Goal: Task Accomplishment & Management: Use online tool/utility

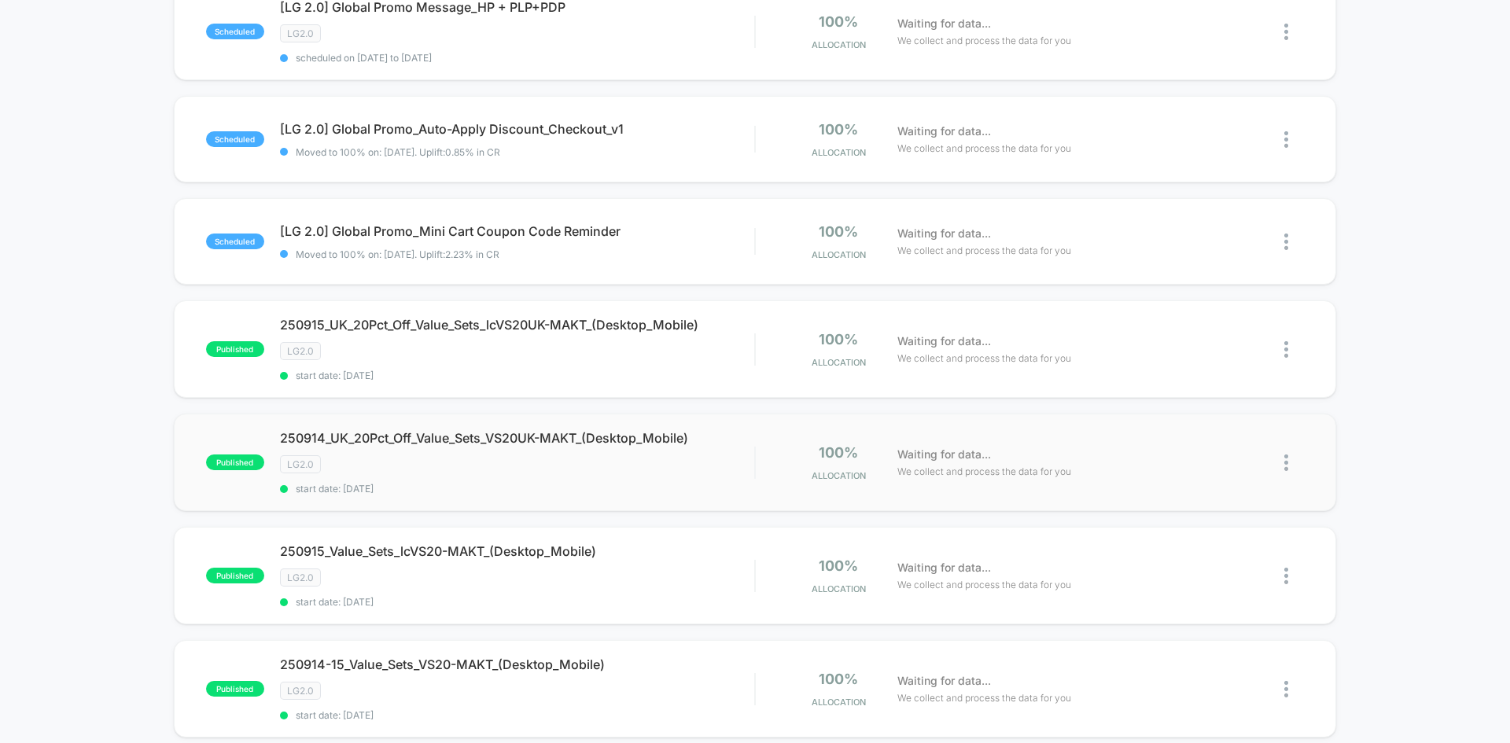
scroll to position [315, 0]
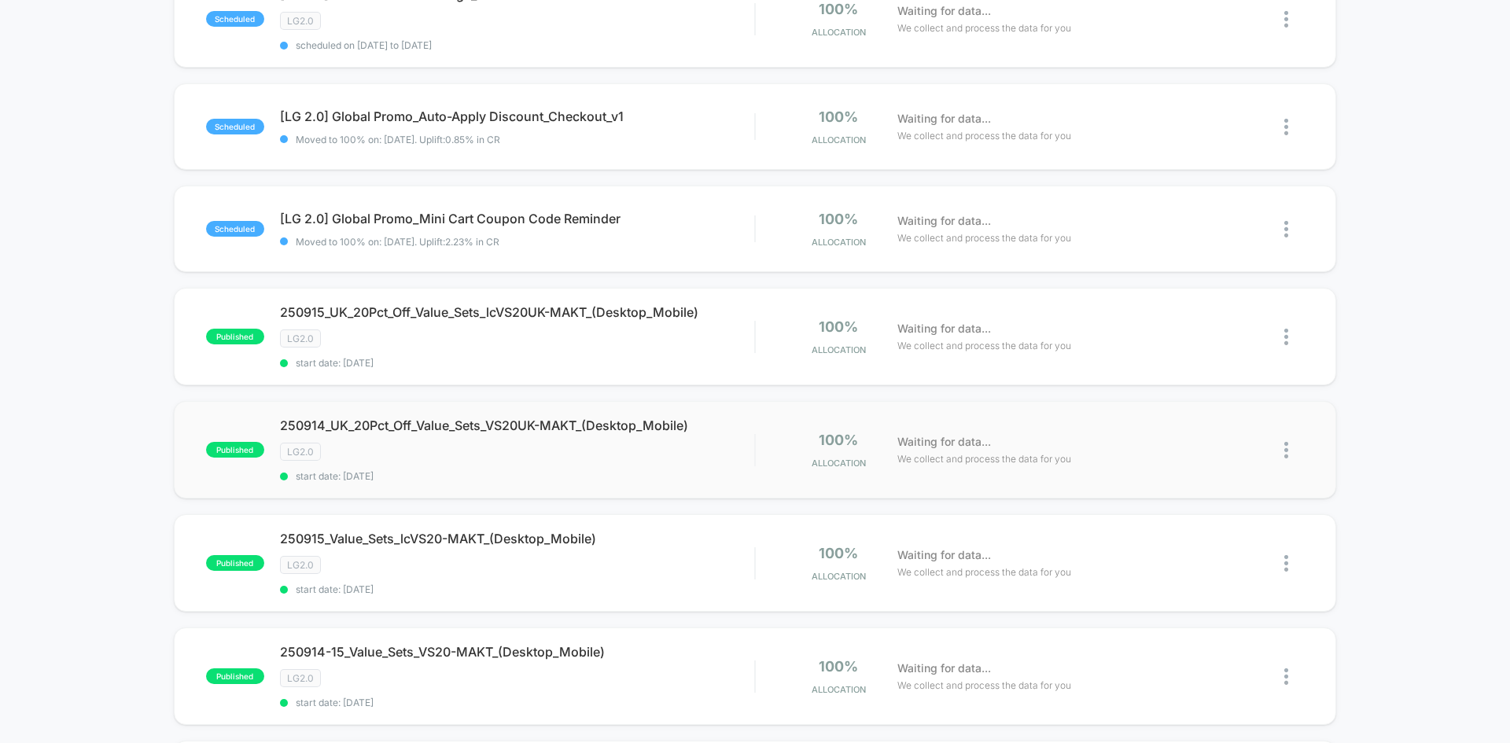
click at [1287, 450] on img at bounding box center [1287, 450] width 4 height 17
click at [1210, 367] on div "Edit" at bounding box center [1206, 359] width 142 height 35
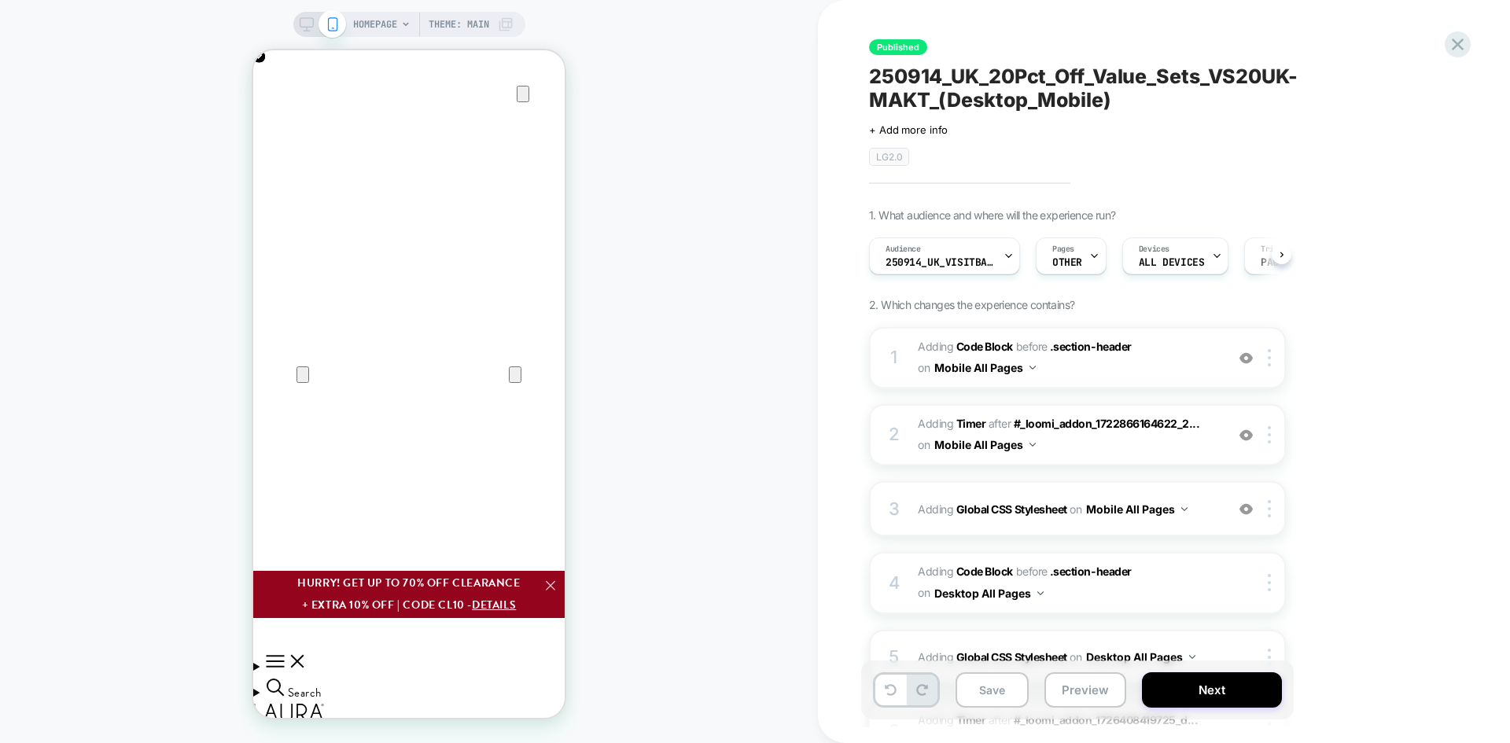
scroll to position [0, 1]
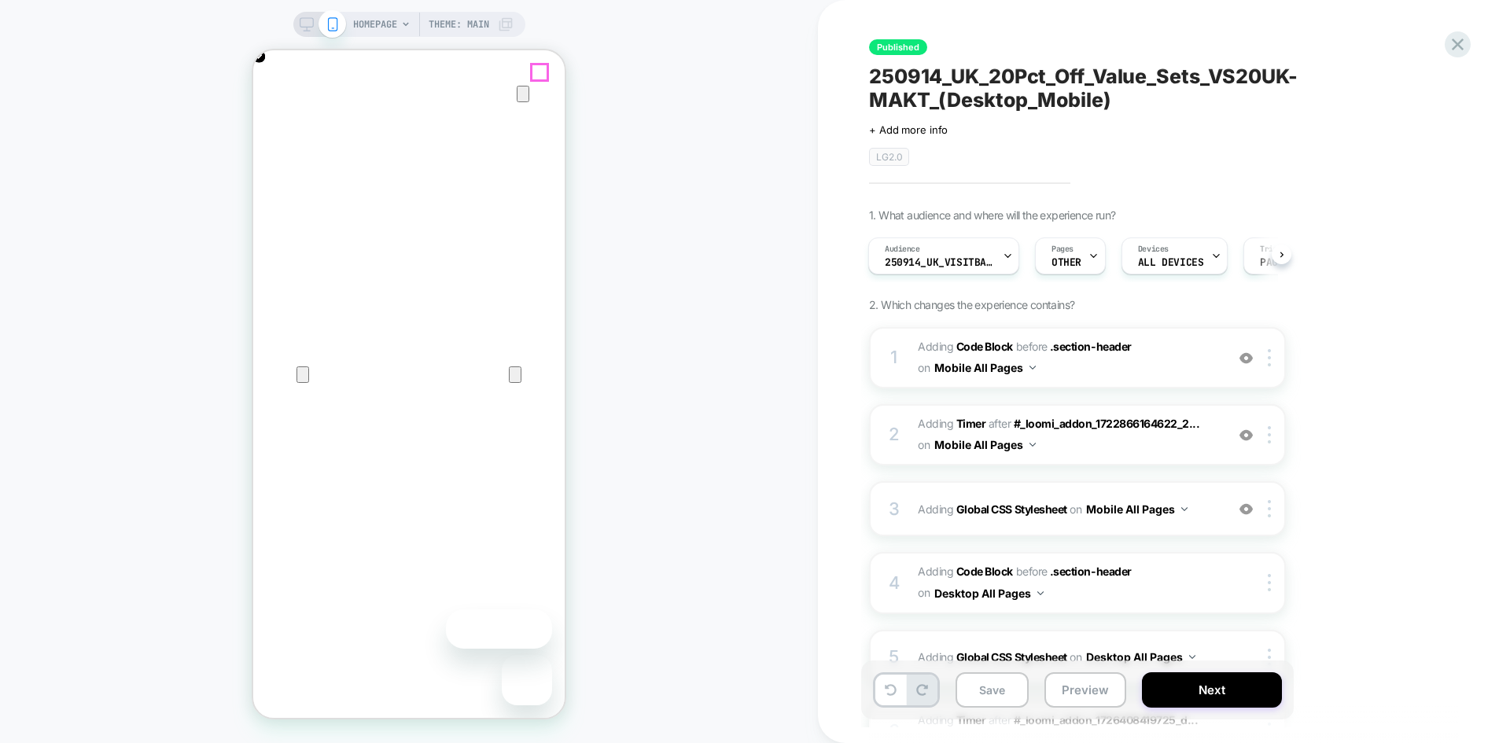
click at [278, 116] on icon "Close" at bounding box center [269, 125] width 19 height 19
click at [1095, 375] on span "Adding Code Block BEFORE .section-header .section-header on Mobile All Pages" at bounding box center [1068, 358] width 300 height 42
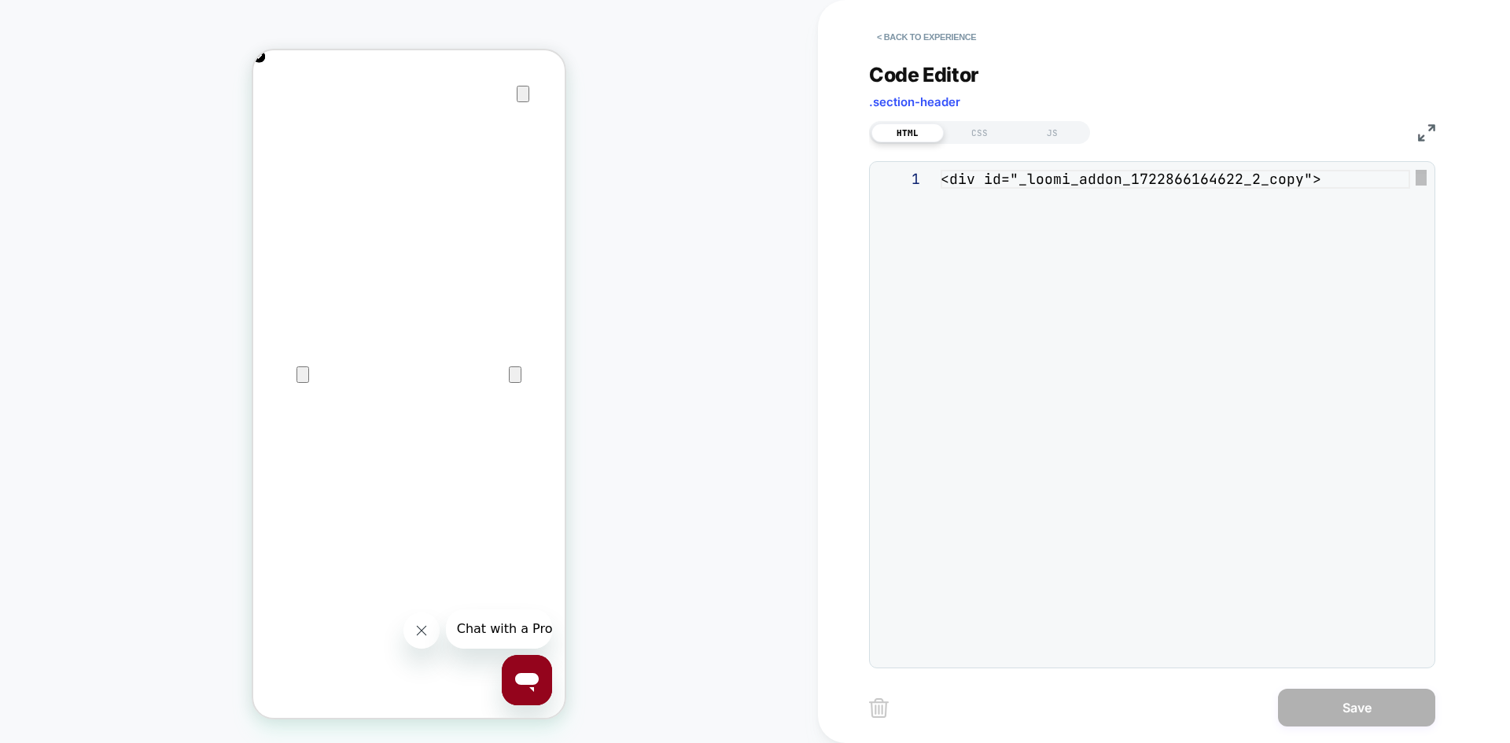
scroll to position [0, 623]
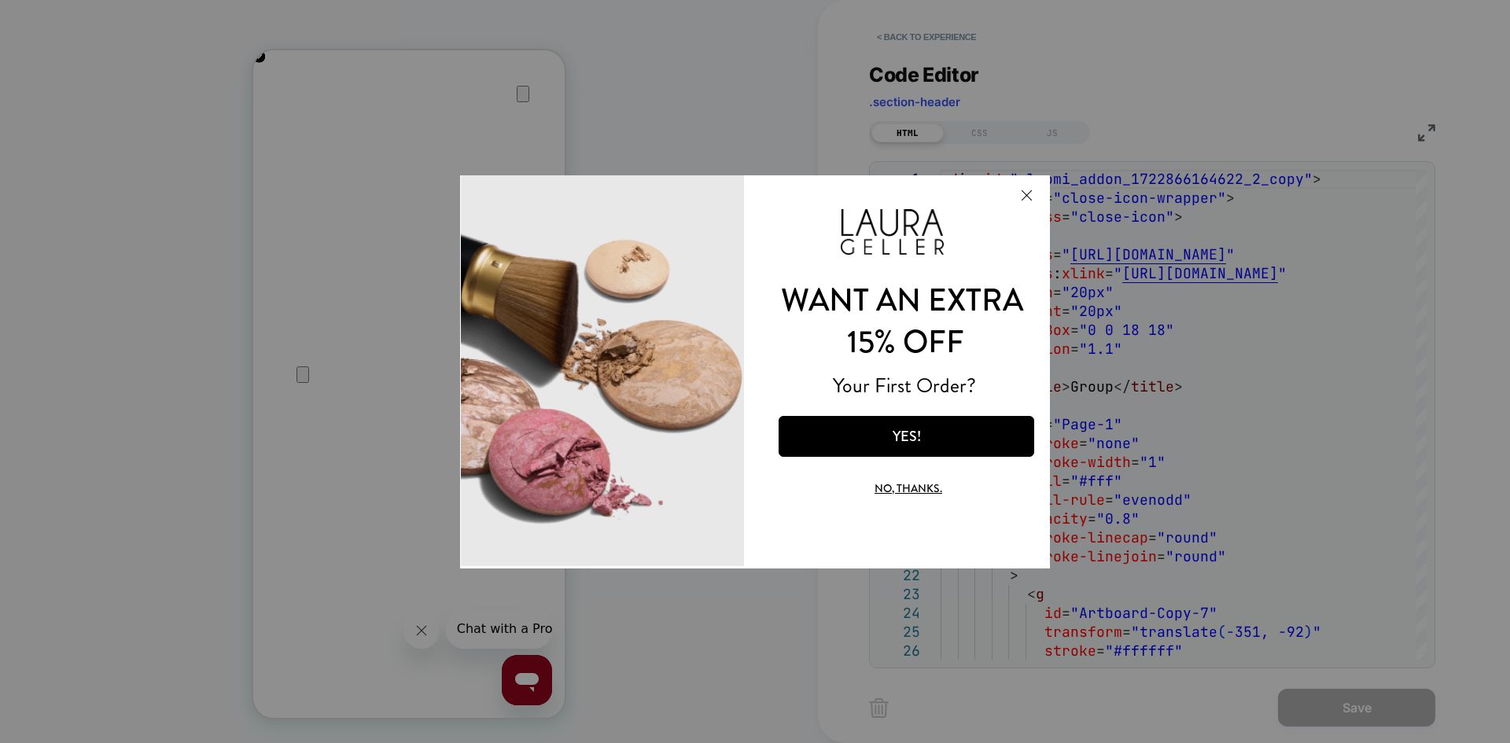
click at [1025, 194] on button "Close Modal" at bounding box center [1026, 194] width 42 height 38
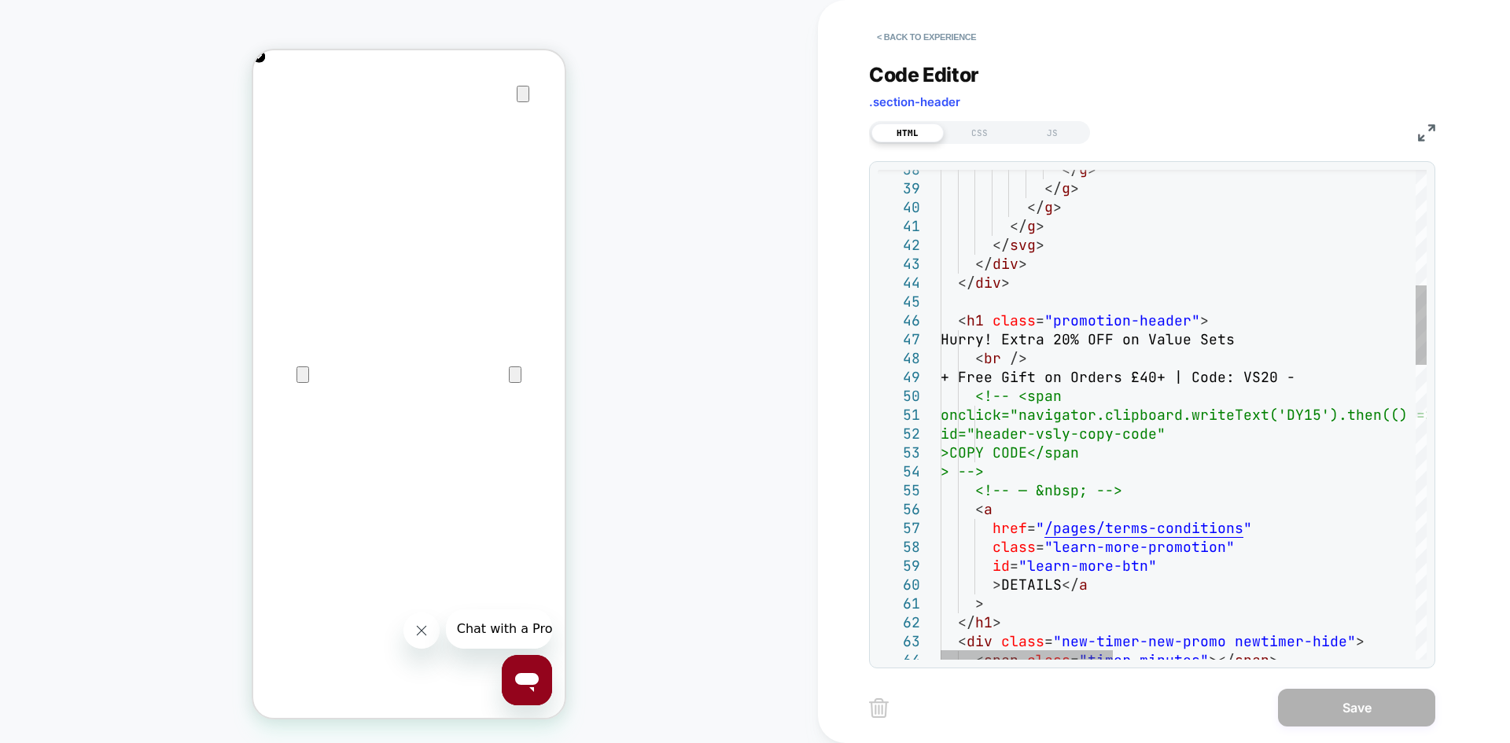
scroll to position [0, 0]
drag, startPoint x: 1026, startPoint y: 337, endPoint x: 964, endPoint y: 339, distance: 62.2
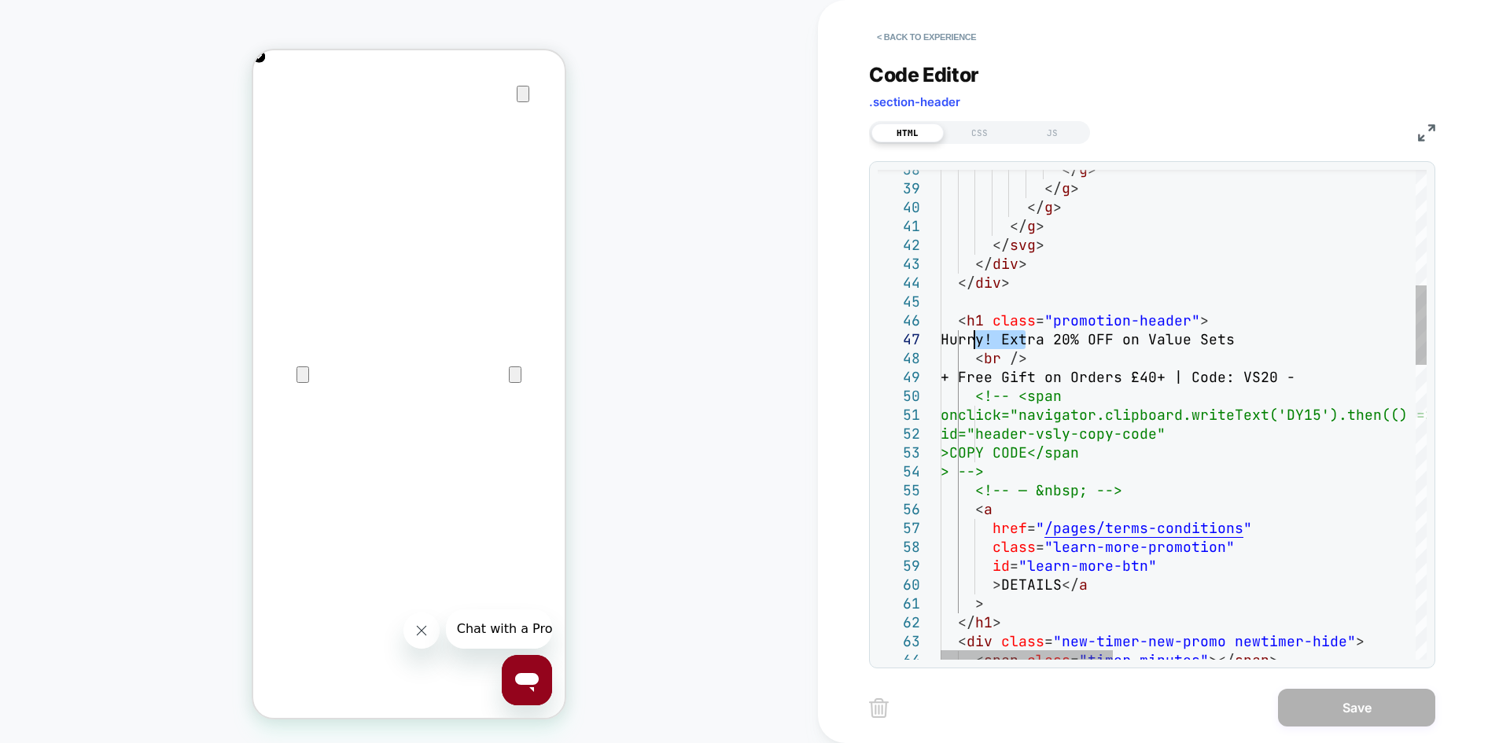
drag, startPoint x: 1026, startPoint y: 344, endPoint x: 978, endPoint y: 344, distance: 48.0
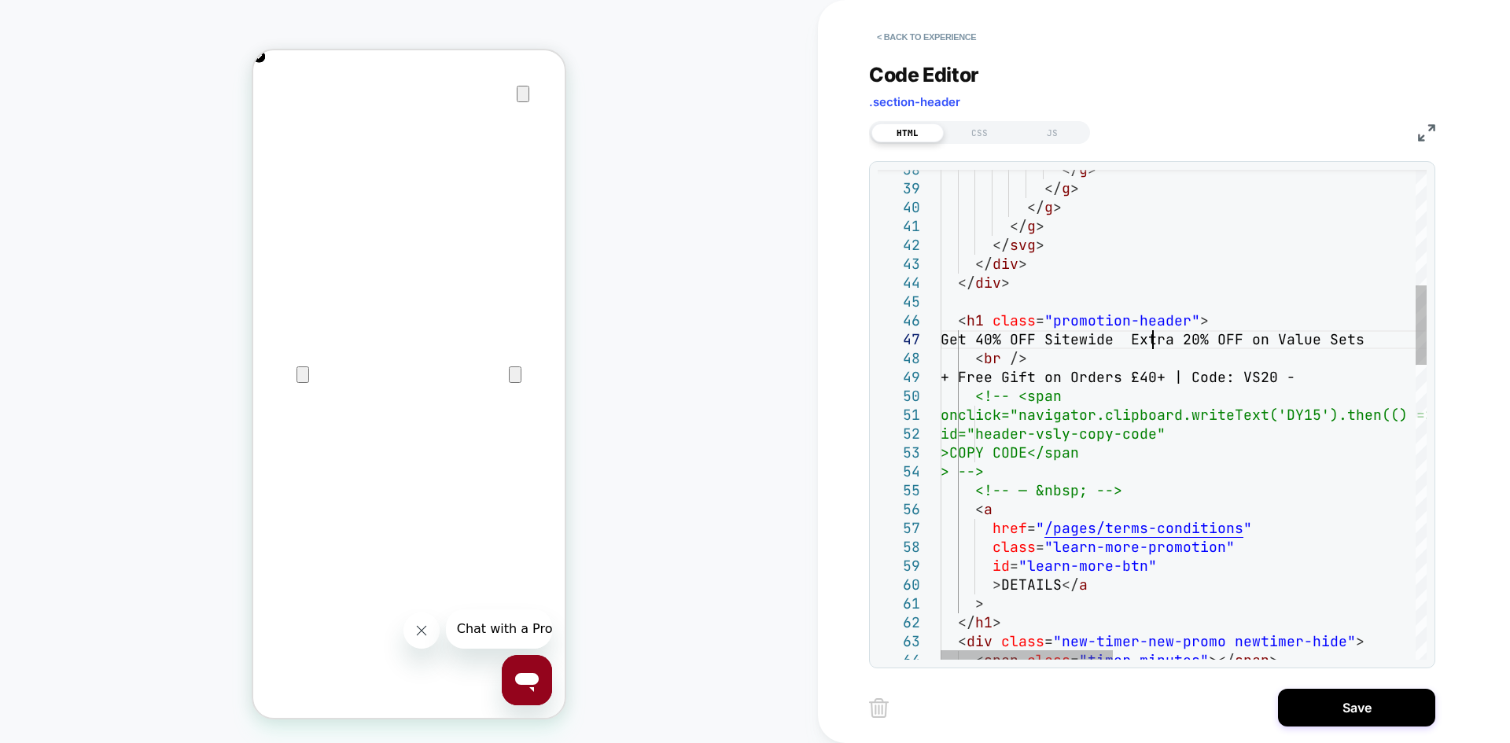
scroll to position [113, 220]
drag, startPoint x: 1198, startPoint y: 375, endPoint x: 978, endPoint y: 375, distance: 220.3
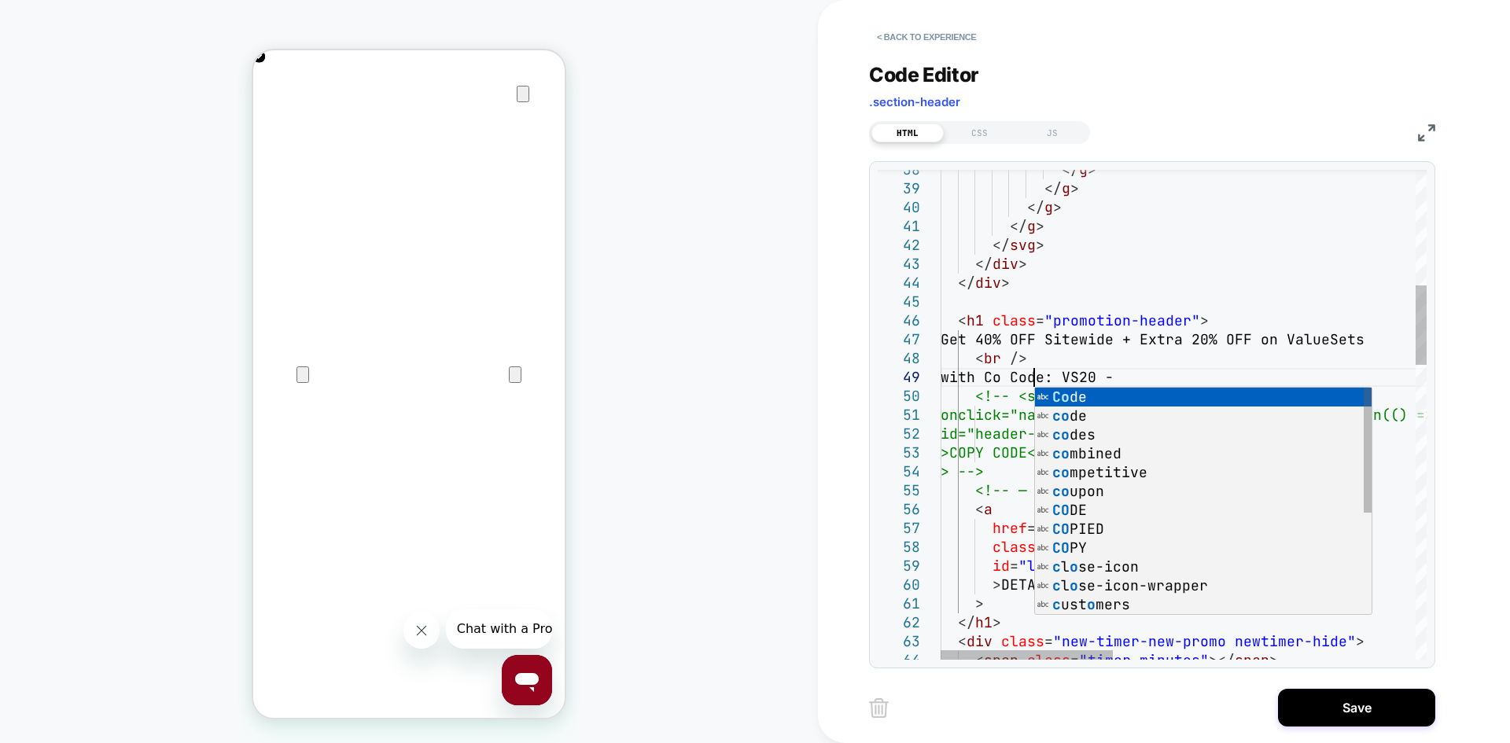
scroll to position [151, 110]
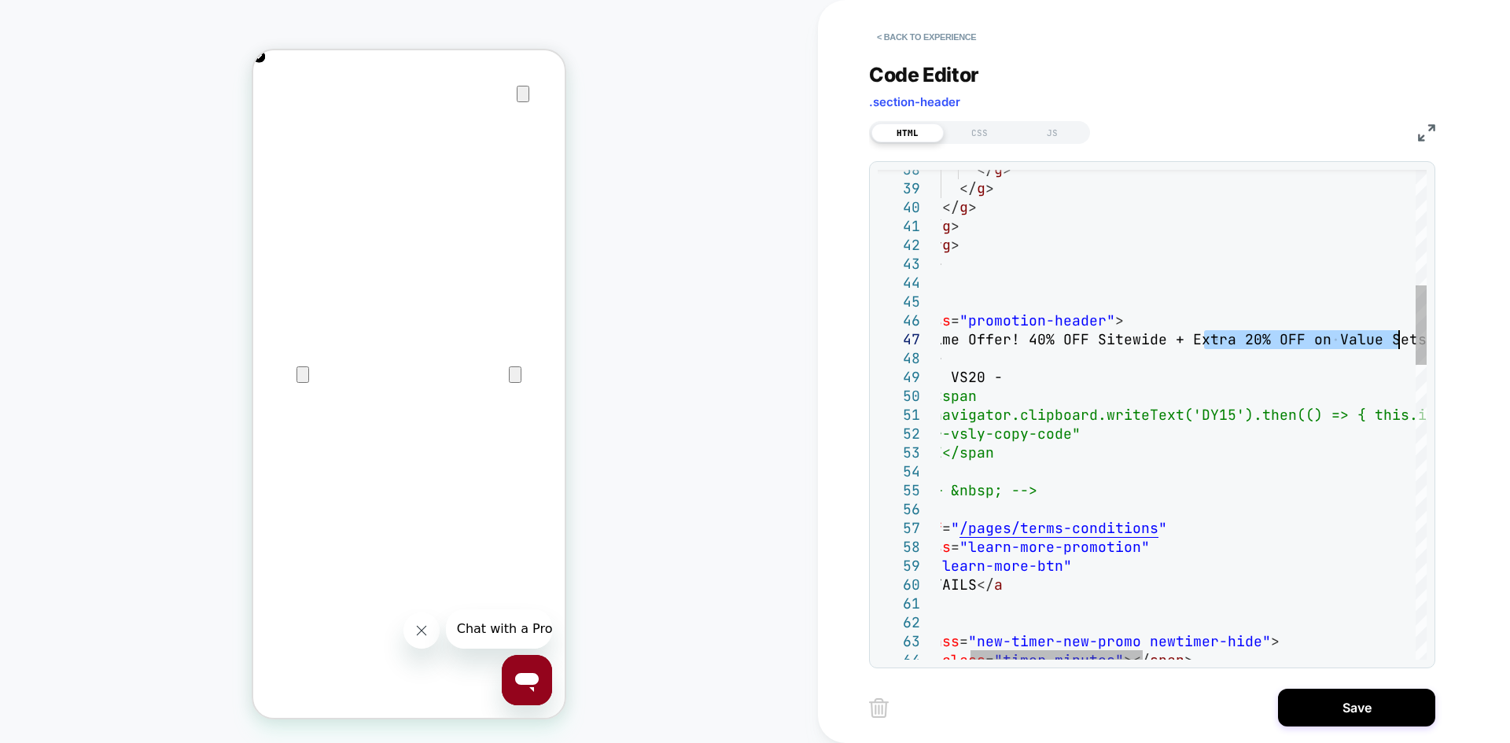
drag, startPoint x: 1288, startPoint y: 341, endPoint x: 1402, endPoint y: 341, distance: 114.1
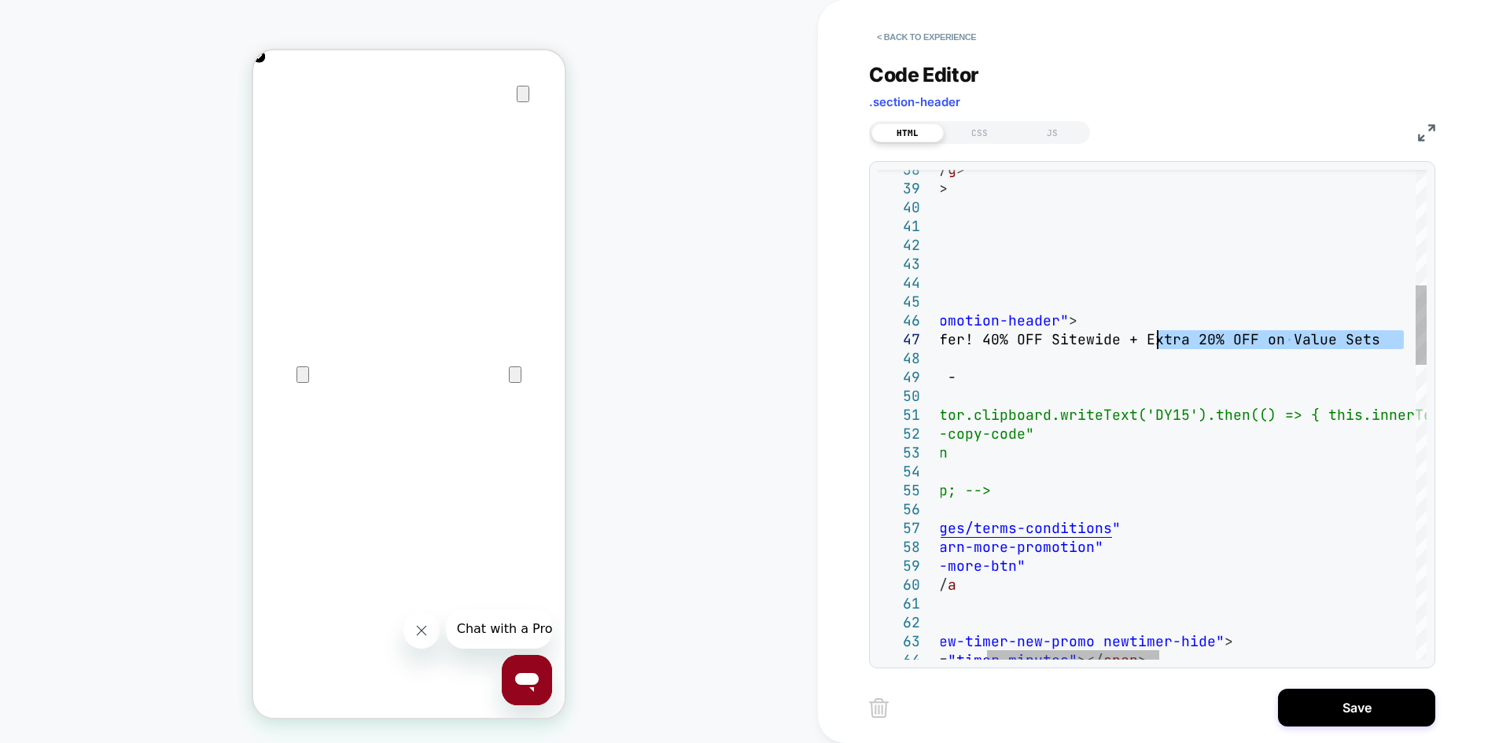
drag, startPoint x: 1404, startPoint y: 337, endPoint x: 1159, endPoint y: 338, distance: 245.5
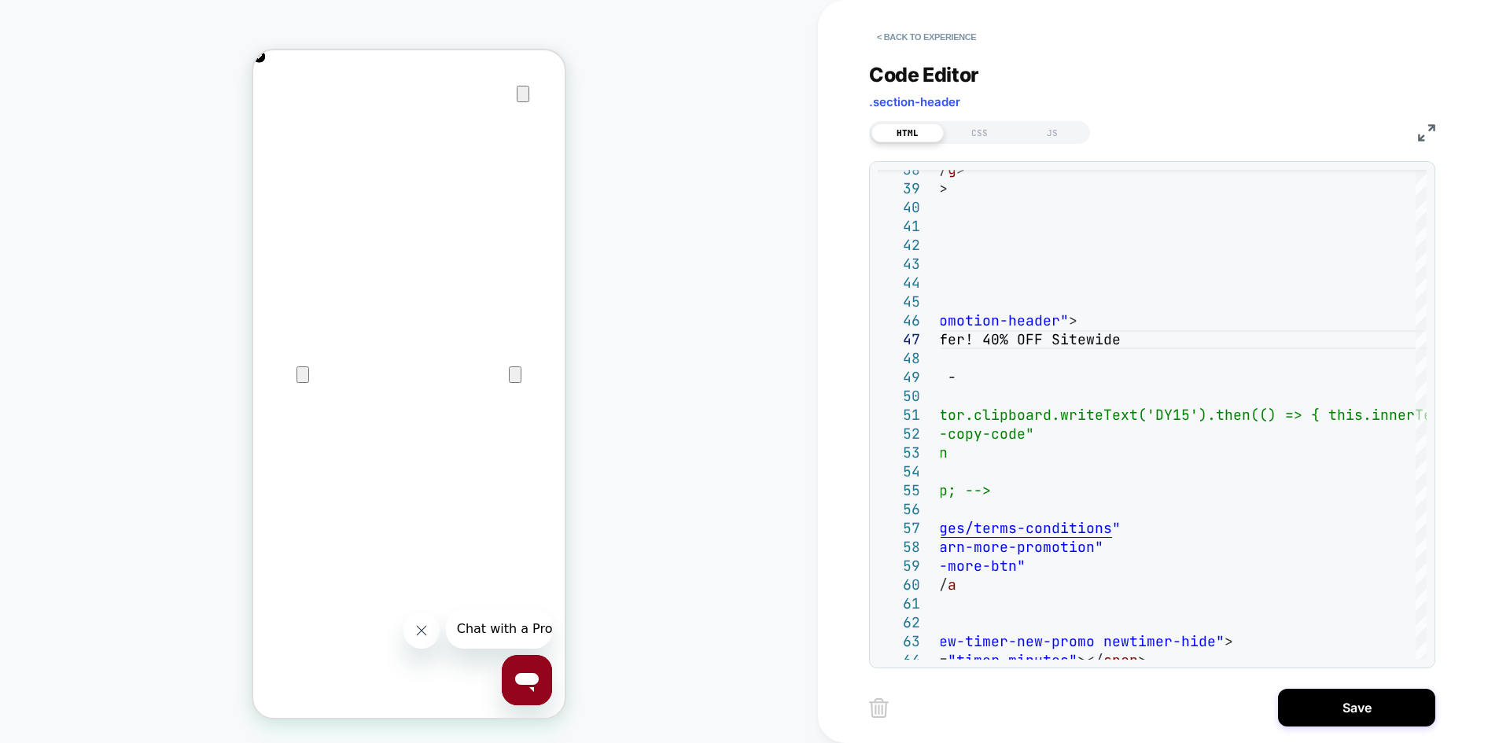
scroll to position [0, 623]
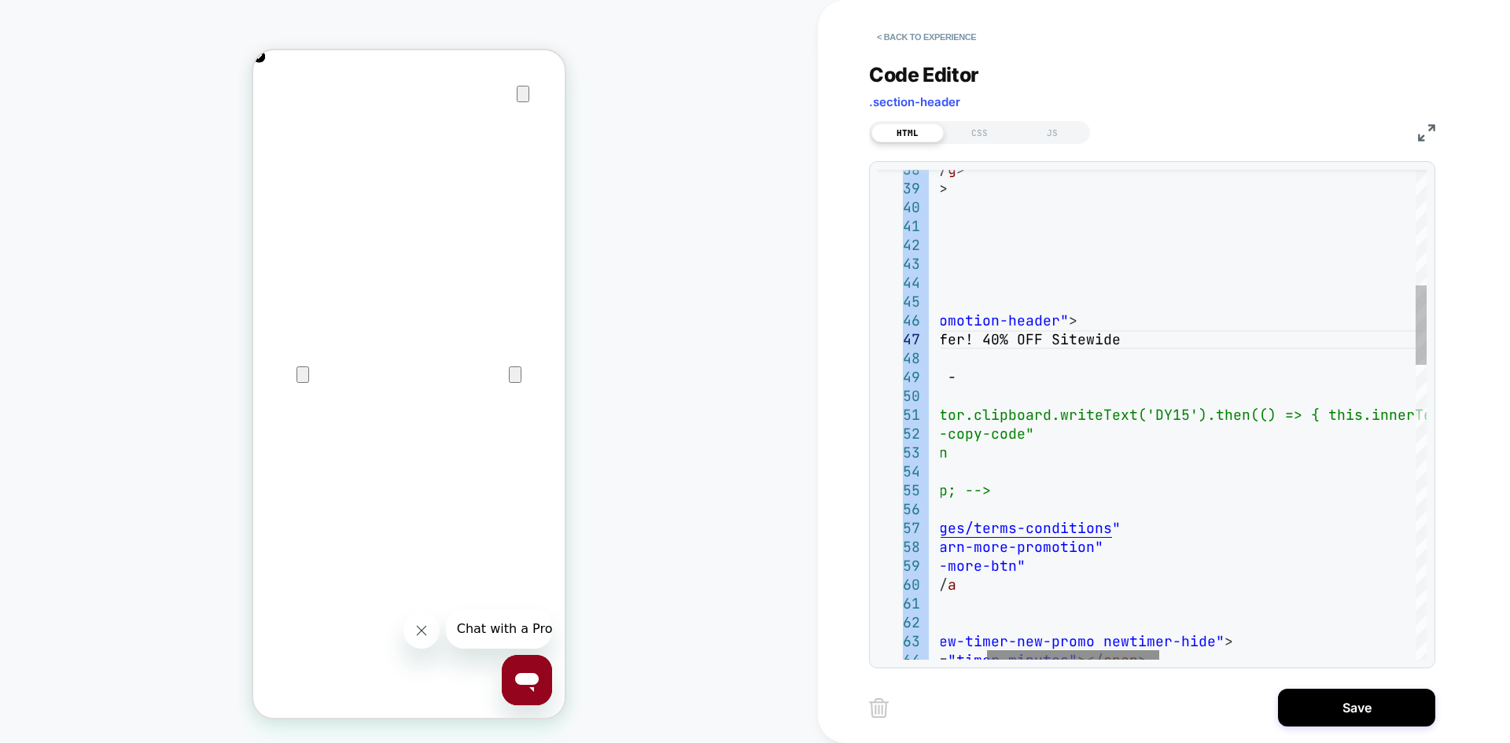
drag, startPoint x: 1072, startPoint y: 661, endPoint x: 1035, endPoint y: 658, distance: 36.3
click at [1035, 658] on div "38 39 40 41 42 43 44 45 46 47 48 49 50 51 52 53 54 55 56 57 58 59 60 61 62 63 6…" at bounding box center [1152, 414] width 566 height 507
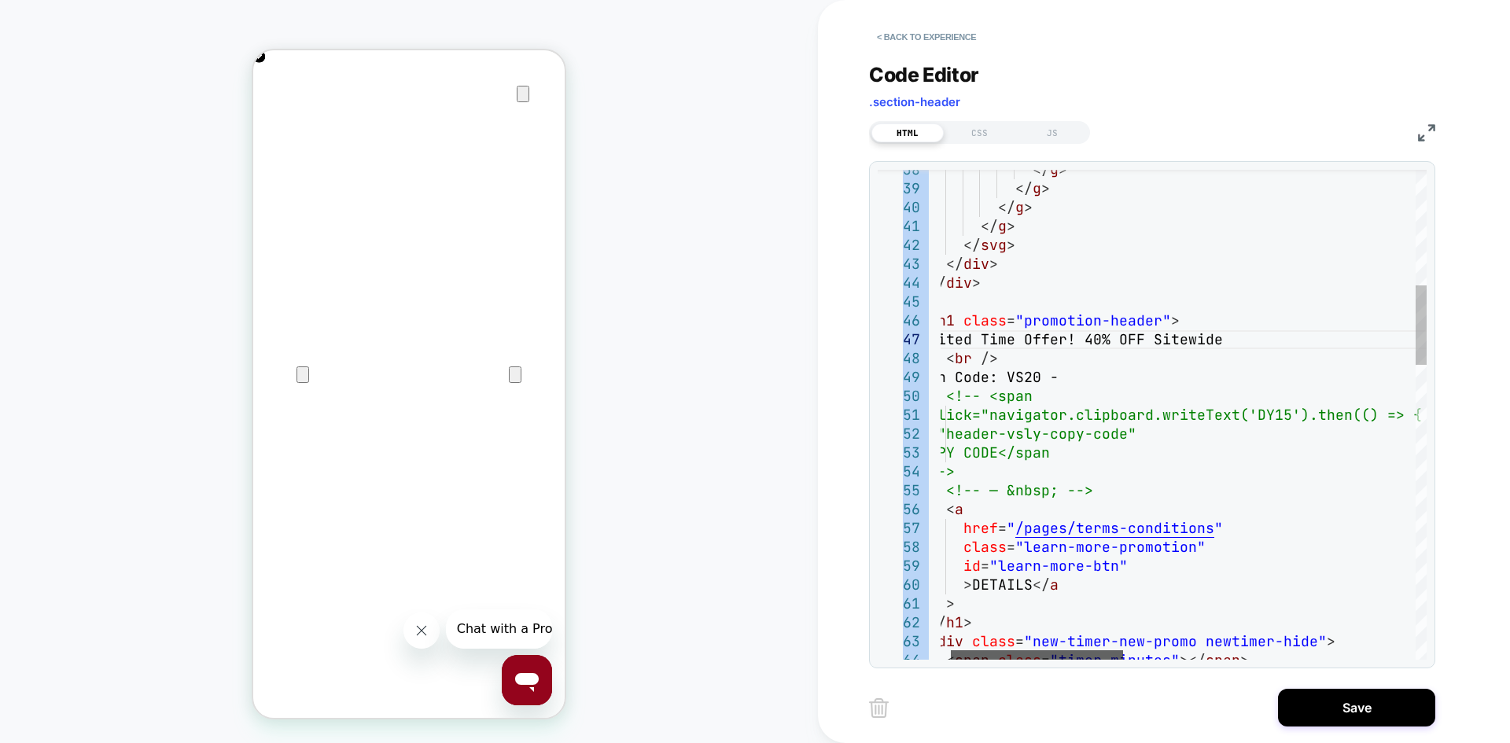
click at [979, 655] on div at bounding box center [1037, 655] width 172 height 9
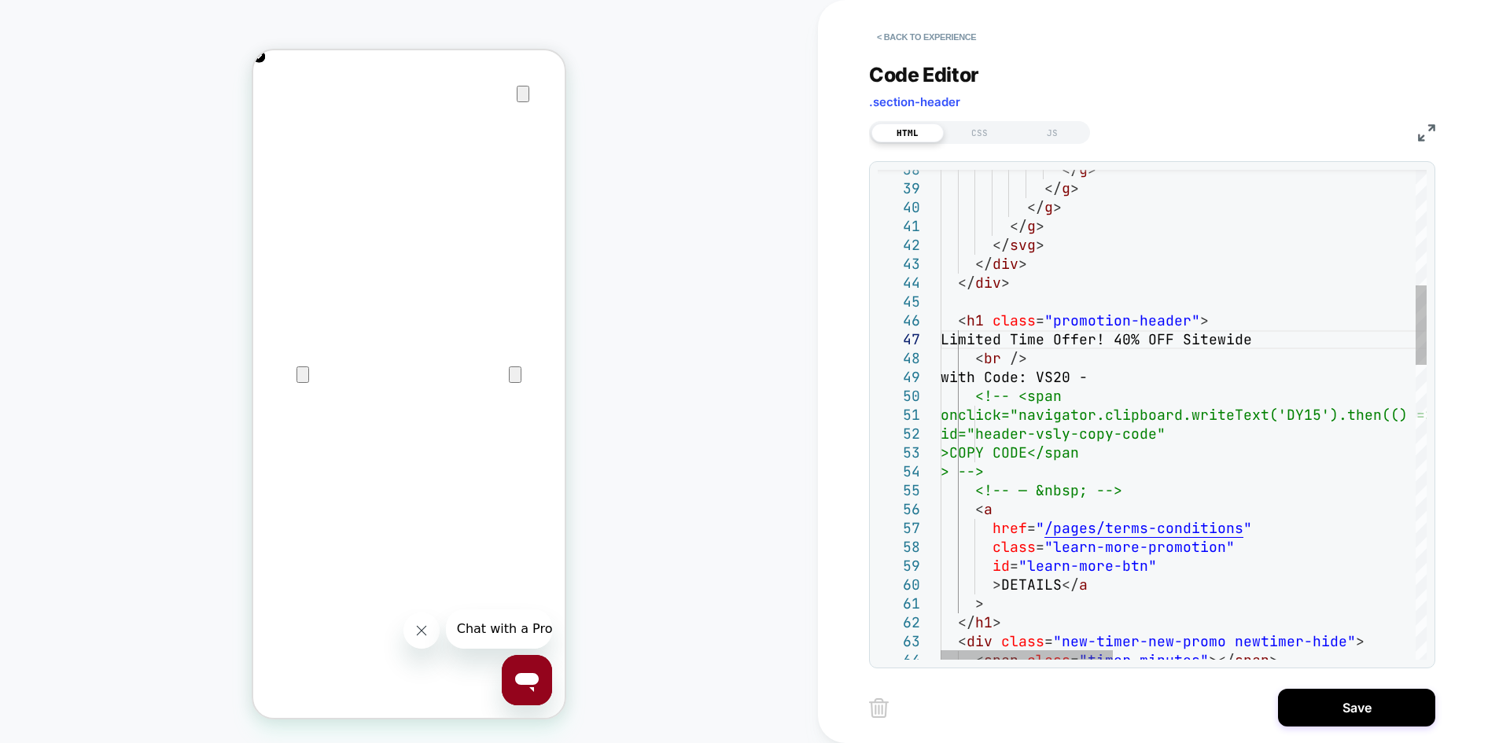
scroll to position [131, 339]
drag, startPoint x: 1125, startPoint y: 378, endPoint x: 972, endPoint y: 380, distance: 152.6
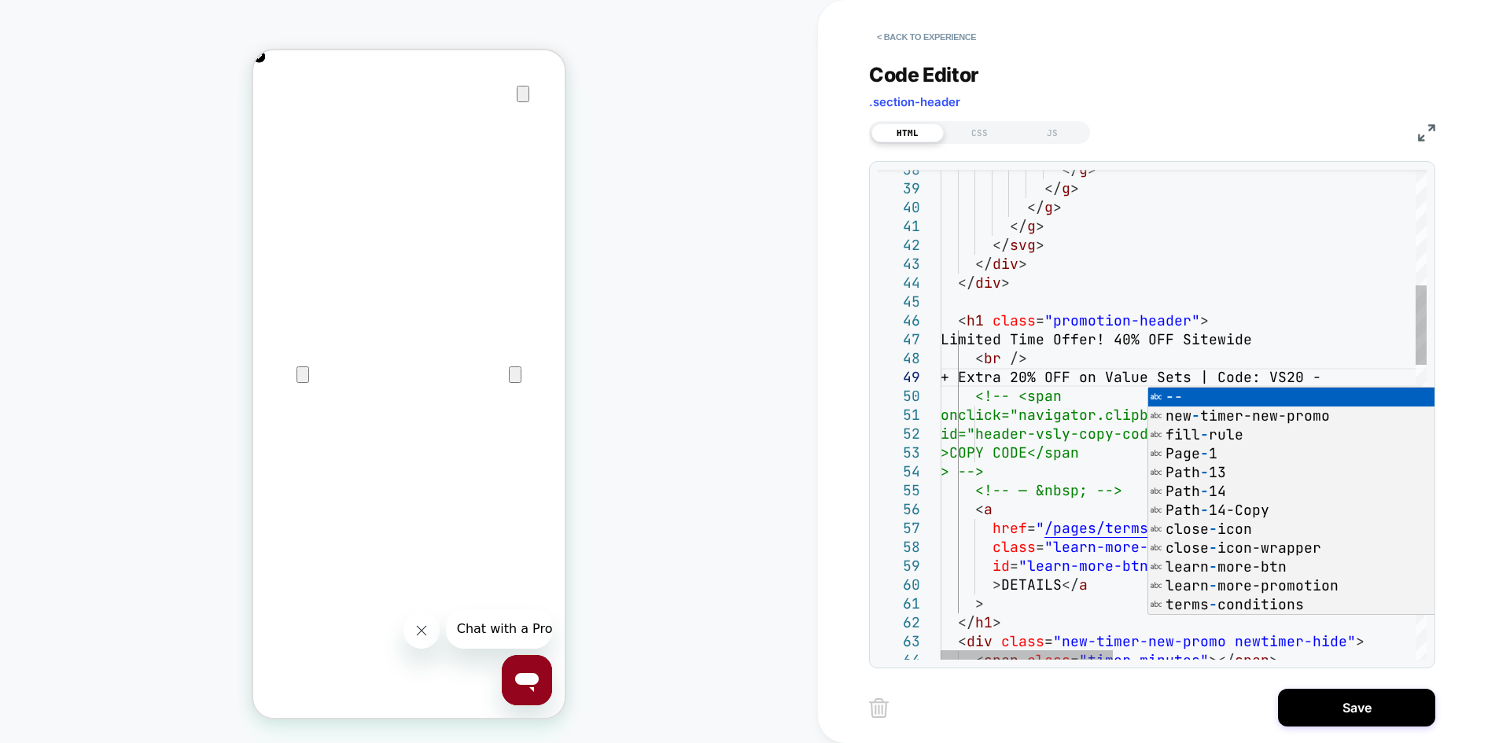
scroll to position [151, 415]
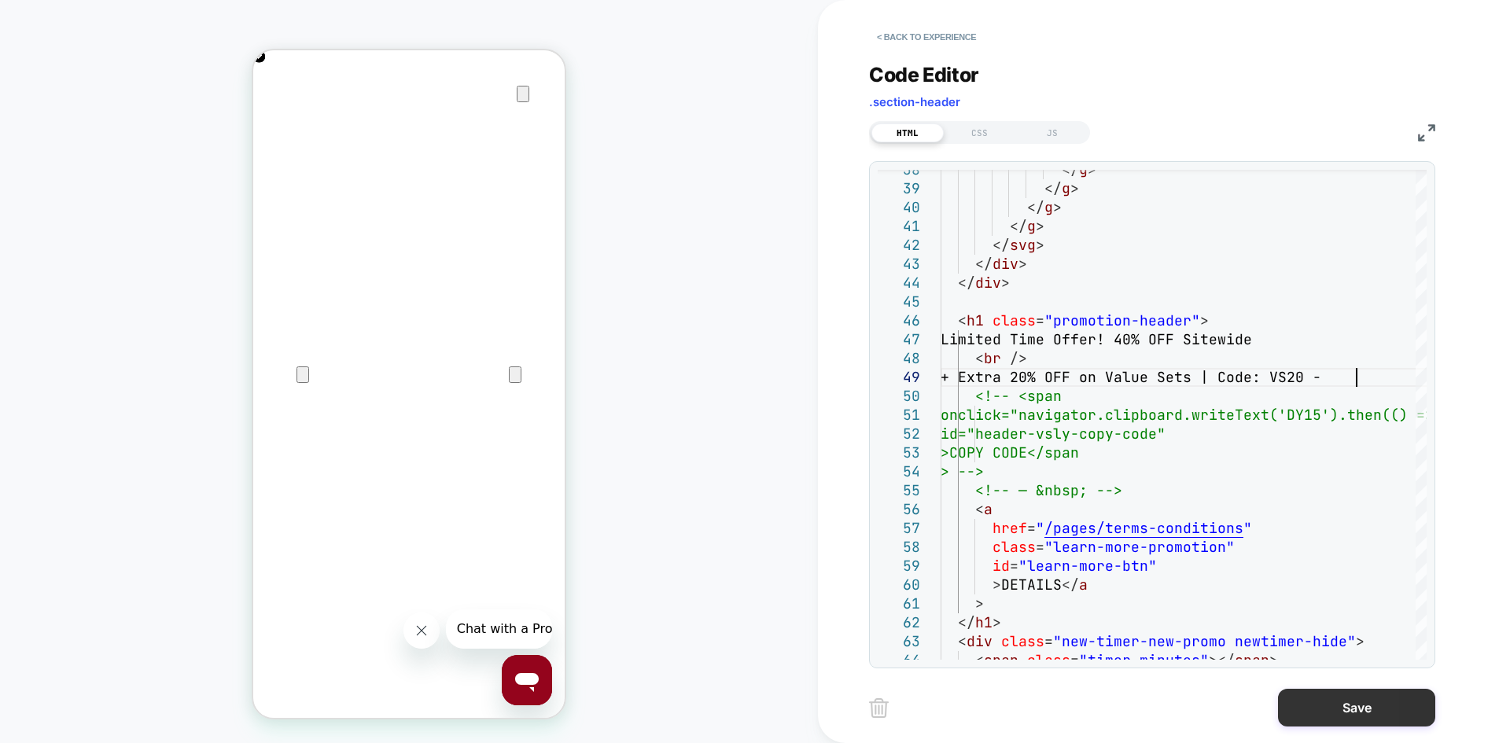
type textarea "**********"
click at [1359, 715] on button "Save" at bounding box center [1356, 708] width 157 height 38
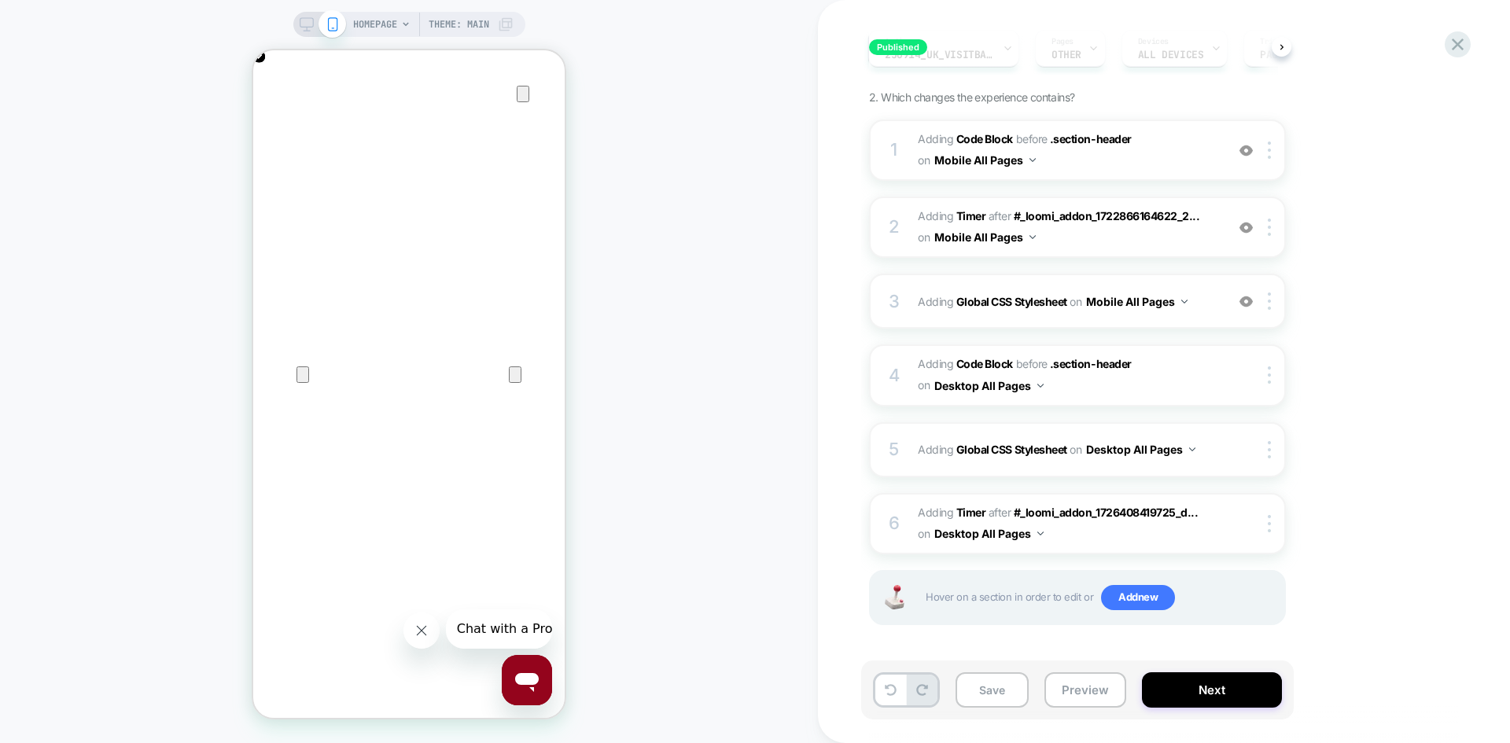
scroll to position [0, 312]
click at [301, 19] on icon at bounding box center [307, 24] width 14 height 14
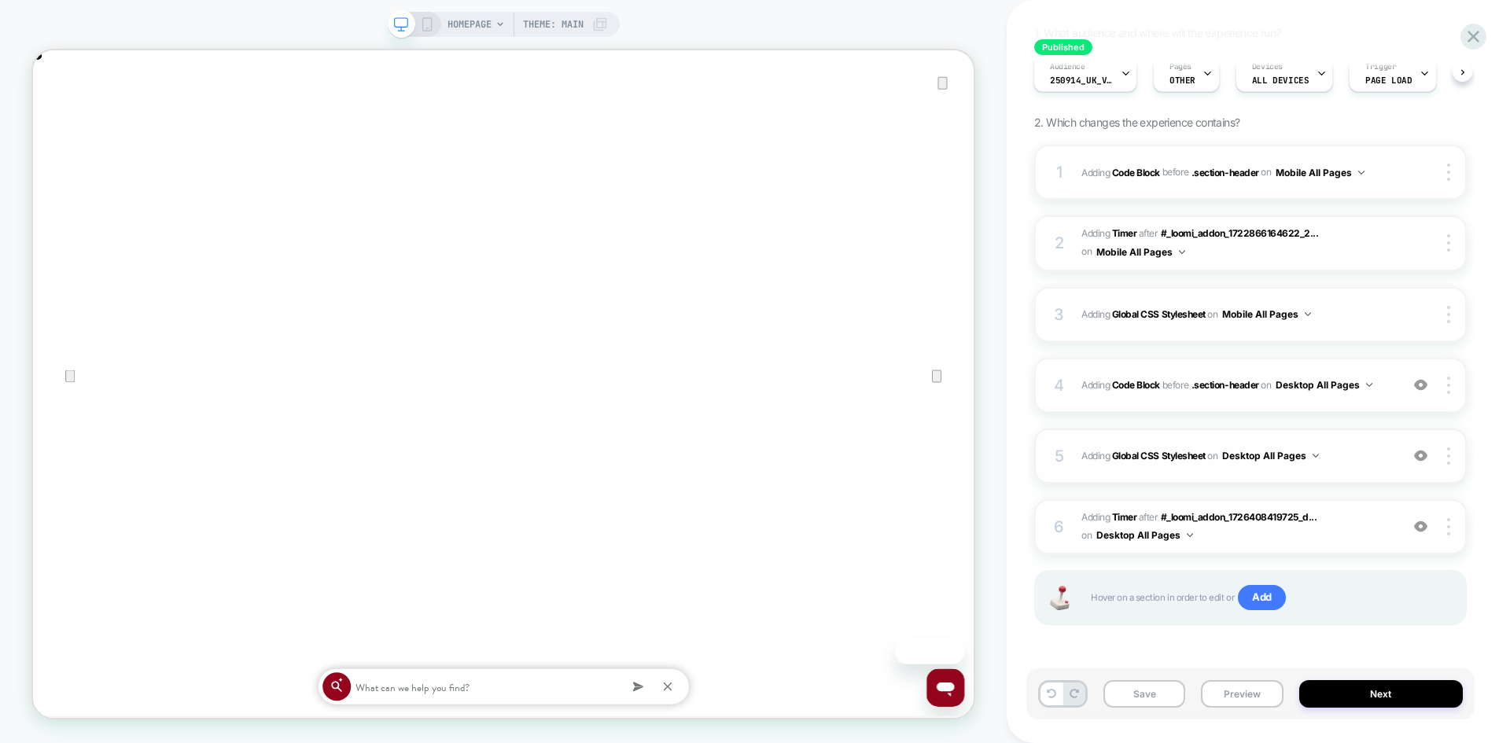
click at [1351, 463] on span "Adding Global CSS Stylesheet on Desktop All Pages" at bounding box center [1237, 456] width 311 height 20
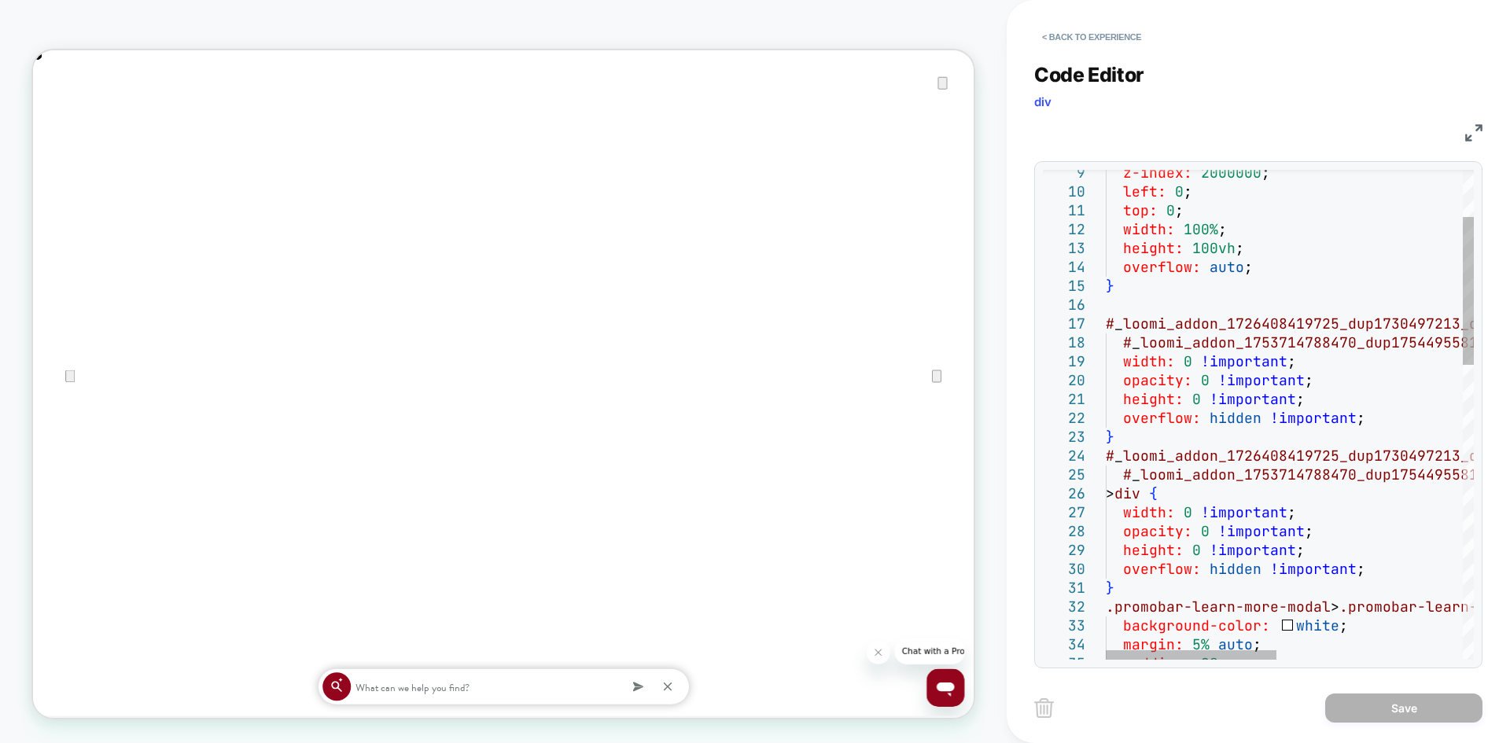
scroll to position [0, 2510]
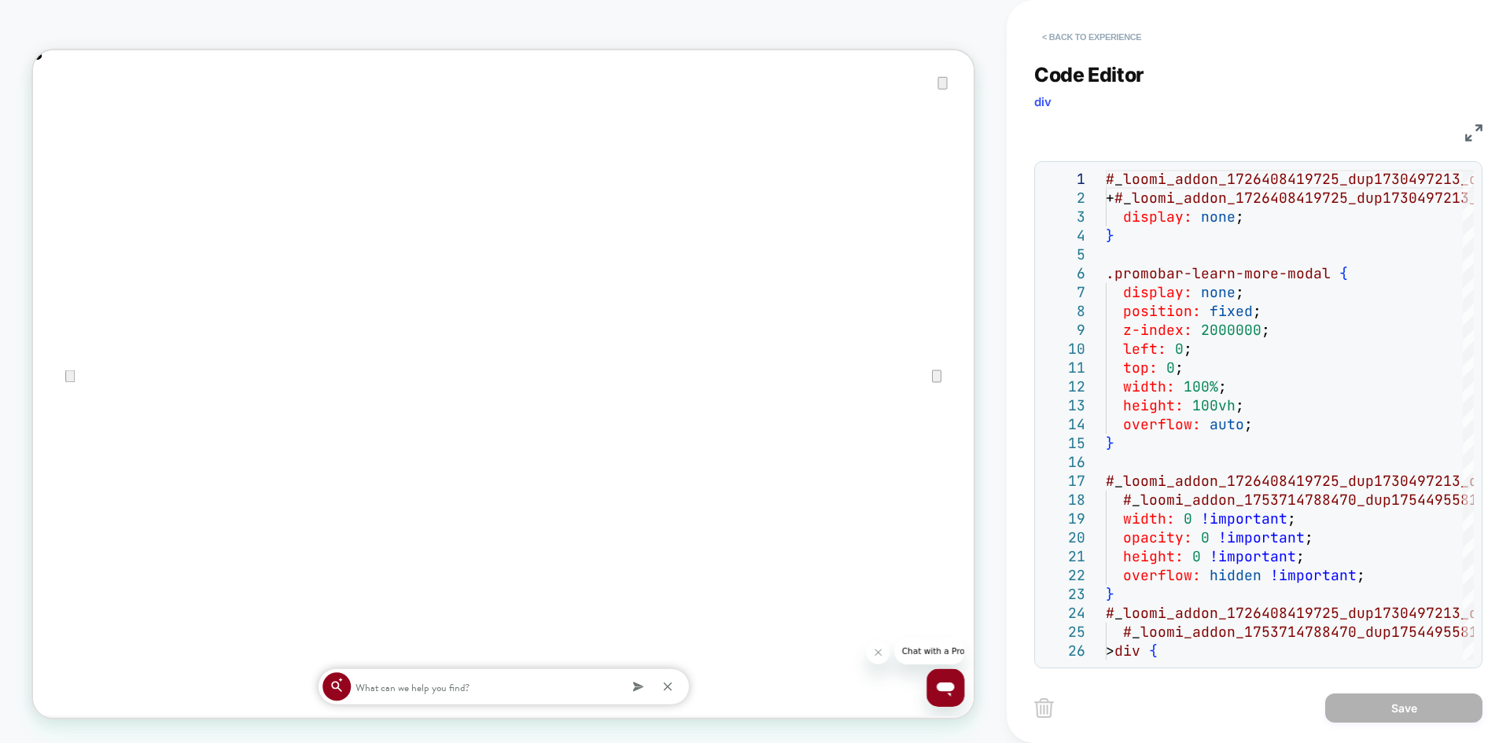
click at [1084, 30] on button "< Back to experience" at bounding box center [1092, 36] width 115 height 25
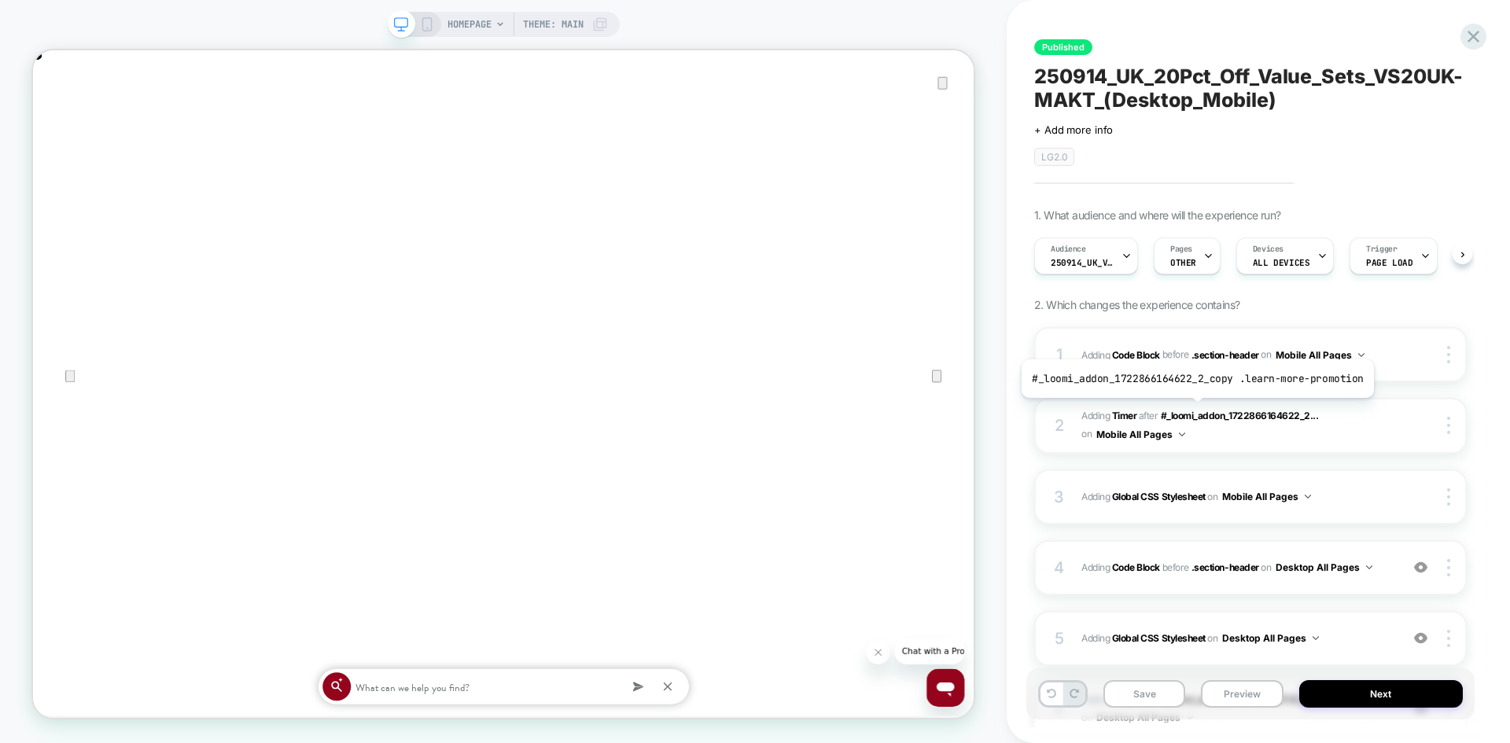
scroll to position [0, 1]
click at [1395, 574] on div "4 Adding Code Block BEFORE .section-header .section-header on Desktop All Pages…" at bounding box center [1251, 567] width 433 height 55
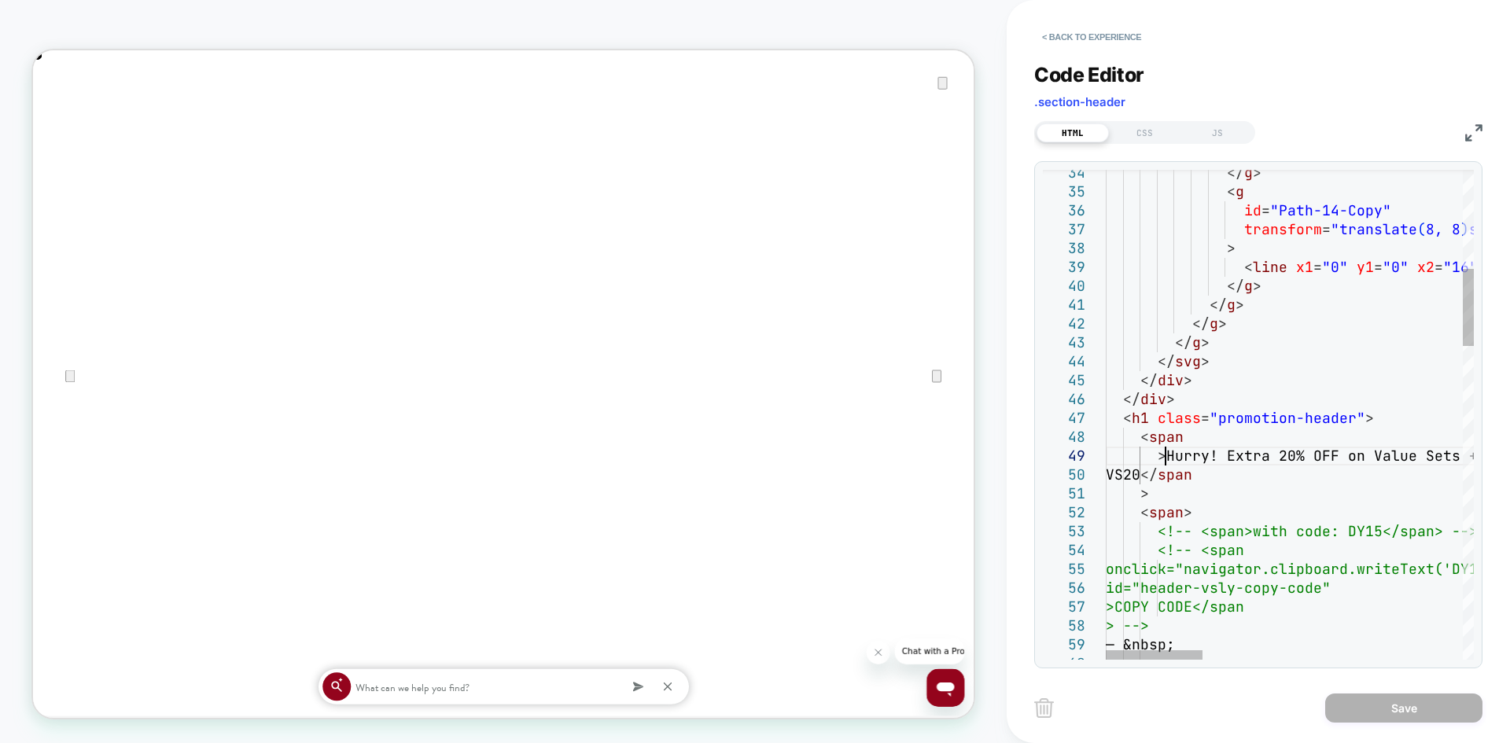
scroll to position [0, 0]
drag, startPoint x: 1166, startPoint y: 452, endPoint x: 1193, endPoint y: 481, distance: 40.1
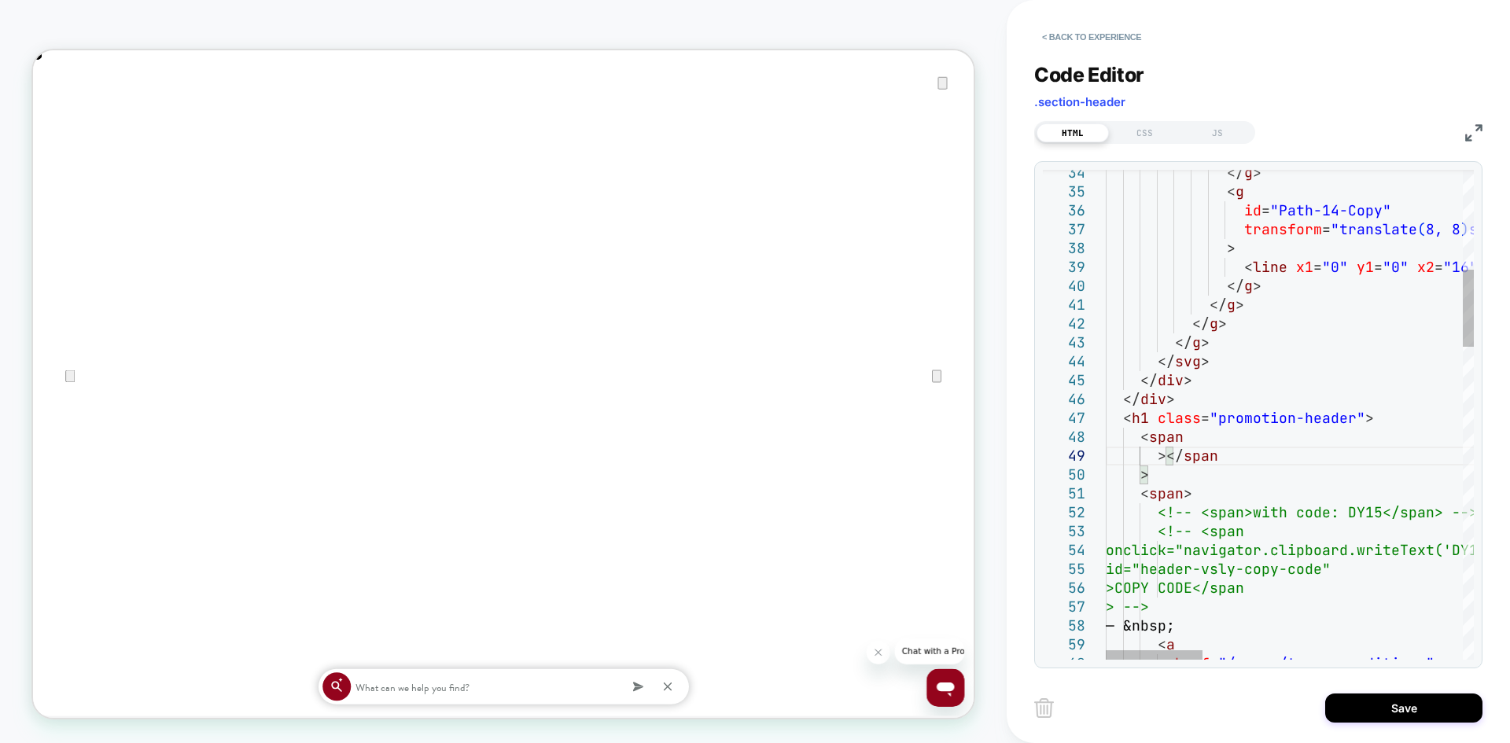
type textarea "**********"
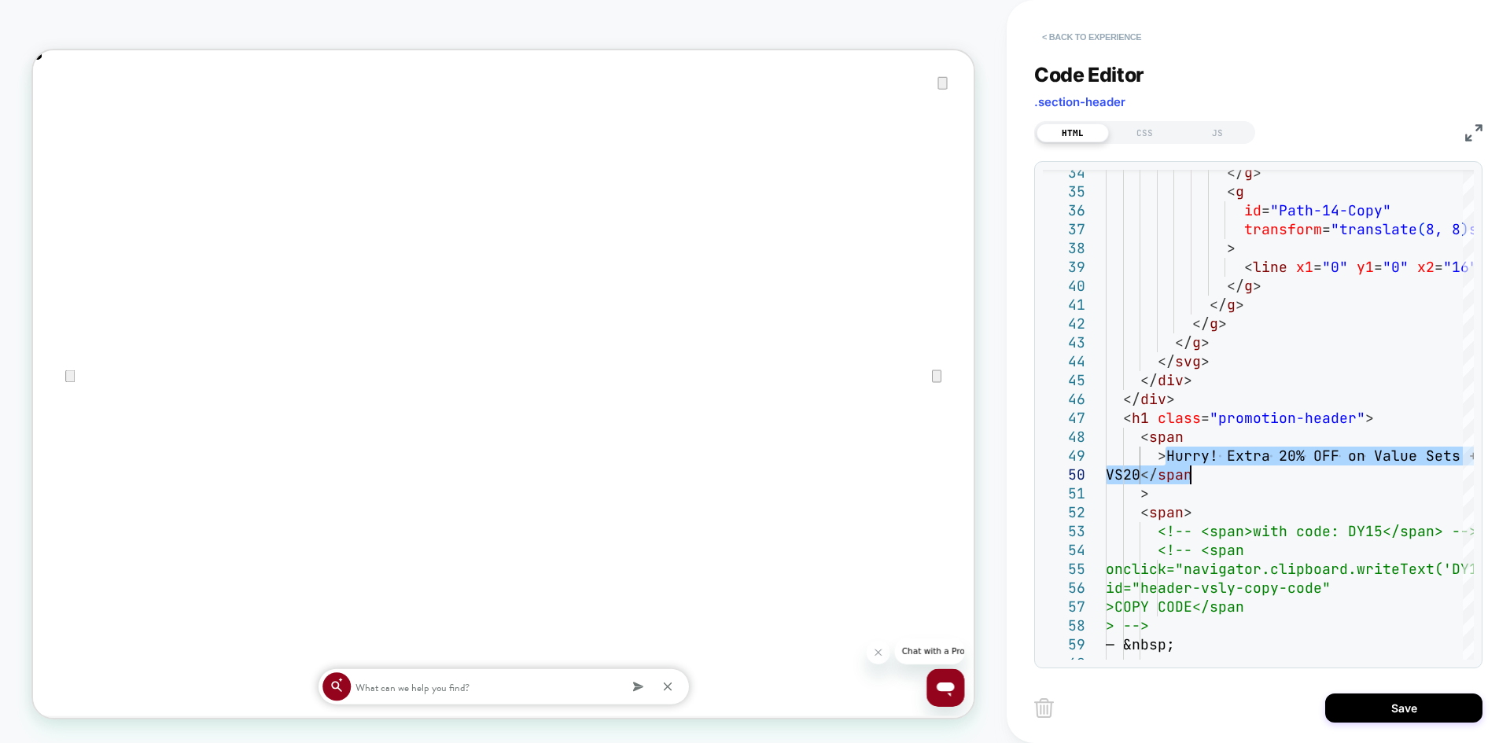
click at [1097, 46] on button "< Back to experience" at bounding box center [1092, 36] width 115 height 25
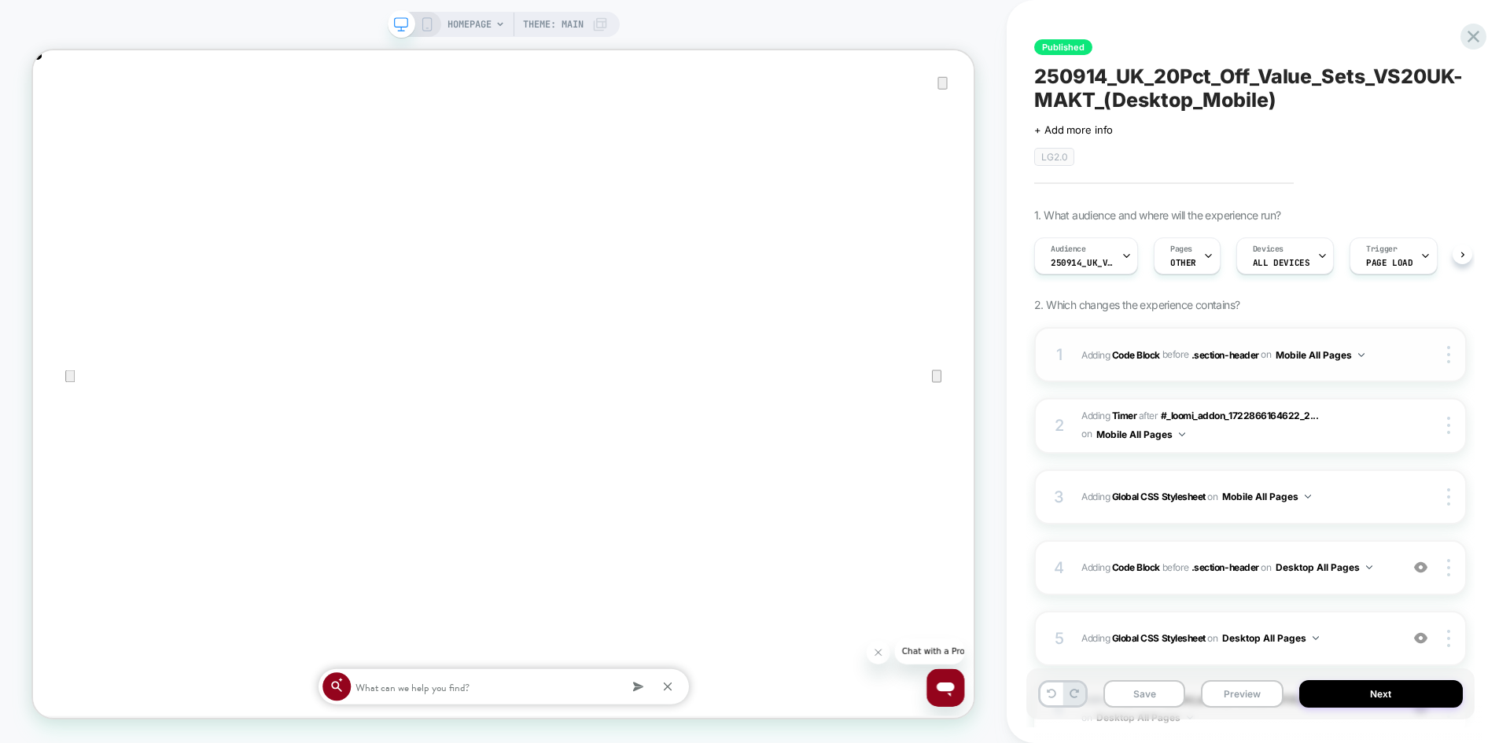
scroll to position [0, 1]
click at [425, 25] on icon at bounding box center [427, 24] width 14 height 14
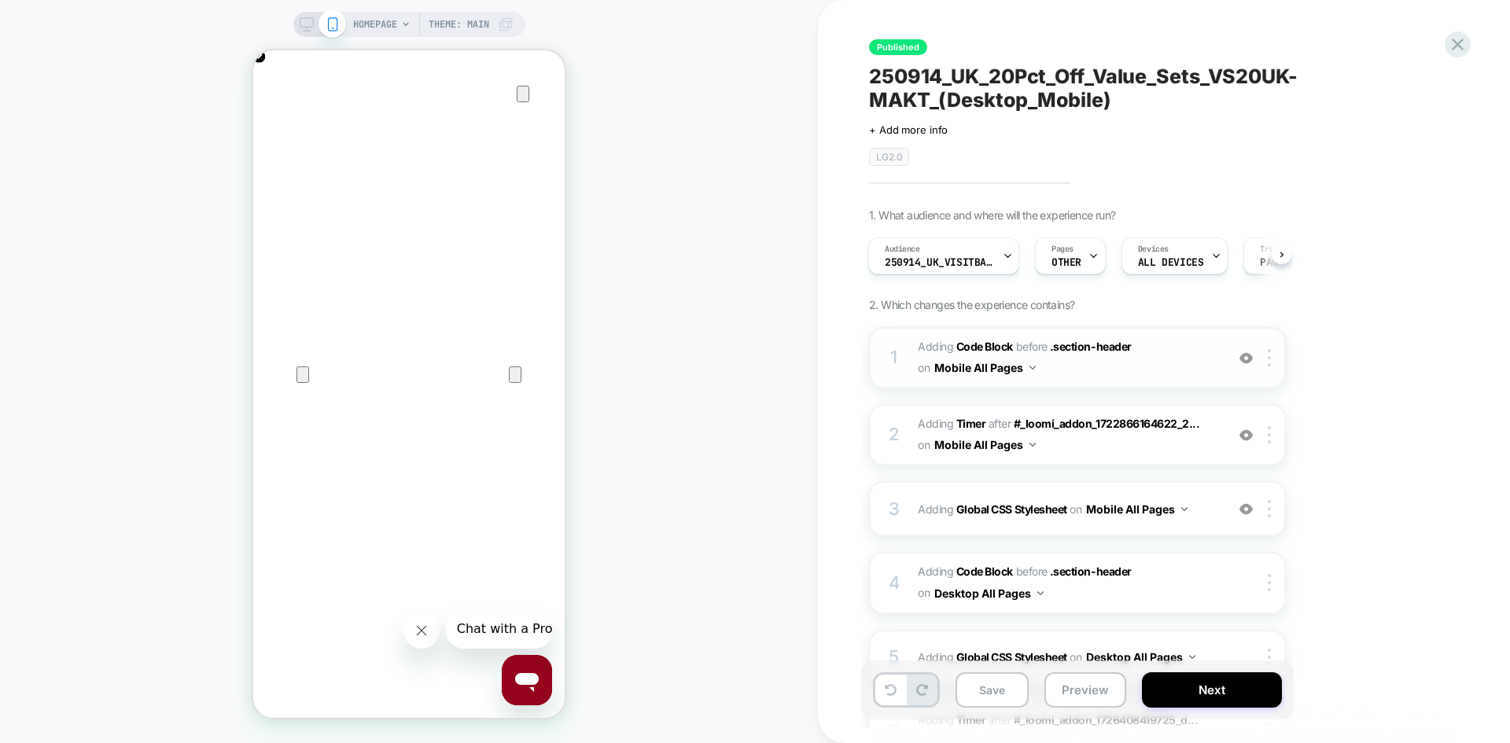
click at [1141, 368] on span "Adding Code Block BEFORE .section-header .section-header on Mobile All Pages" at bounding box center [1068, 358] width 300 height 42
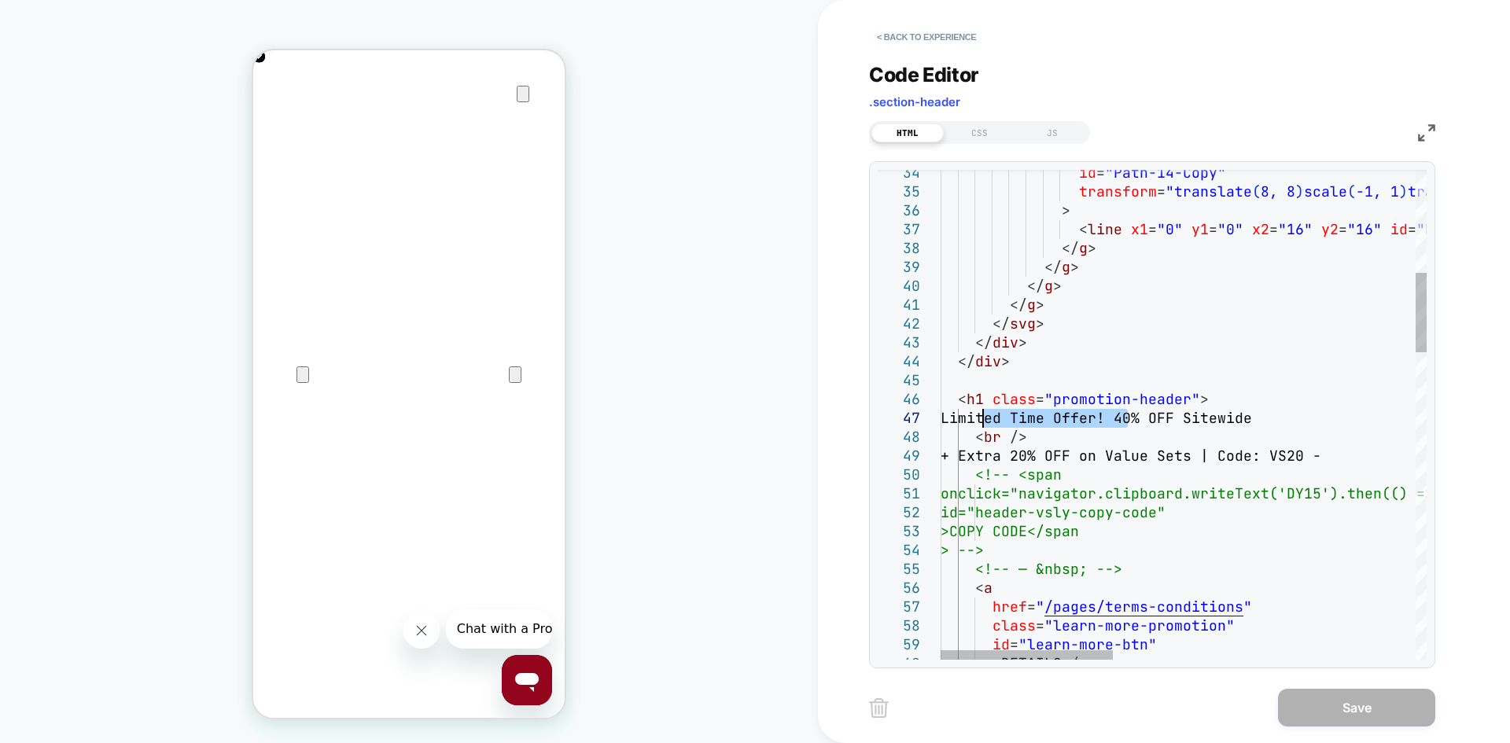
drag, startPoint x: 1128, startPoint y: 412, endPoint x: 984, endPoint y: 418, distance: 144.1
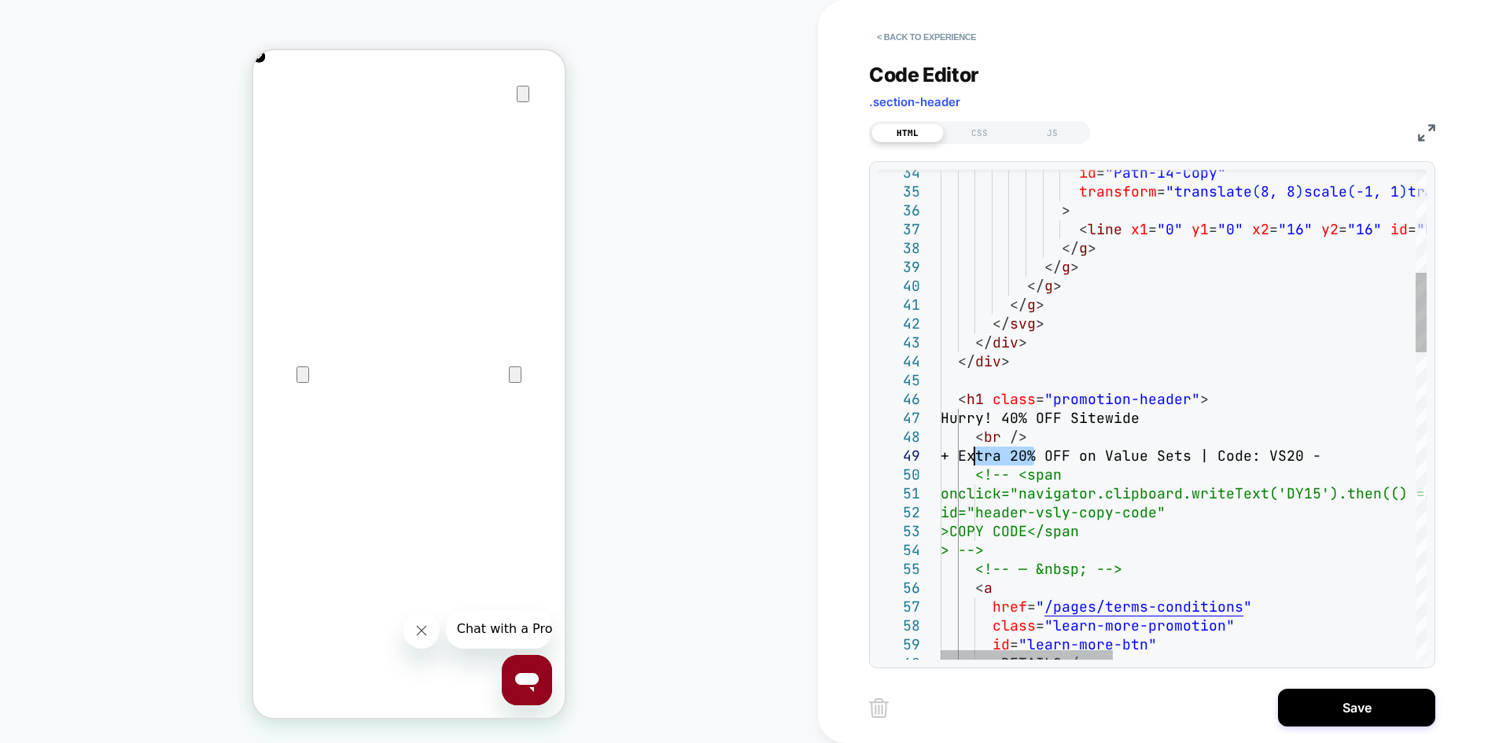
drag, startPoint x: 1034, startPoint y: 458, endPoint x: 978, endPoint y: 456, distance: 55.9
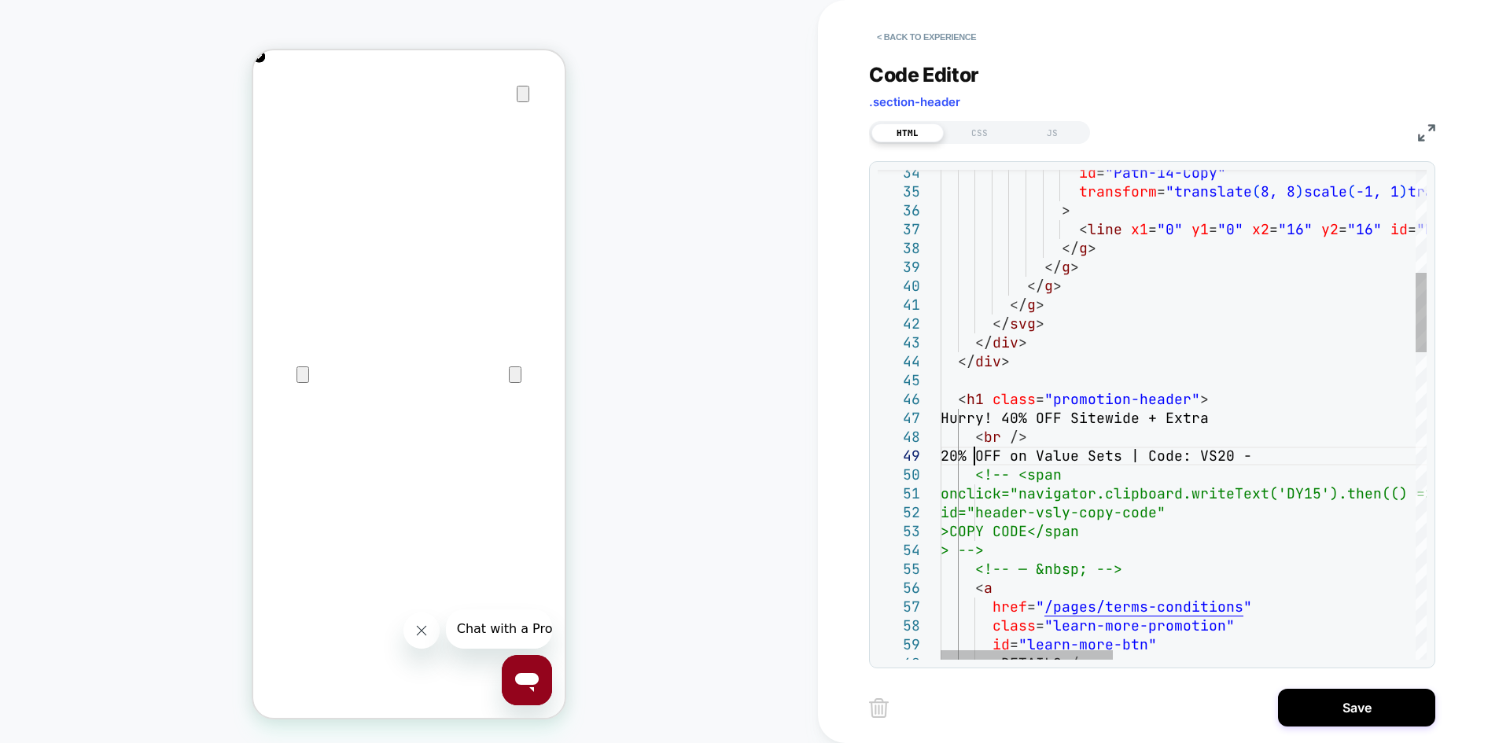
scroll to position [0, 312]
drag, startPoint x: 1029, startPoint y: 452, endPoint x: 978, endPoint y: 459, distance: 51.5
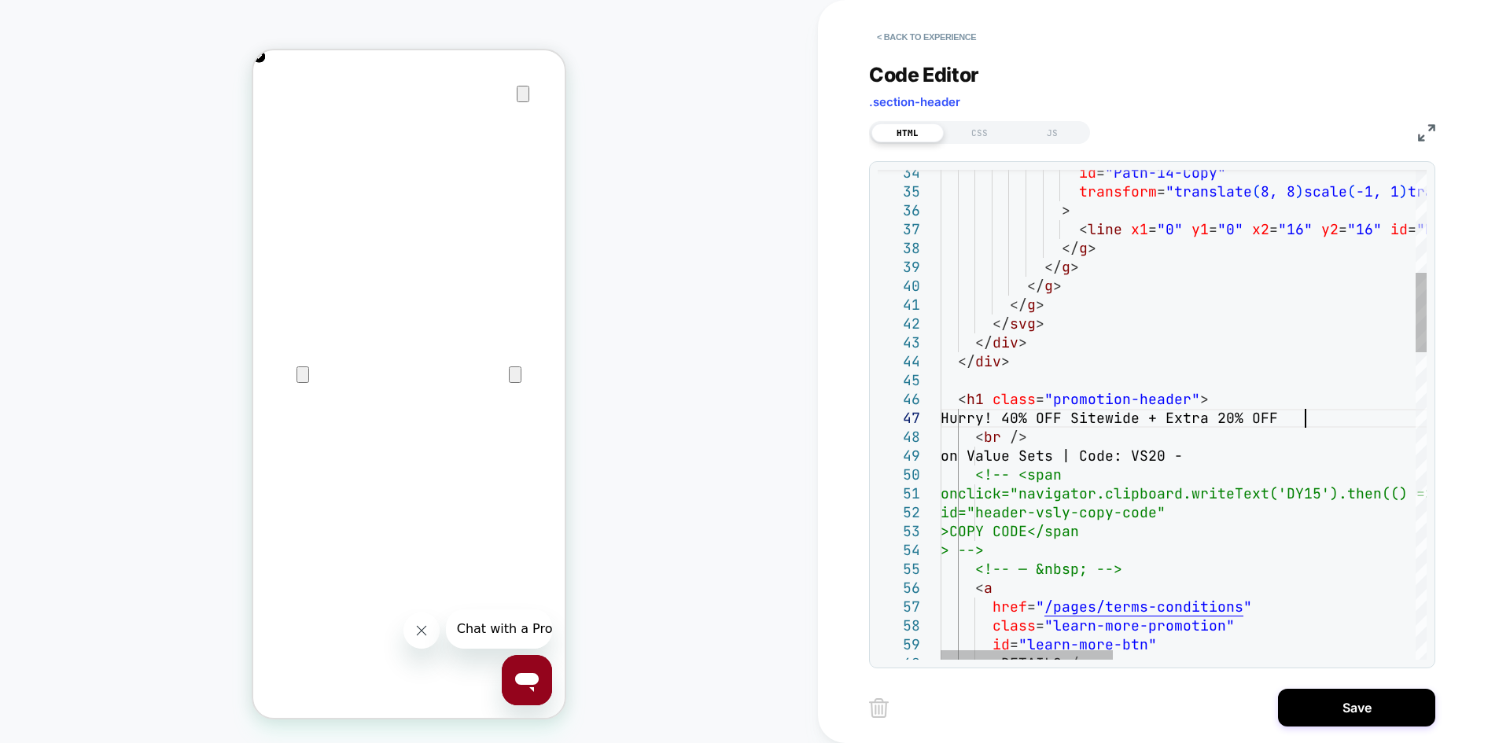
type textarea "**********"
click at [1351, 703] on button "Save" at bounding box center [1356, 708] width 157 height 38
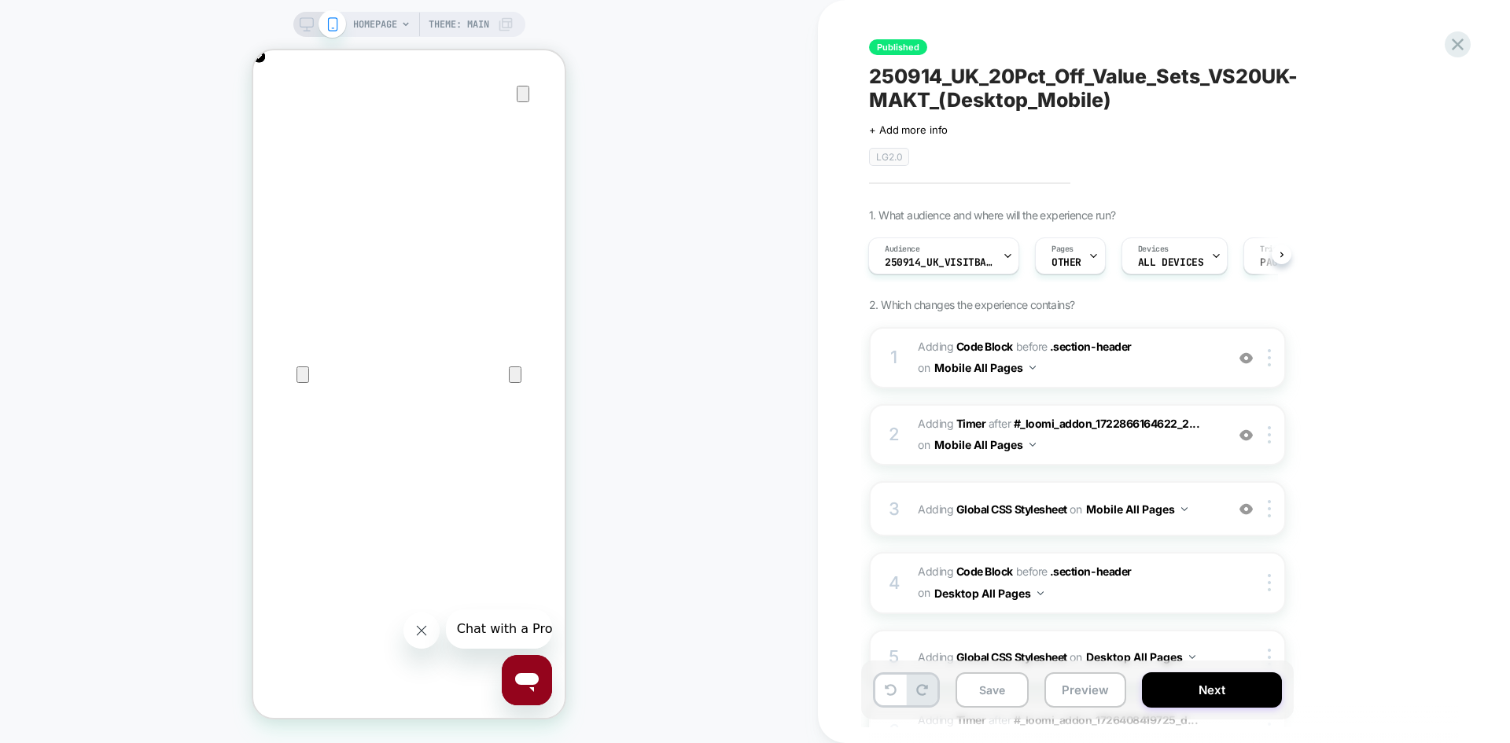
scroll to position [0, 623]
click at [314, 26] on div at bounding box center [320, 24] width 40 height 14
click at [304, 23] on icon at bounding box center [307, 24] width 14 height 14
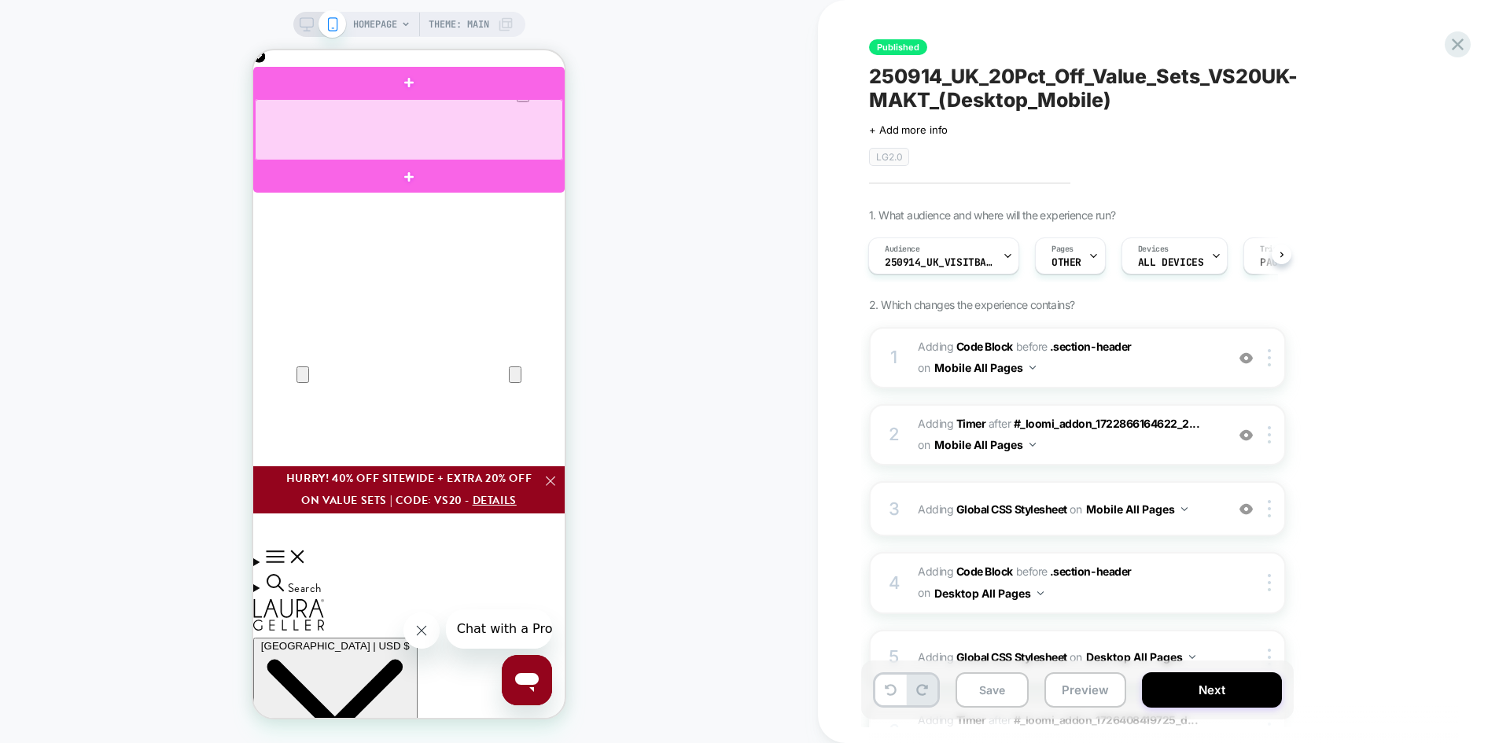
drag, startPoint x: 457, startPoint y: 86, endPoint x: 1229, endPoint y: 349, distance: 815.3
click at [286, 468] on h1 "Hurry! 40% OFF Sitewide + Extra 20% OFF on Value Sets | Code: VS20 - DETAILS" at bounding box center [409, 490] width 280 height 44
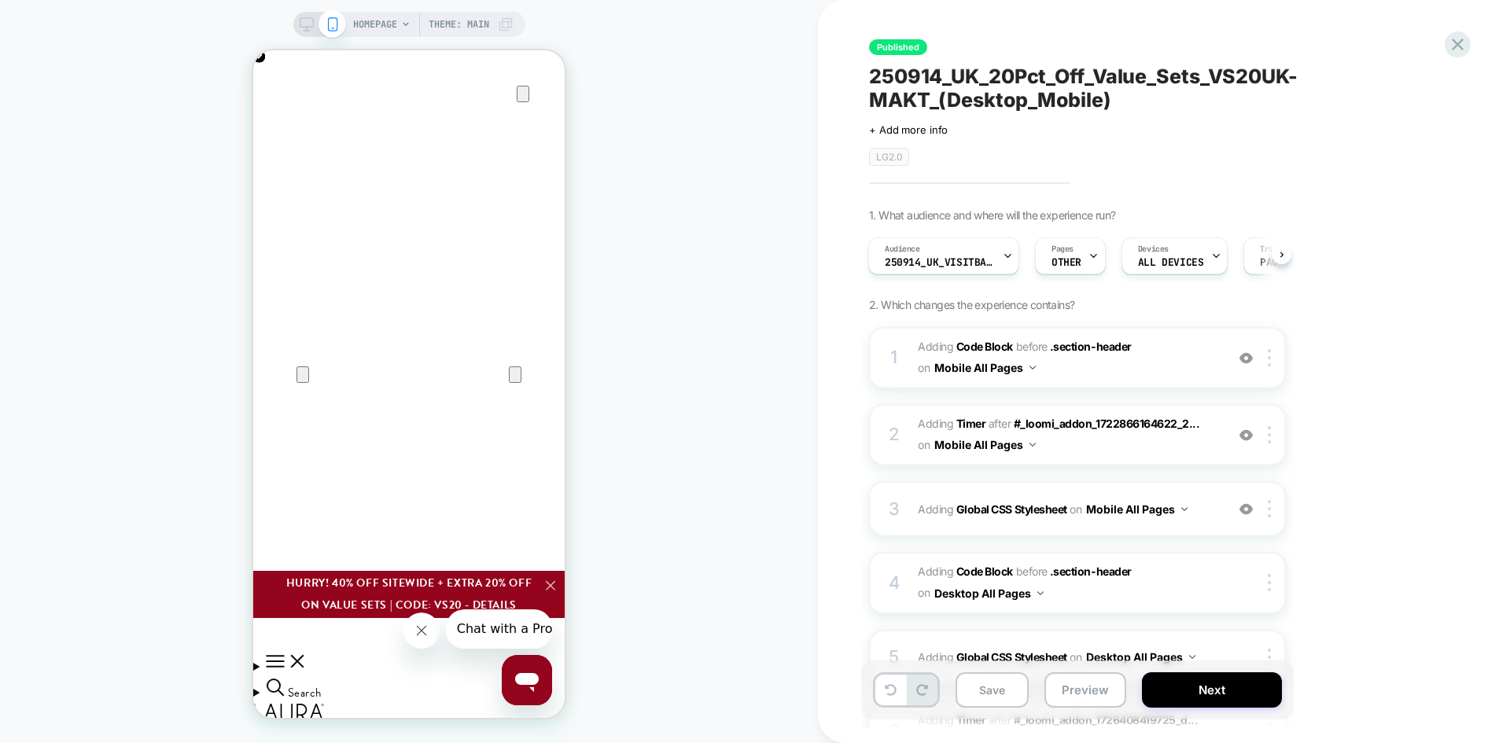
copy h1 "Hurry! 40% OFF Sitewide + Extra 20% OFF on Value Sets | Code: VS20"
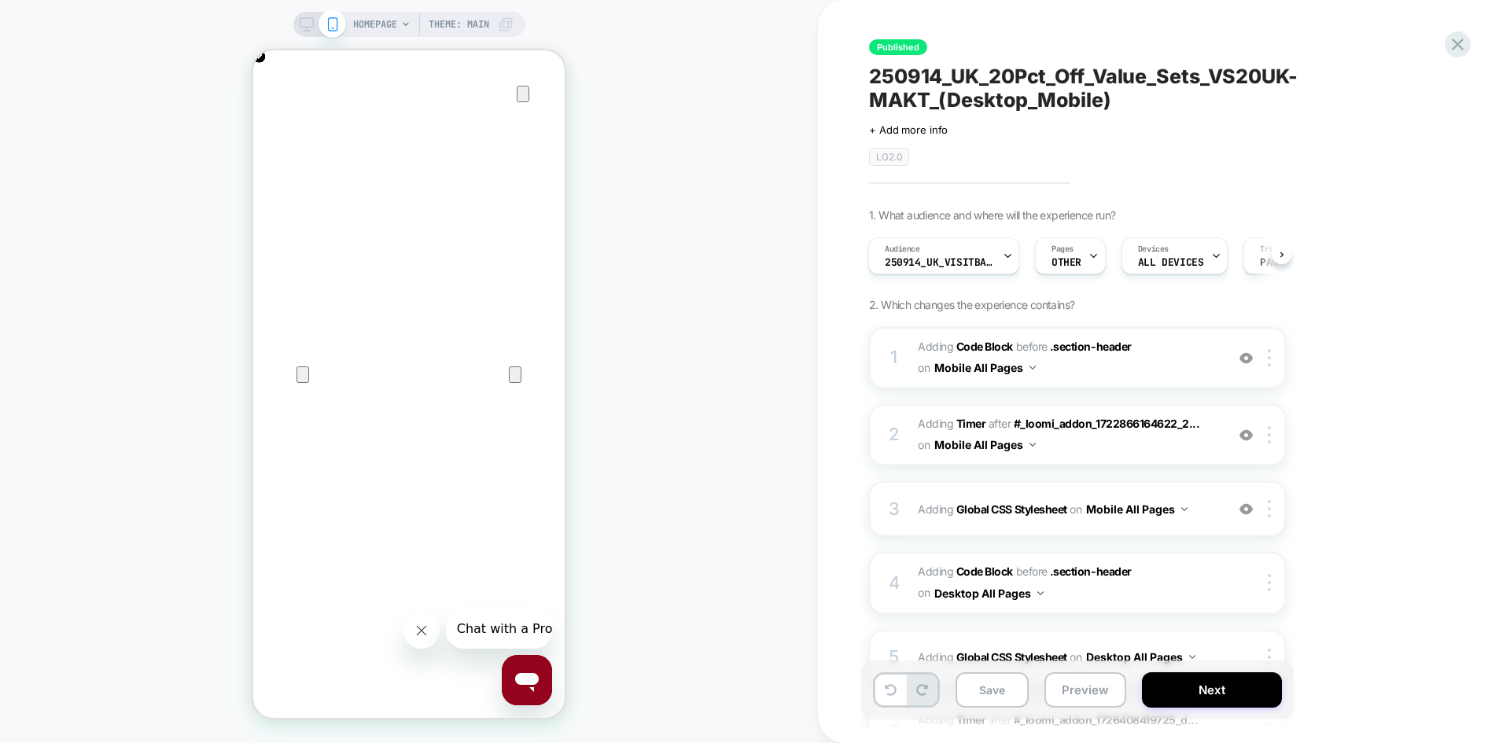
scroll to position [0, 623]
click at [616, 95] on div "HOMEPAGE Theme: MAIN" at bounding box center [409, 372] width 818 height 712
click at [308, 25] on icon at bounding box center [307, 24] width 14 height 14
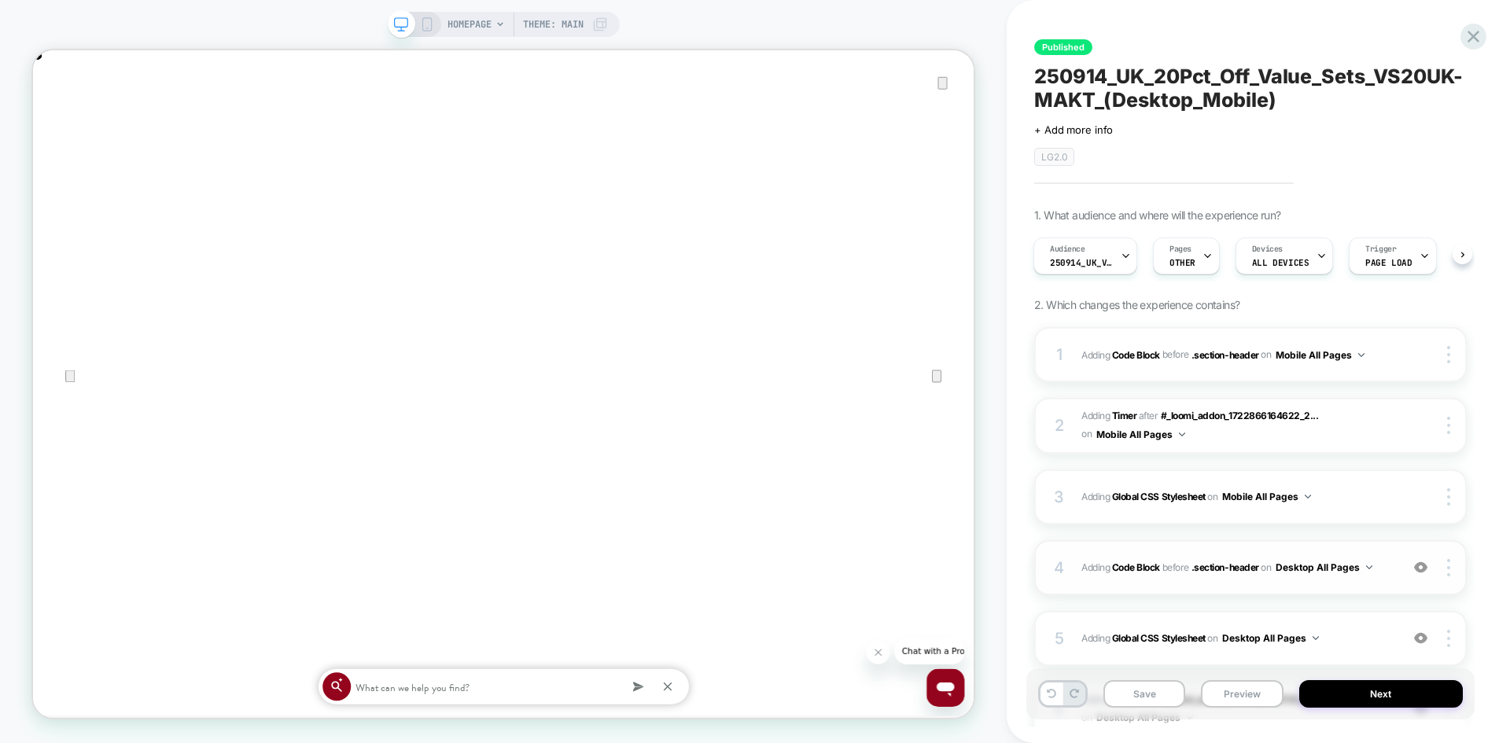
click at [1383, 575] on span "Adding Code Block BEFORE .section-header .section-header on Desktop All Pages" at bounding box center [1237, 568] width 311 height 20
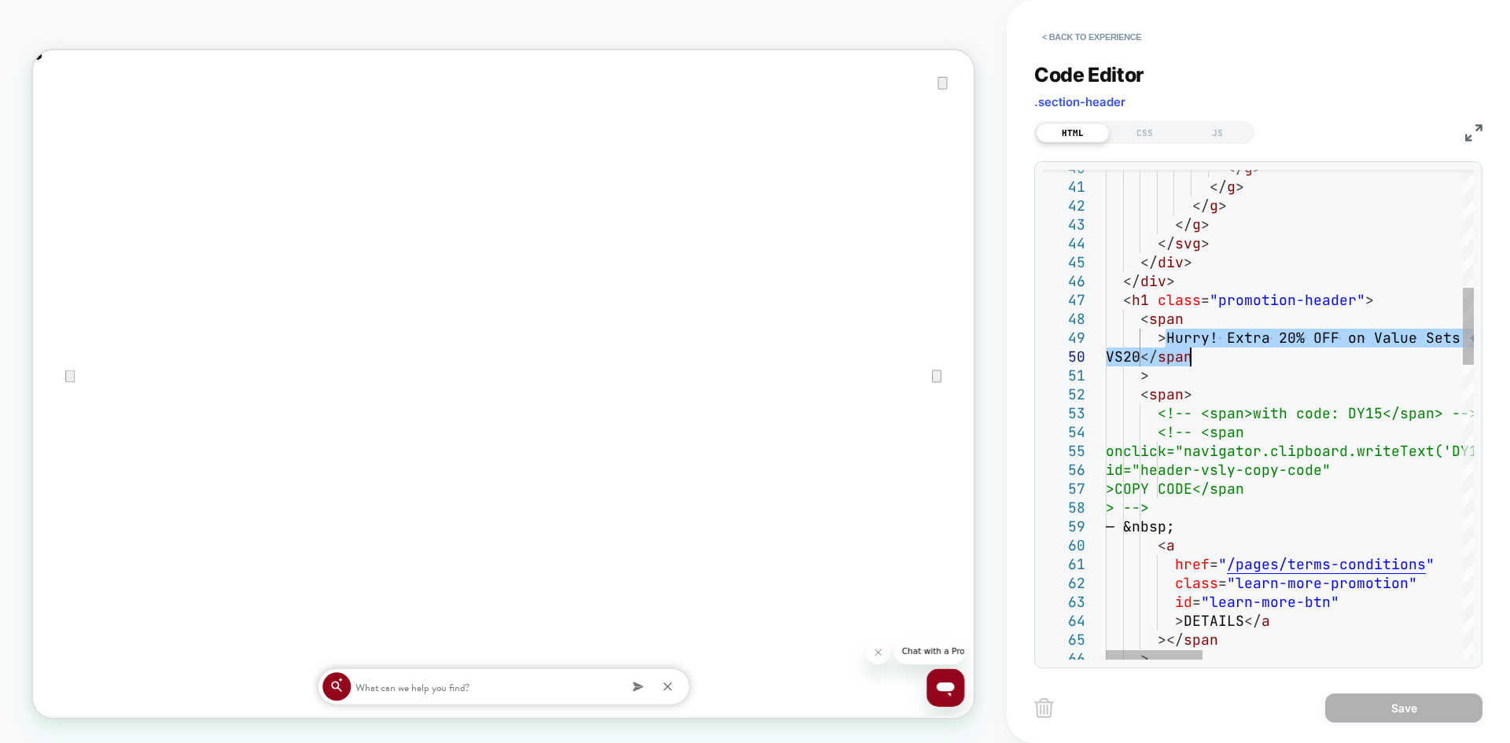
drag, startPoint x: 1167, startPoint y: 334, endPoint x: 1193, endPoint y: 358, distance: 36.2
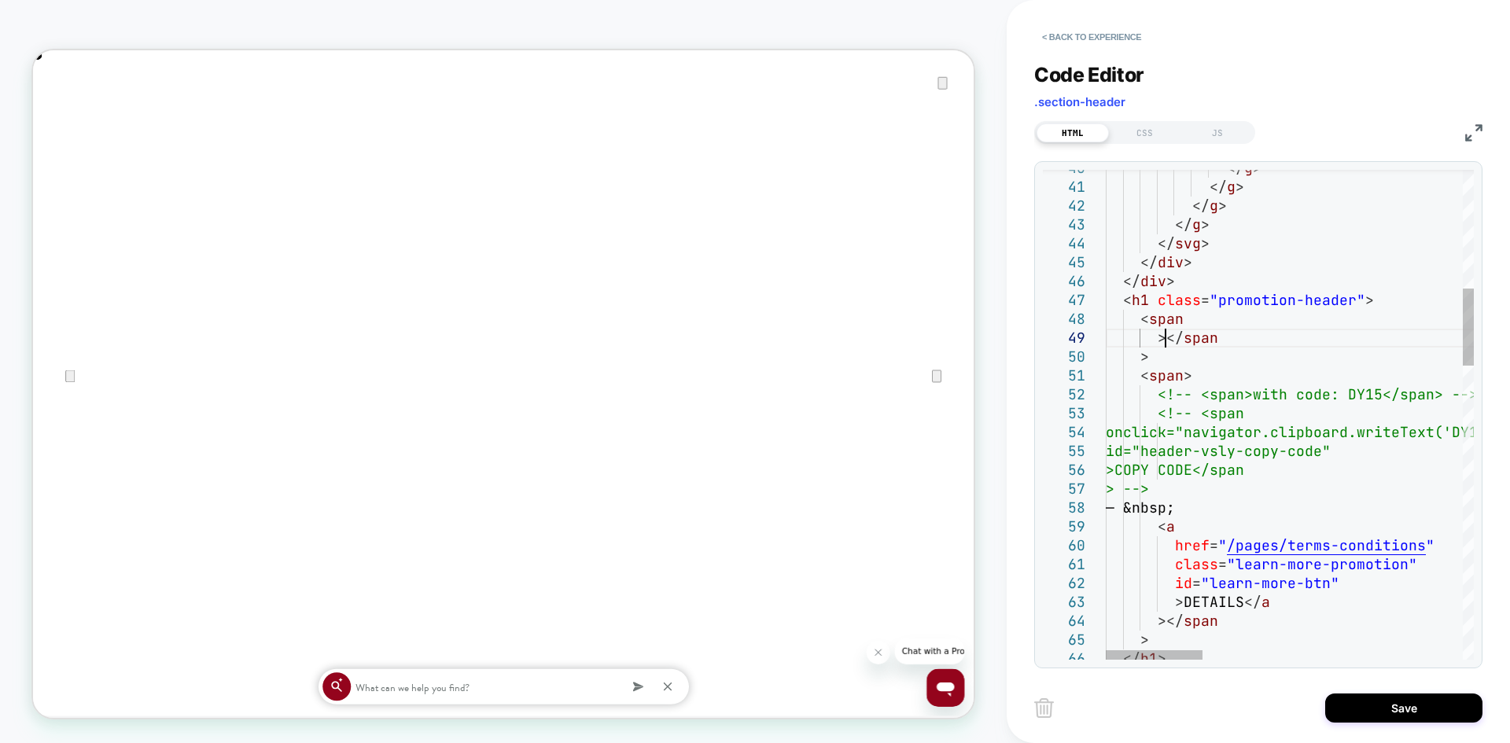
type textarea "**********"
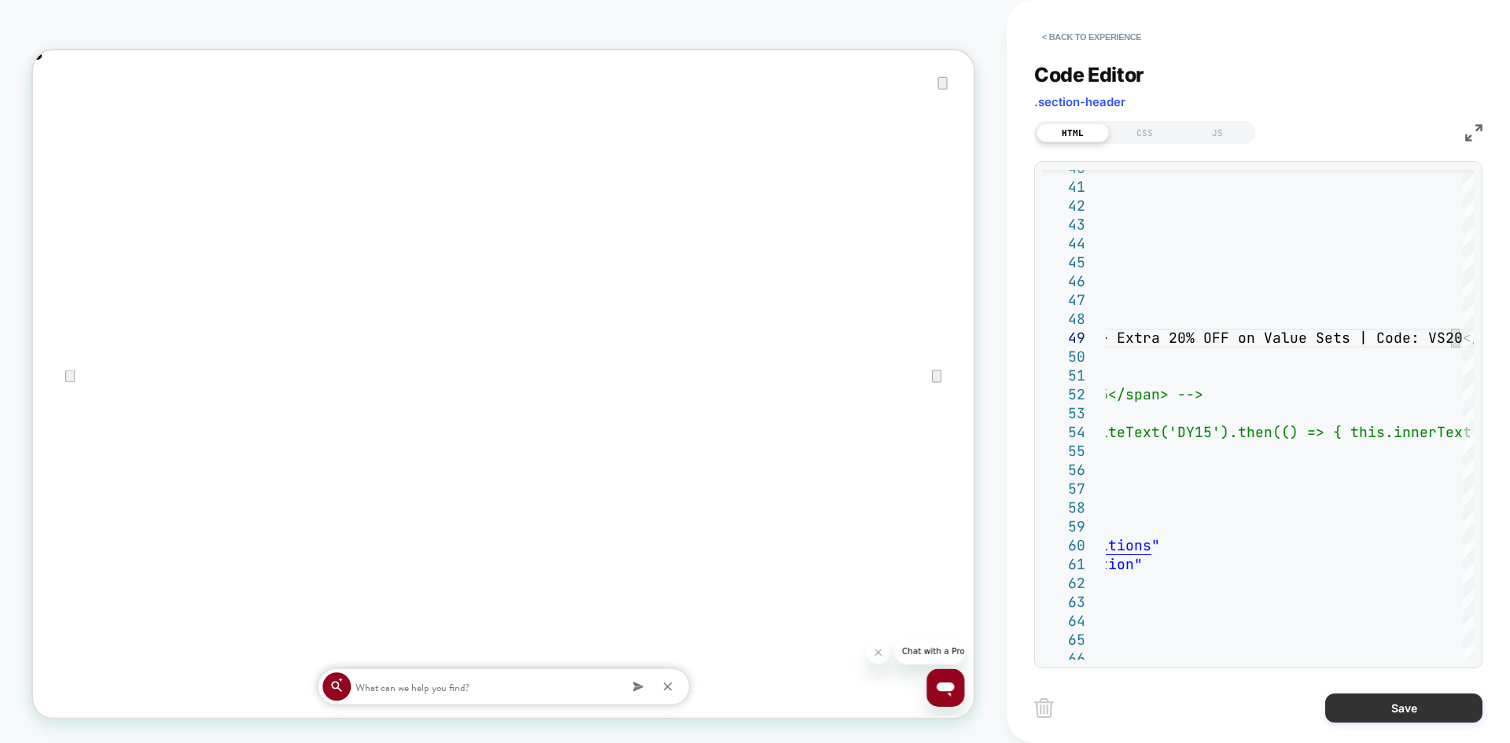
click at [1366, 706] on button "Save" at bounding box center [1404, 708] width 157 height 29
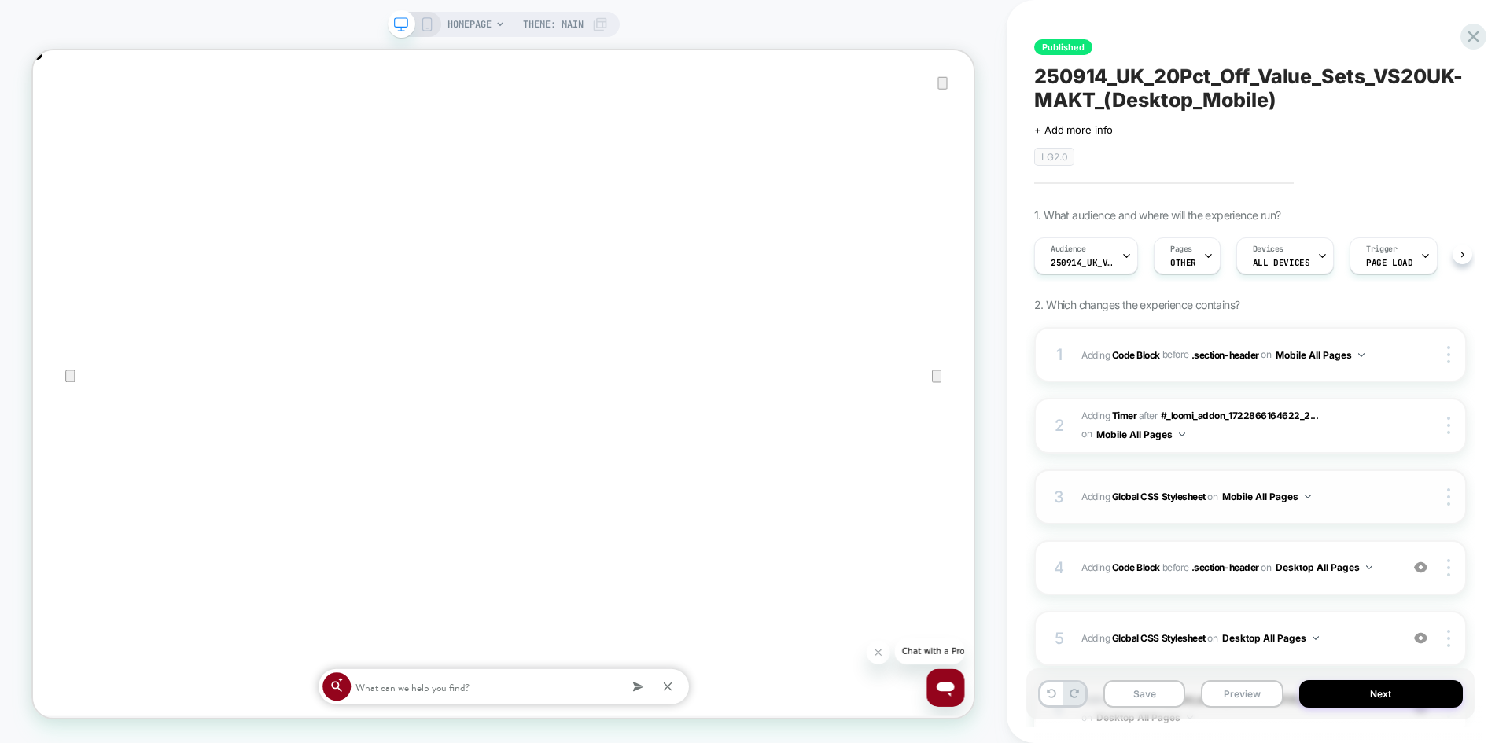
scroll to position [0, 1]
click at [422, 25] on icon at bounding box center [427, 24] width 14 height 14
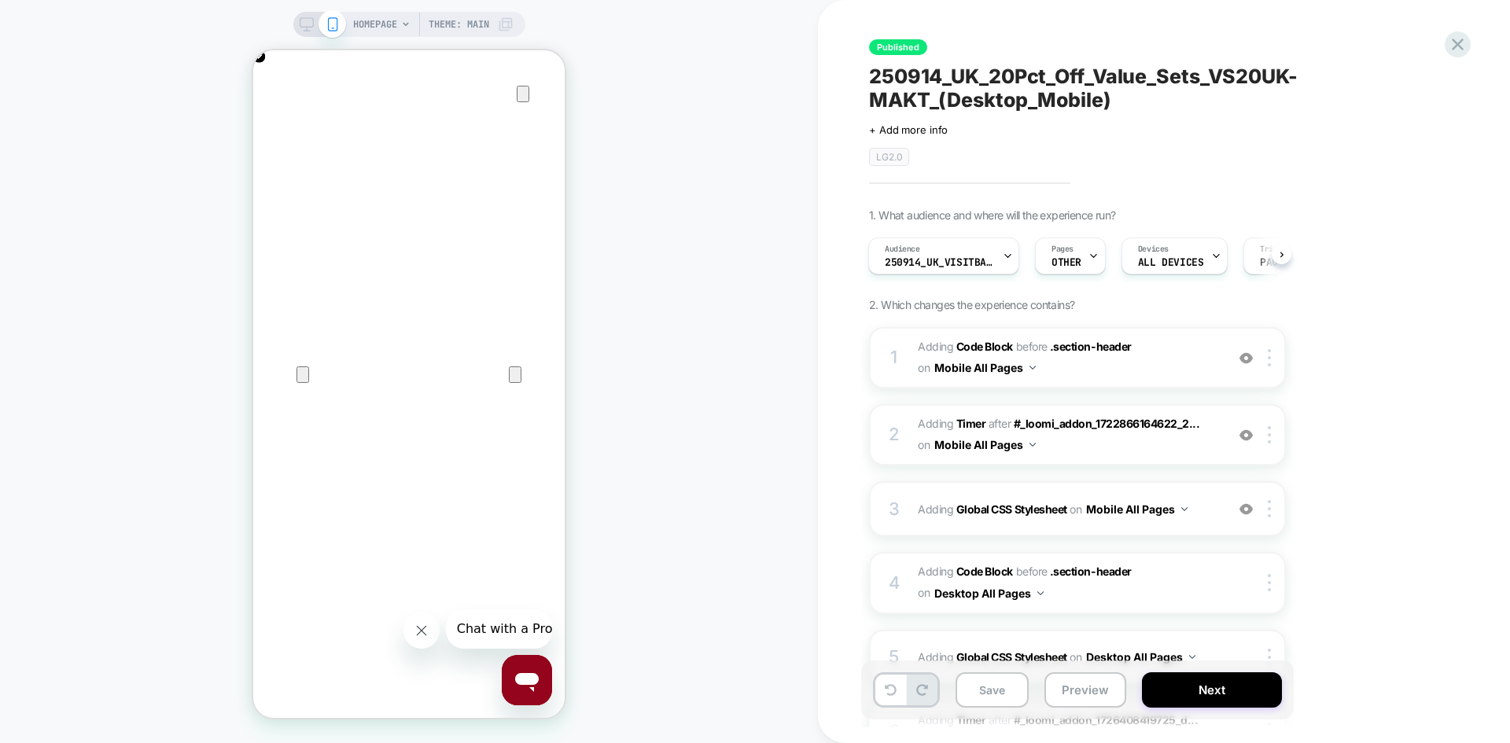
click at [305, 26] on icon at bounding box center [307, 24] width 14 height 14
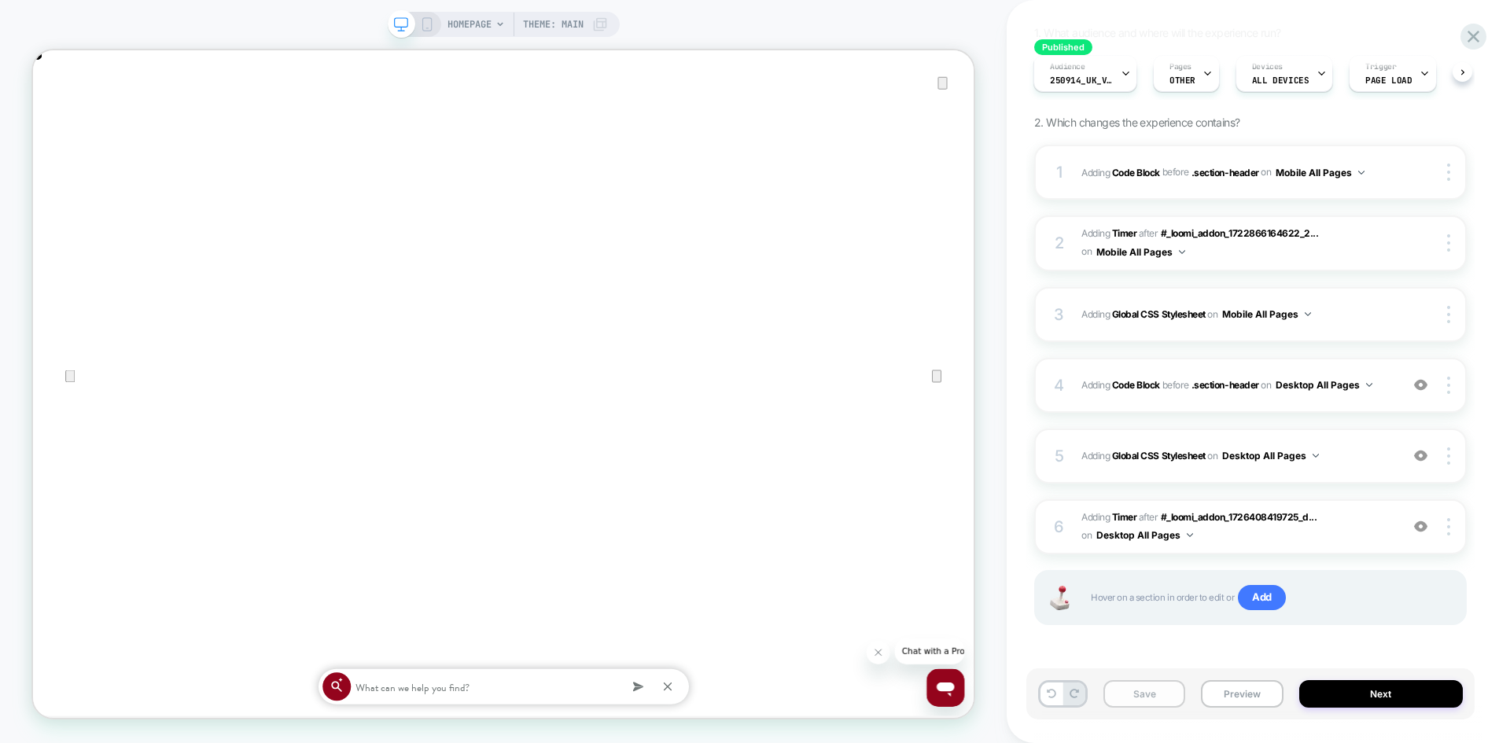
scroll to position [0, 2510]
click at [1163, 697] on button "Save" at bounding box center [1145, 695] width 82 height 28
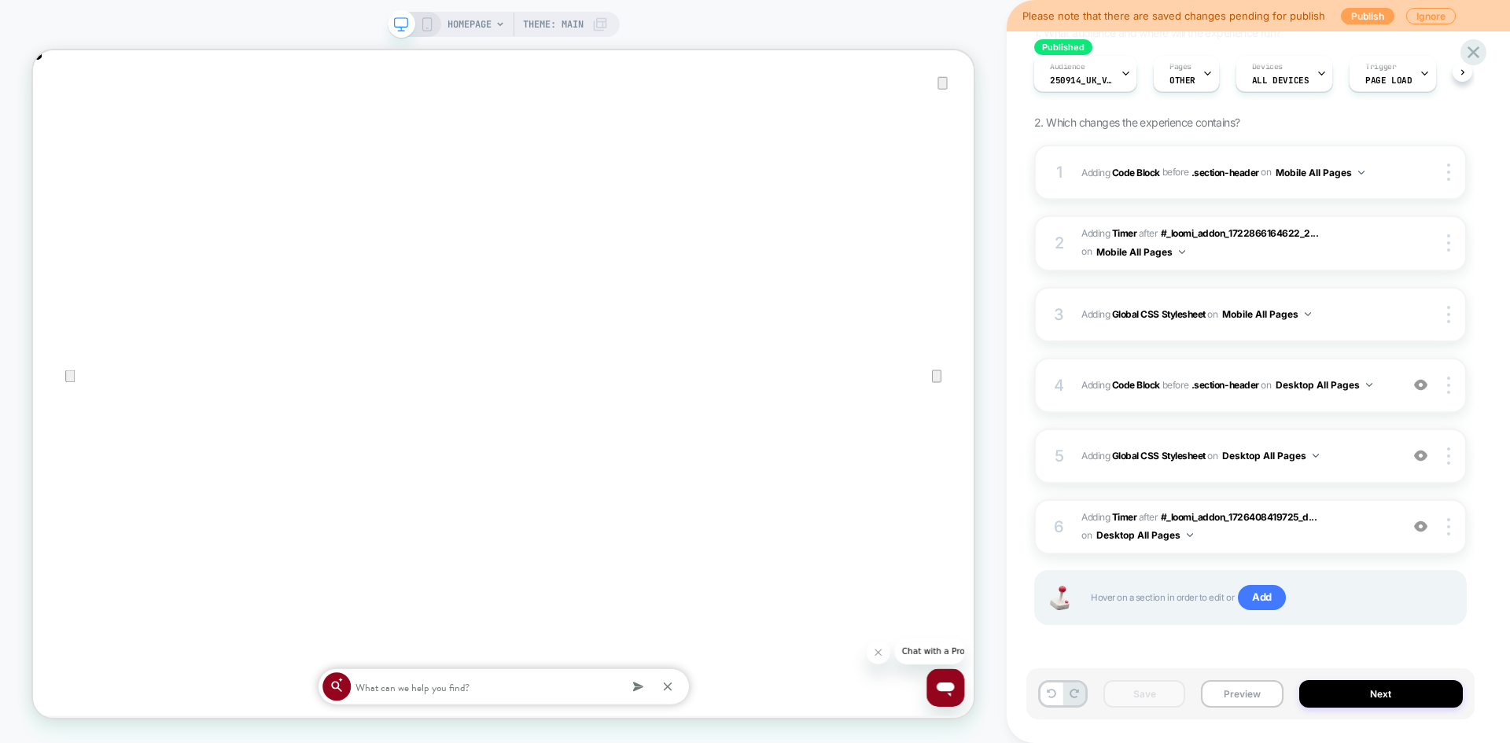
click at [1381, 18] on button "Publish" at bounding box center [1367, 16] width 53 height 17
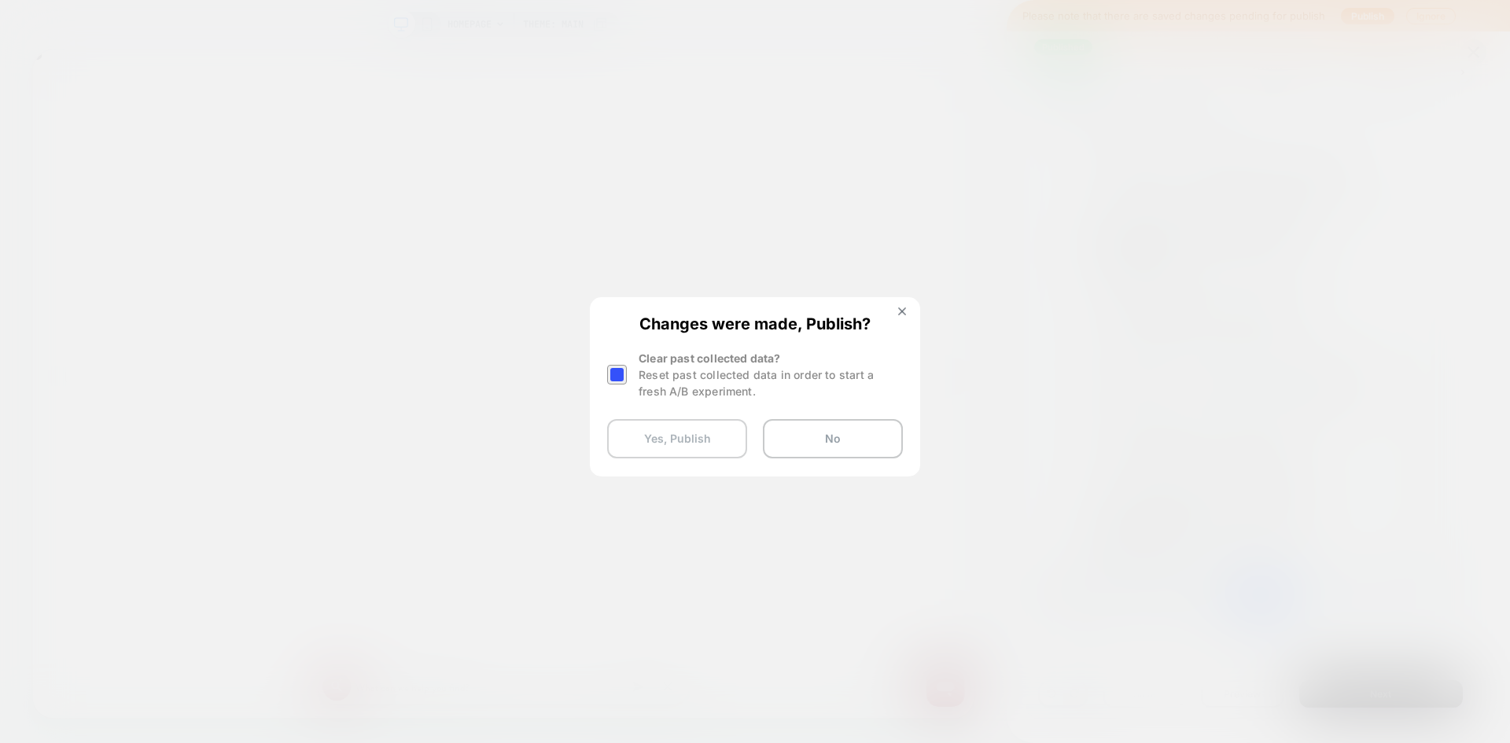
click at [718, 438] on button "Yes, Publish" at bounding box center [677, 438] width 140 height 39
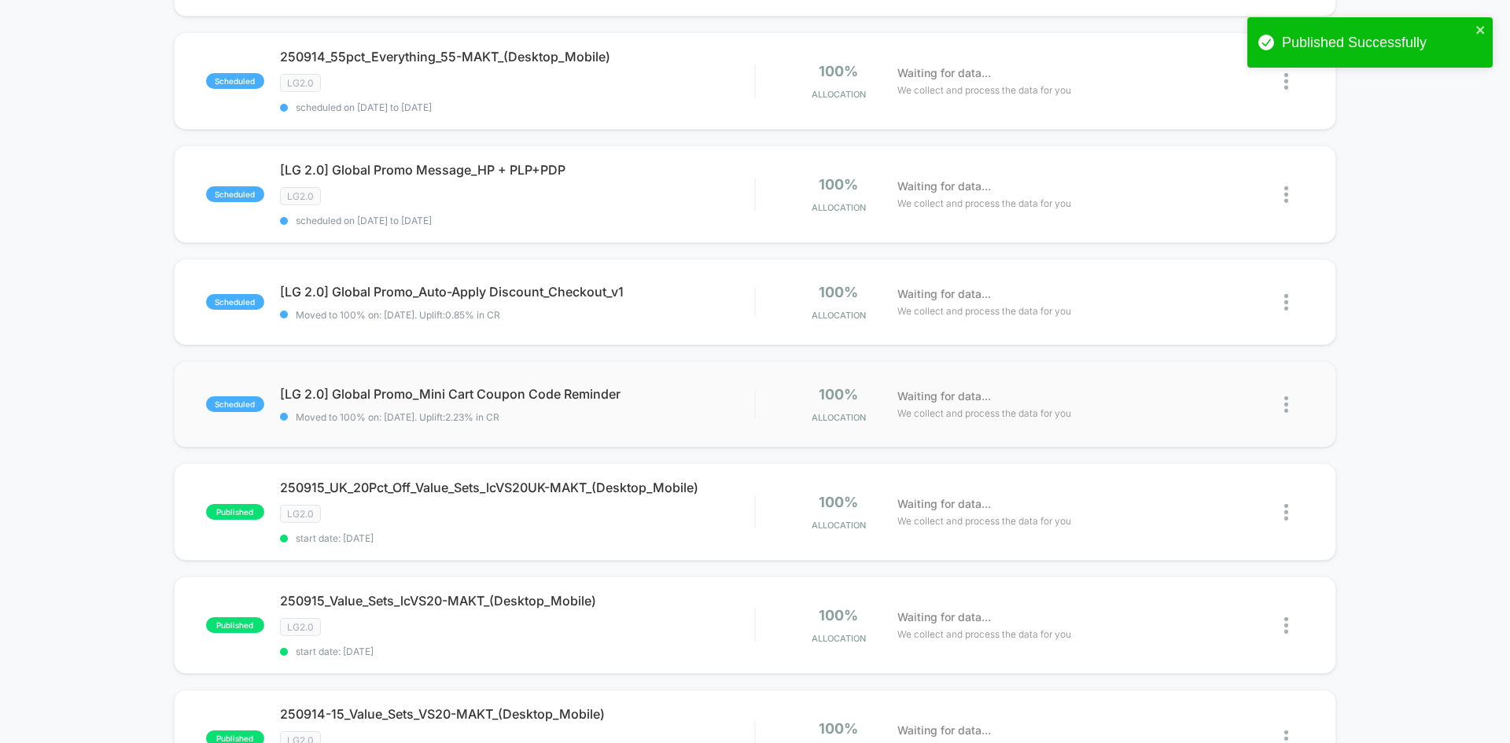
scroll to position [315, 0]
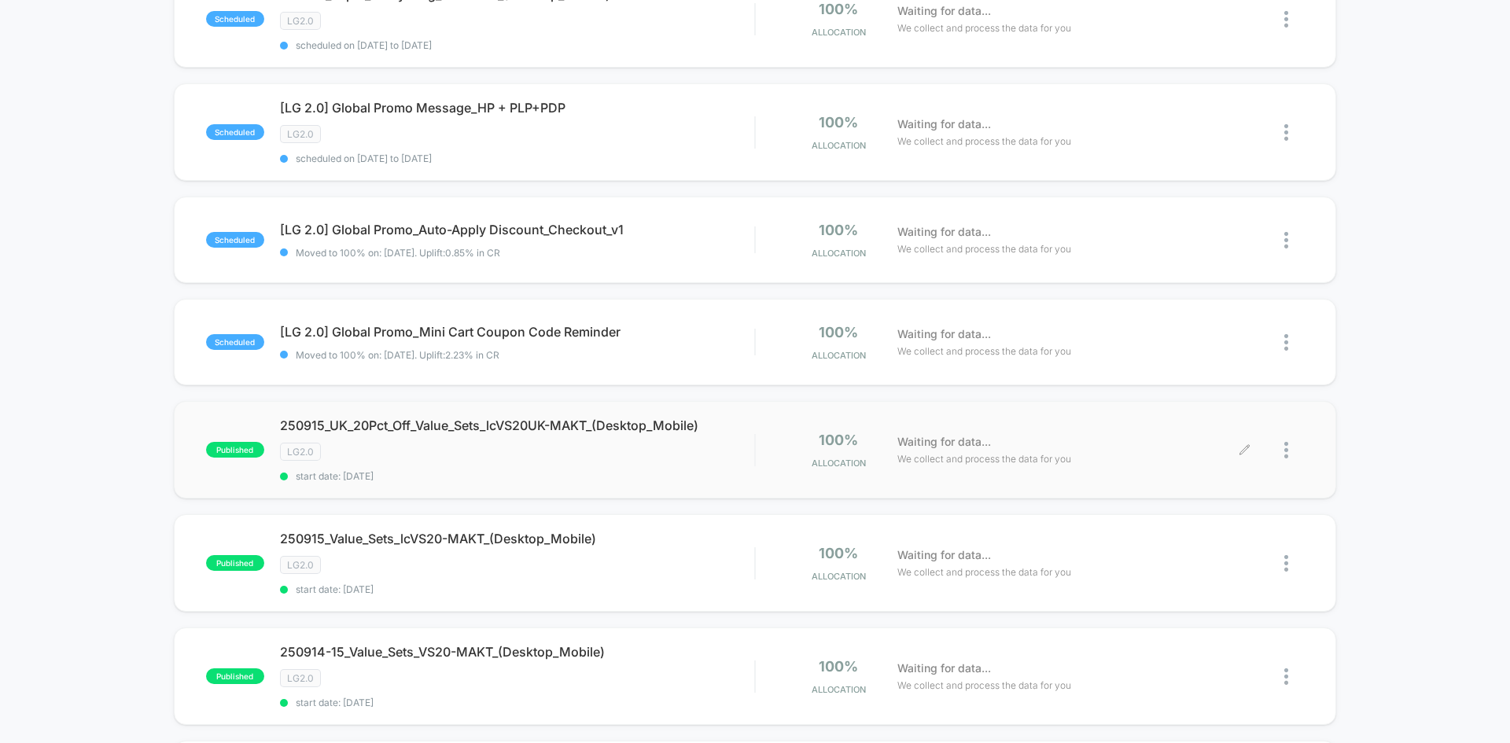
click at [1289, 449] on div at bounding box center [1295, 450] width 20 height 37
click at [1180, 361] on div "Edit" at bounding box center [1206, 359] width 142 height 35
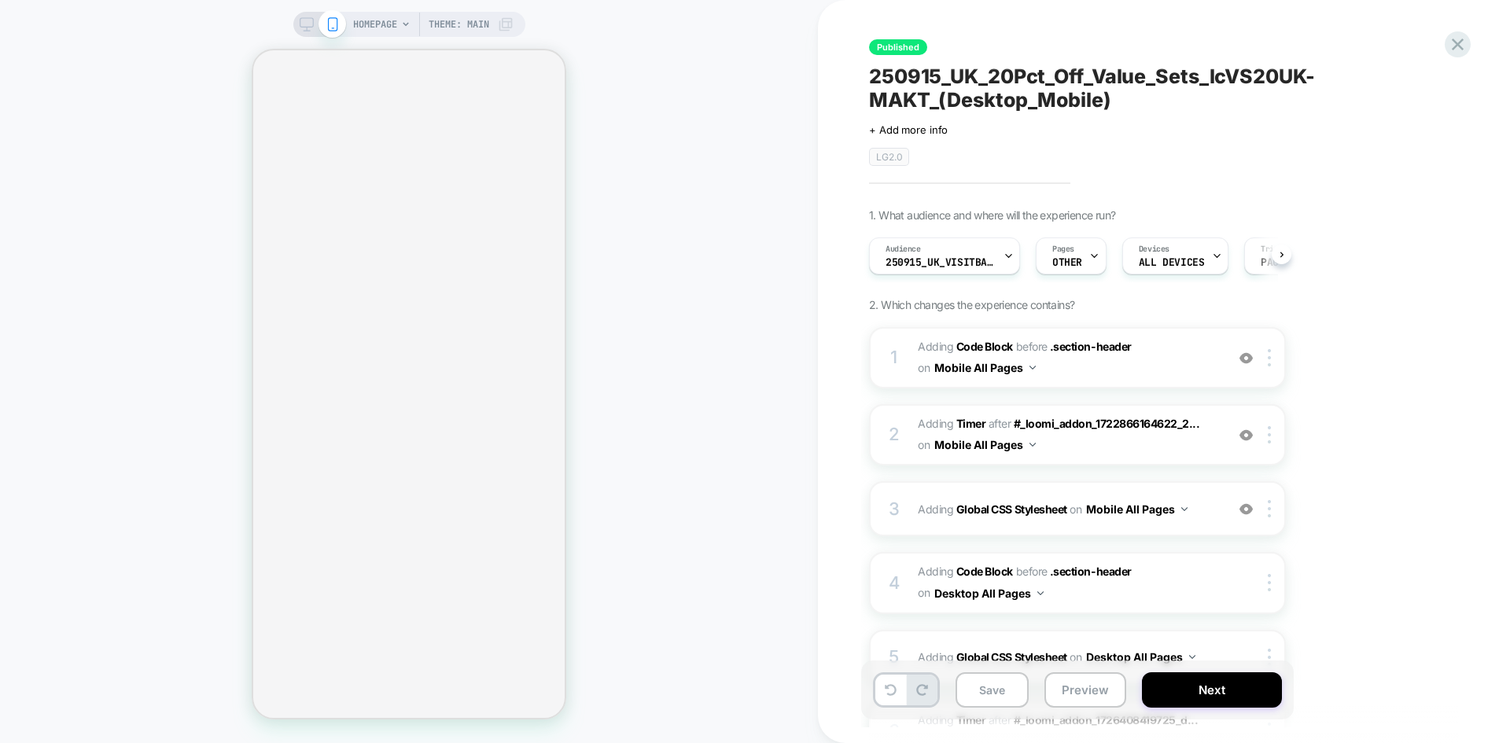
scroll to position [0, 1]
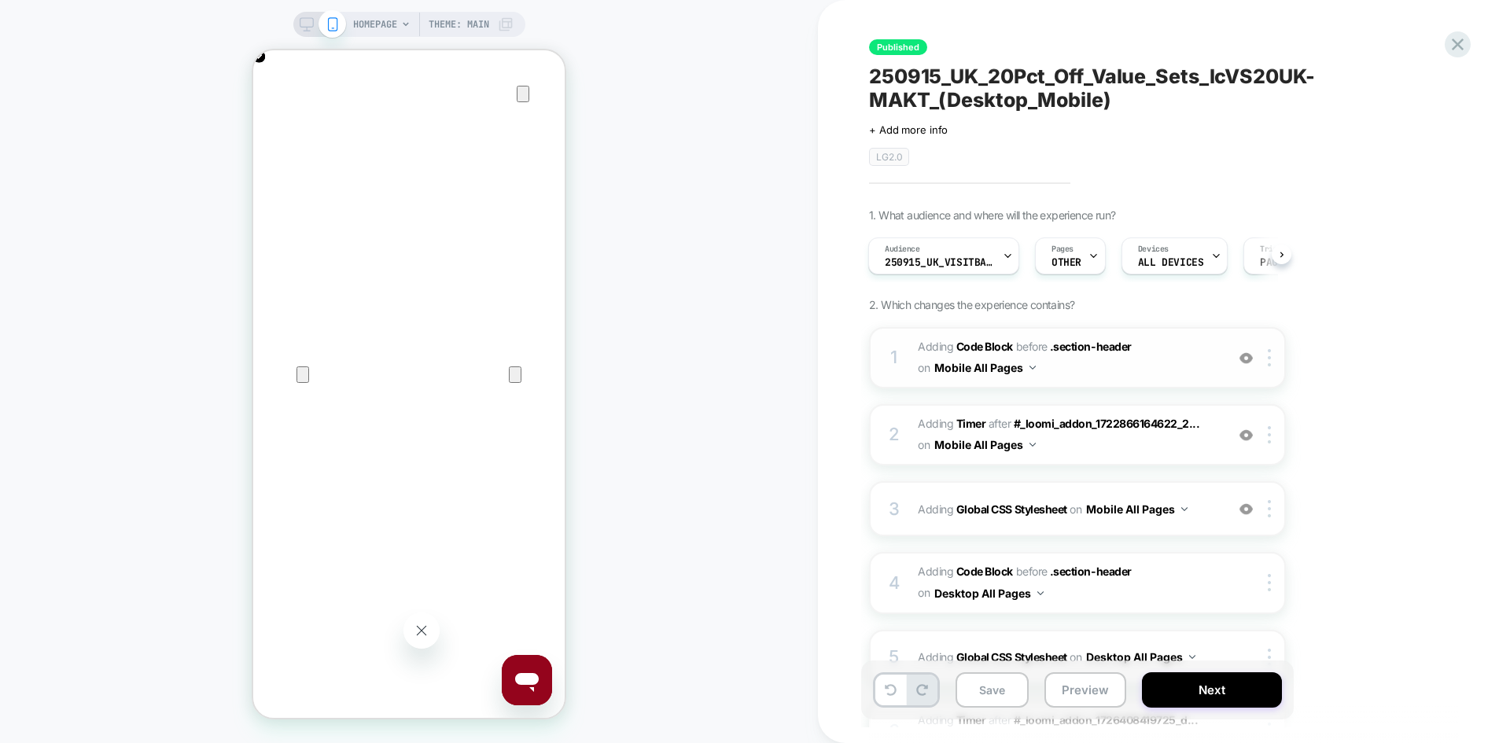
click at [1147, 368] on span "Adding Code Block BEFORE .section-header .section-header on Mobile All Pages" at bounding box center [1068, 358] width 300 height 42
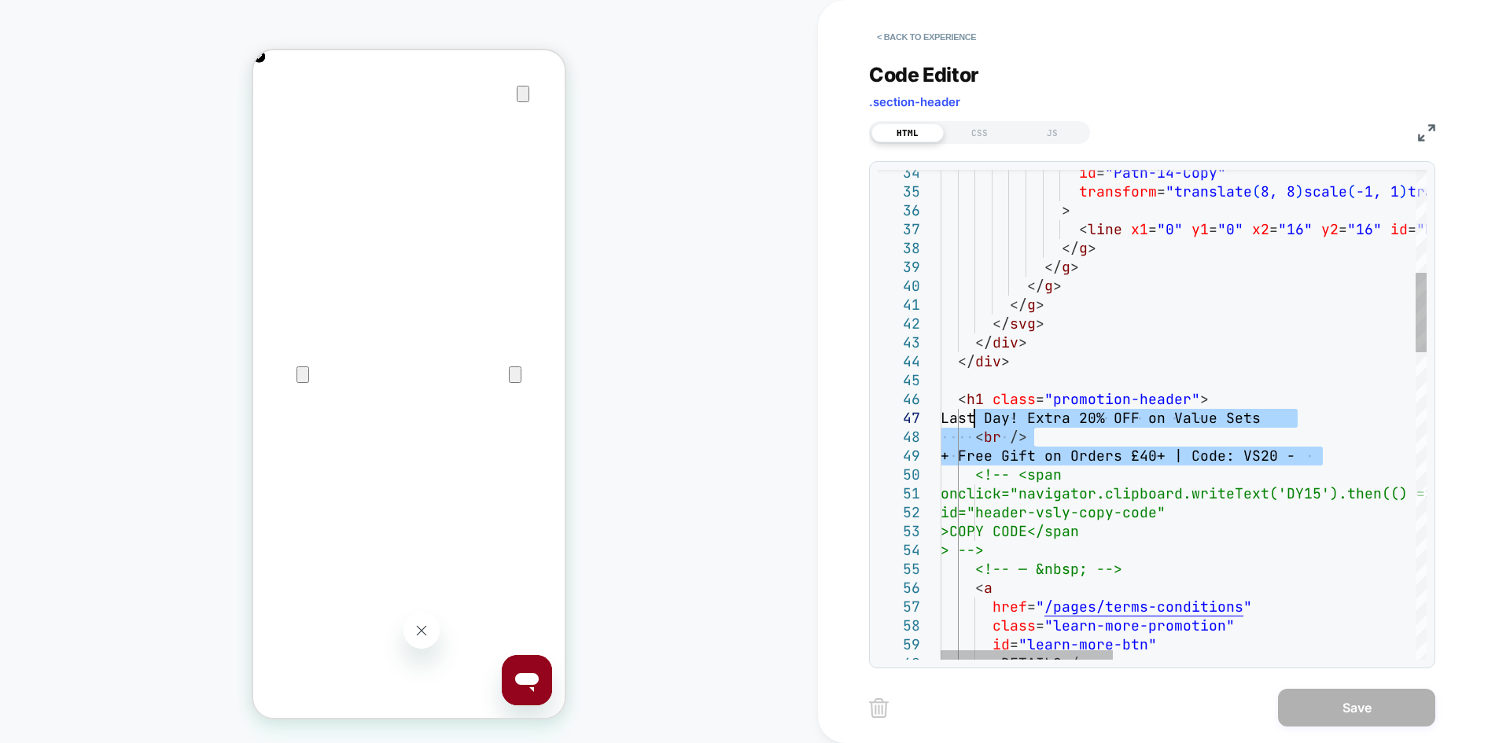
drag, startPoint x: 1335, startPoint y: 454, endPoint x: 976, endPoint y: 422, distance: 360.9
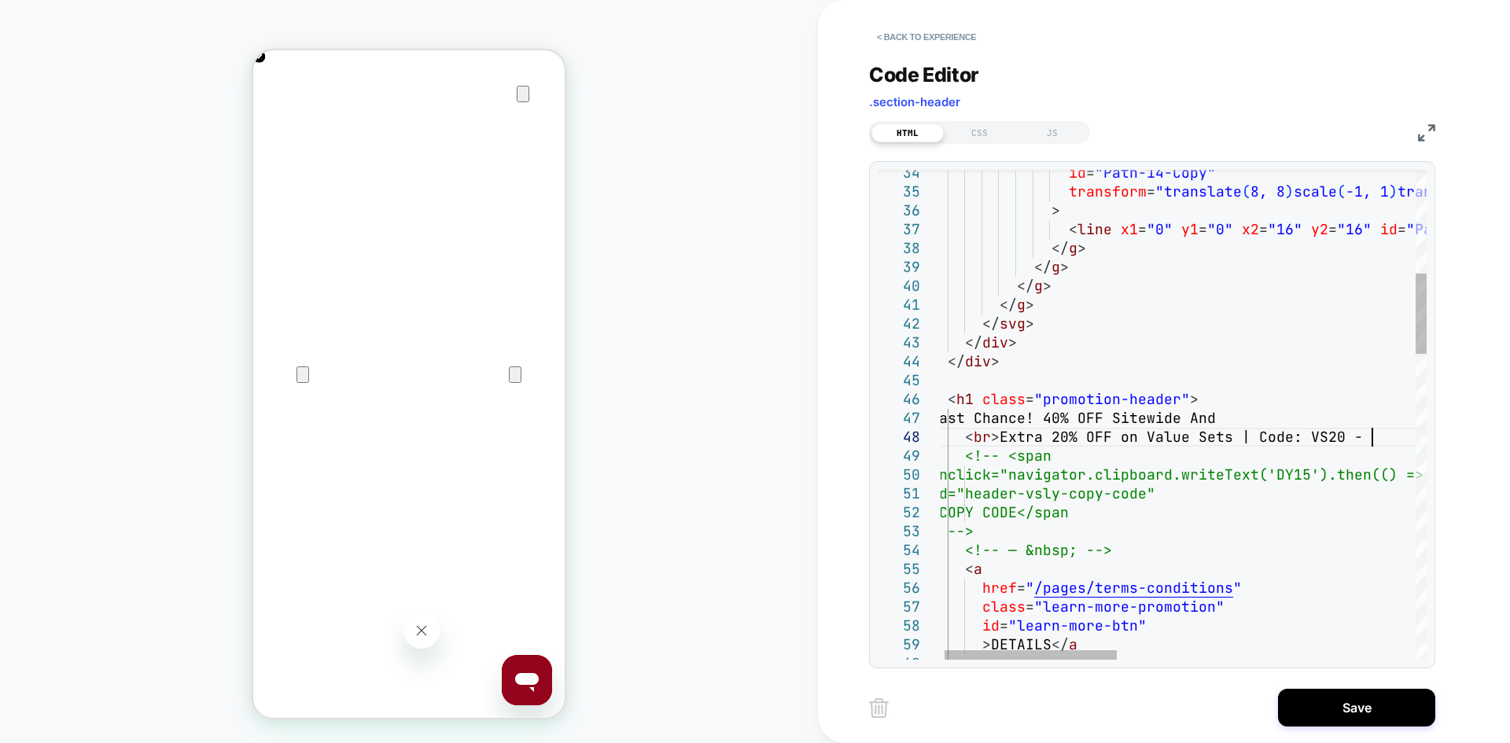
scroll to position [132, 441]
type textarea "**********"
click at [1398, 714] on button "Save" at bounding box center [1356, 708] width 157 height 38
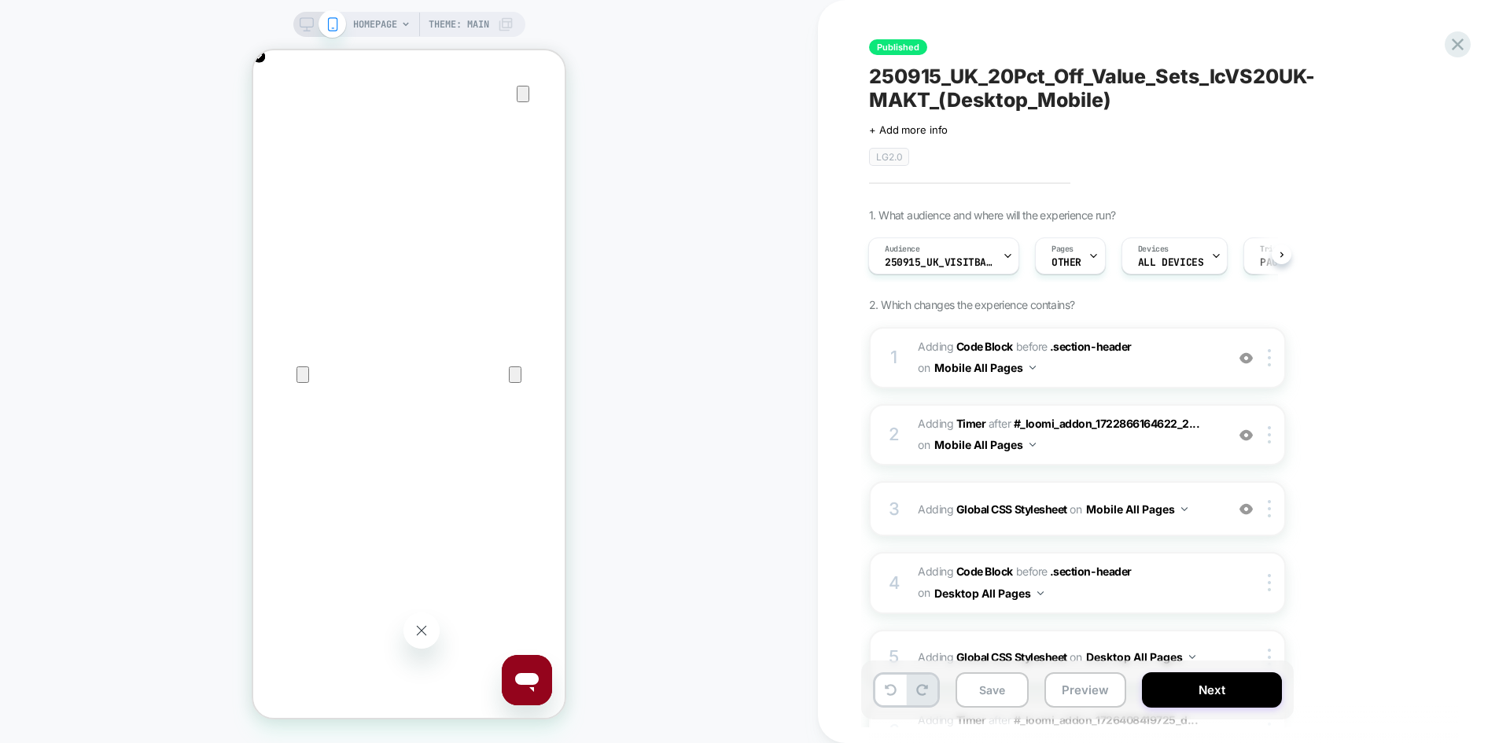
scroll to position [0, 312]
drag, startPoint x: 990, startPoint y: 686, endPoint x: 981, endPoint y: 670, distance: 18.0
click at [990, 686] on button "Save" at bounding box center [992, 690] width 73 height 35
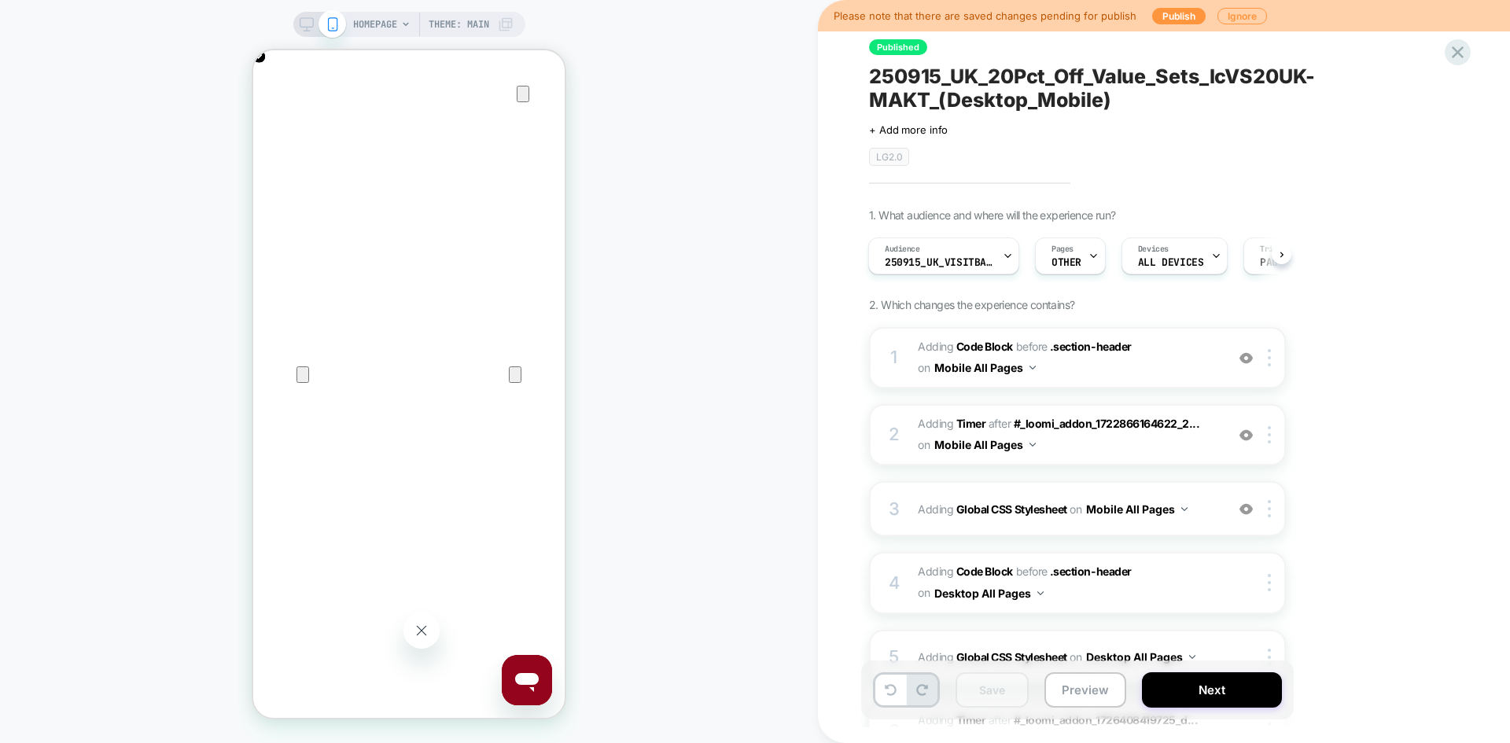
drag, startPoint x: 298, startPoint y: 20, endPoint x: 1059, endPoint y: 253, distance: 795.6
click at [300, 20] on rect at bounding box center [306, 22] width 13 height 9
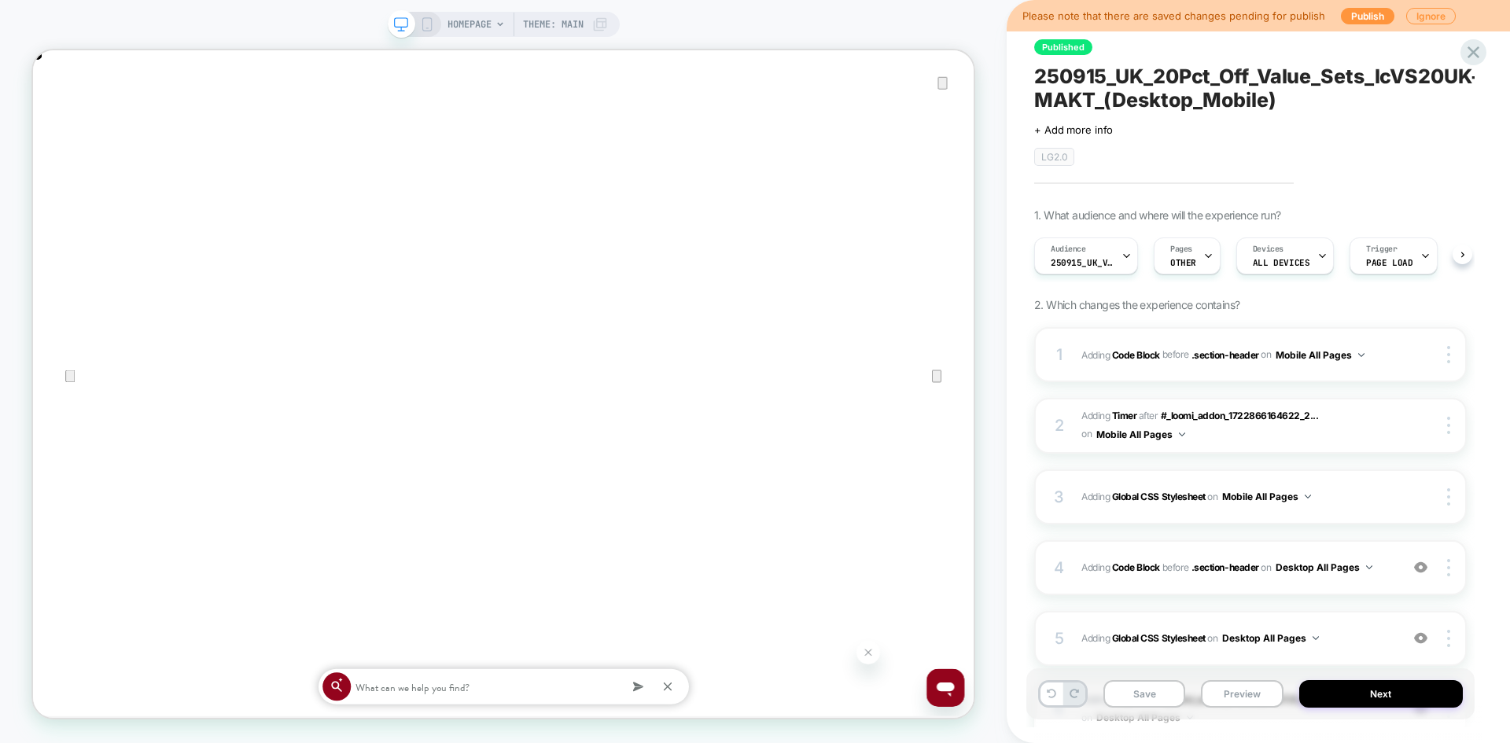
scroll to position [0, 1]
click at [1369, 576] on button "Desktop All Pages" at bounding box center [1324, 568] width 97 height 20
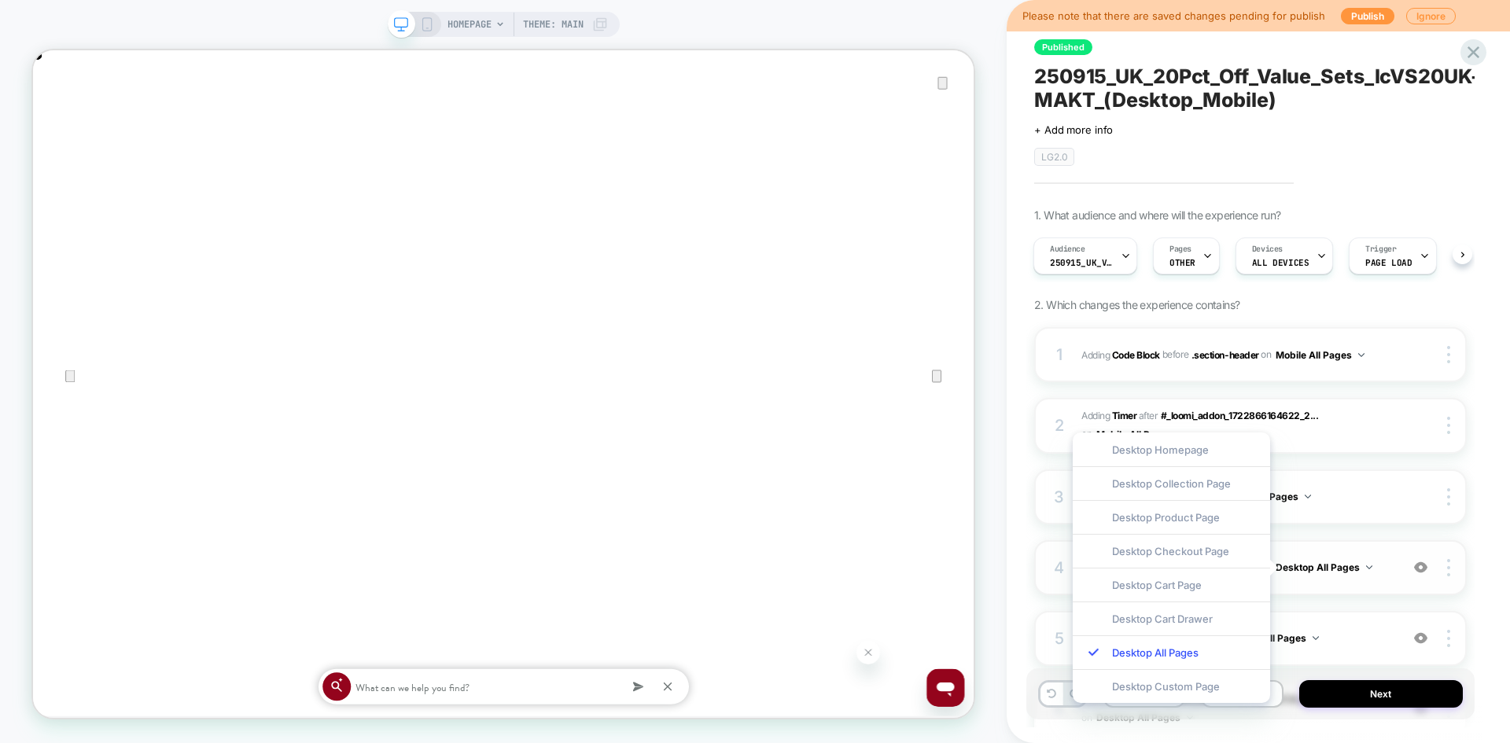
click at [1390, 577] on span "Adding Code Block BEFORE .section-header .section-header on Desktop All Pages" at bounding box center [1237, 568] width 311 height 20
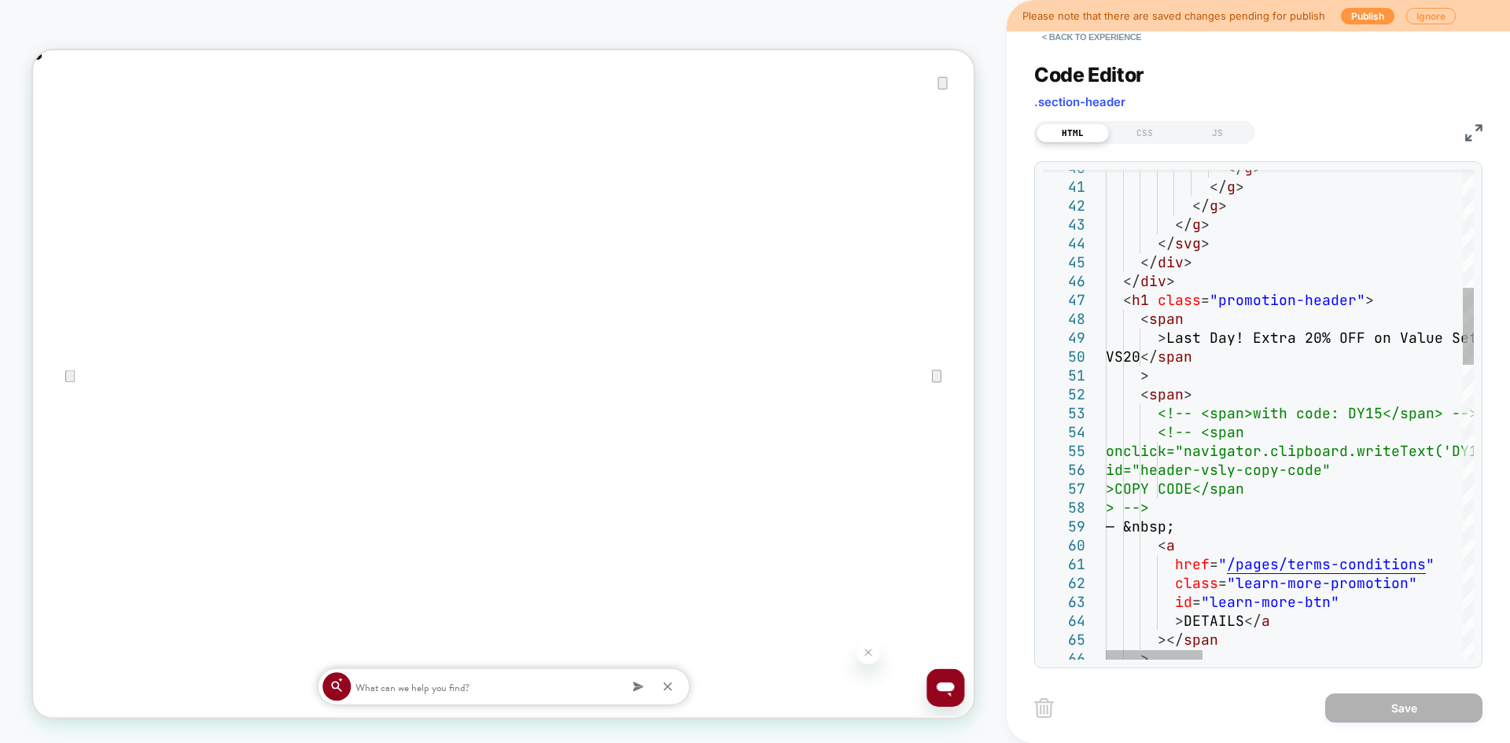
scroll to position [0, 0]
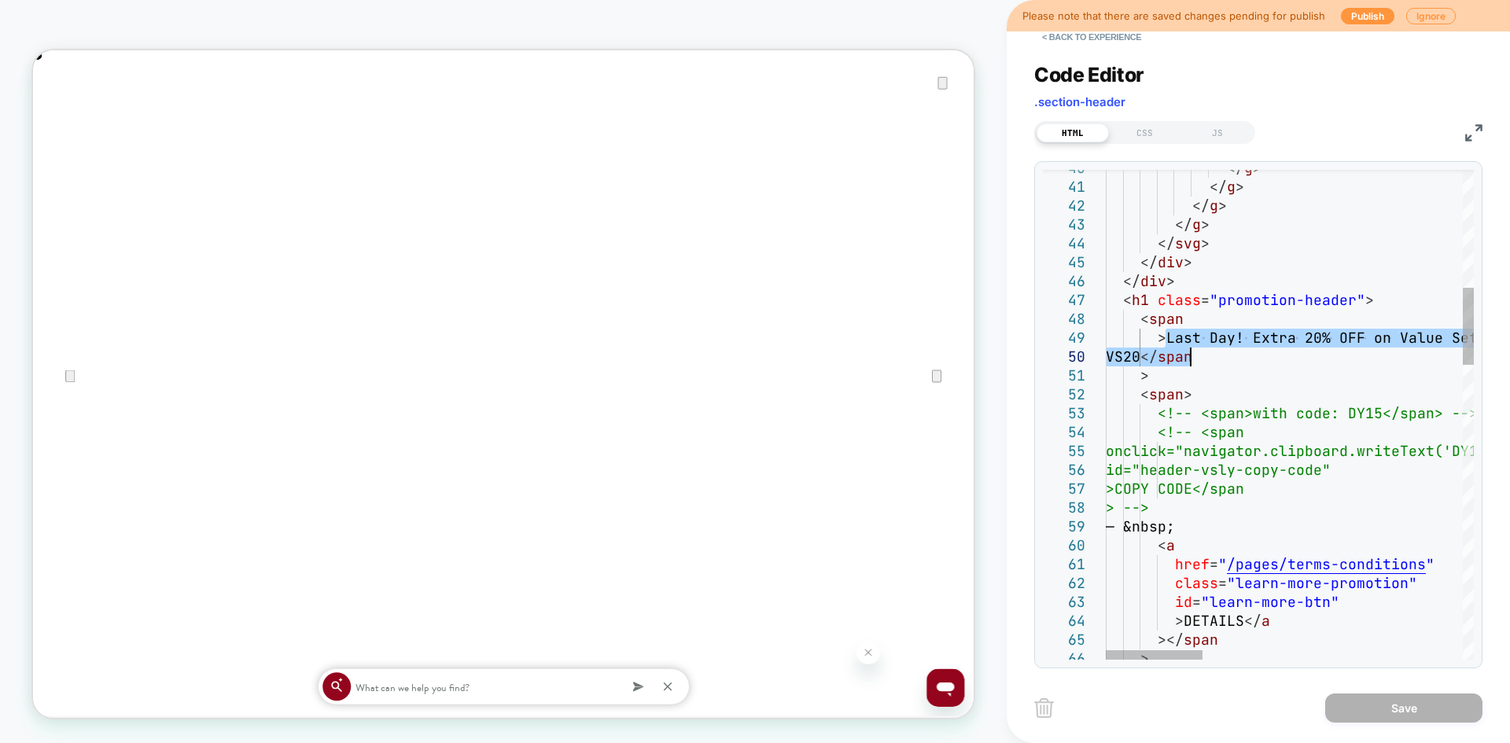
drag, startPoint x: 1166, startPoint y: 338, endPoint x: 1190, endPoint y: 360, distance: 32.3
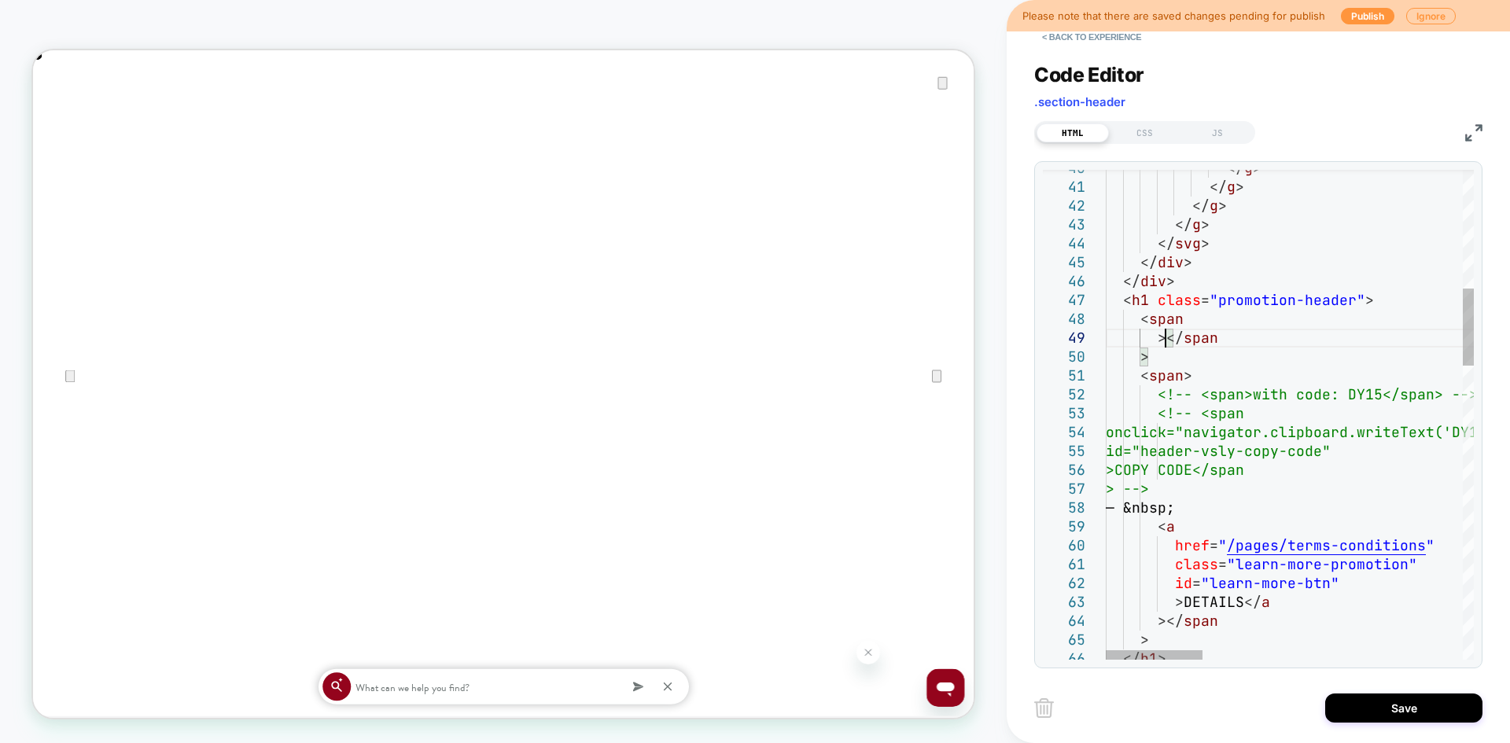
type textarea "**********"
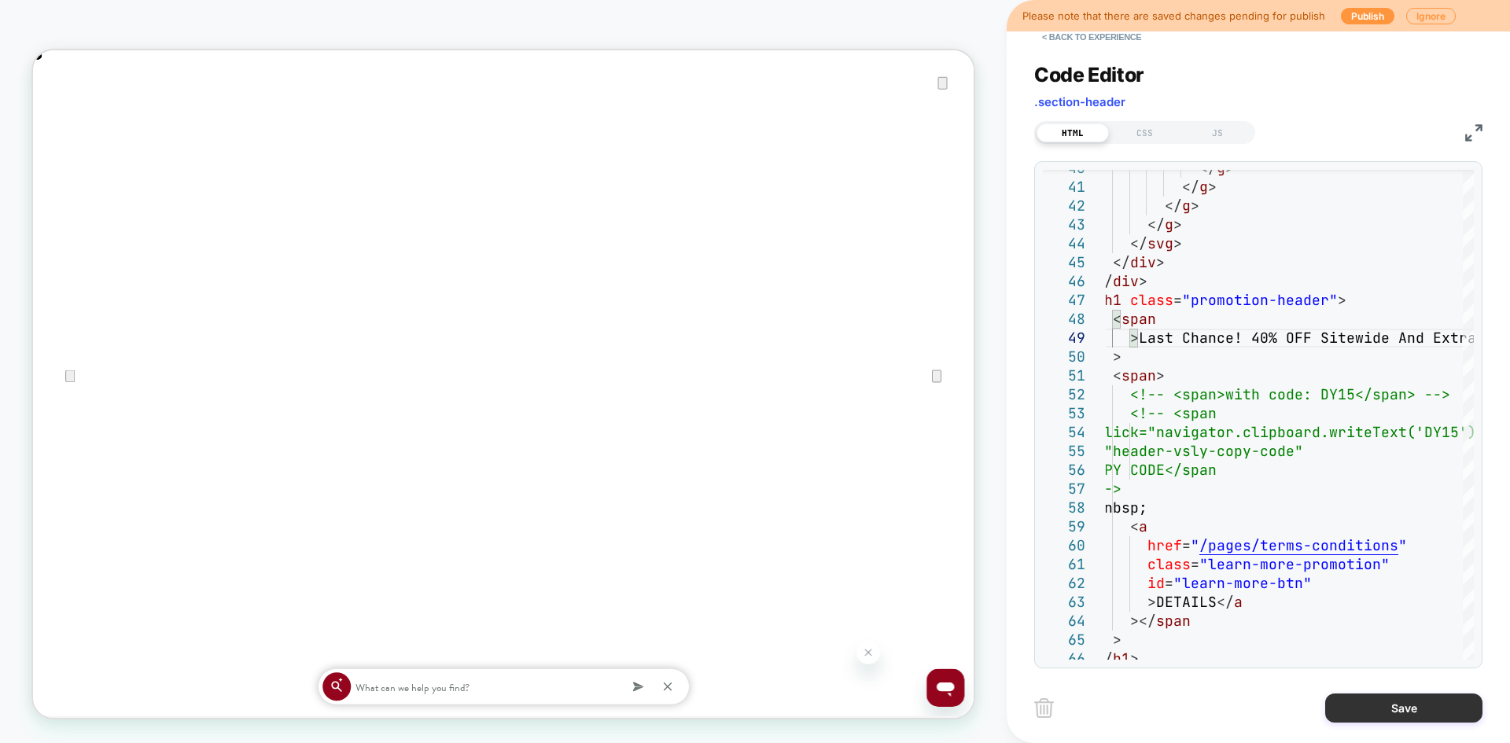
click at [1401, 706] on button "Save" at bounding box center [1404, 708] width 157 height 29
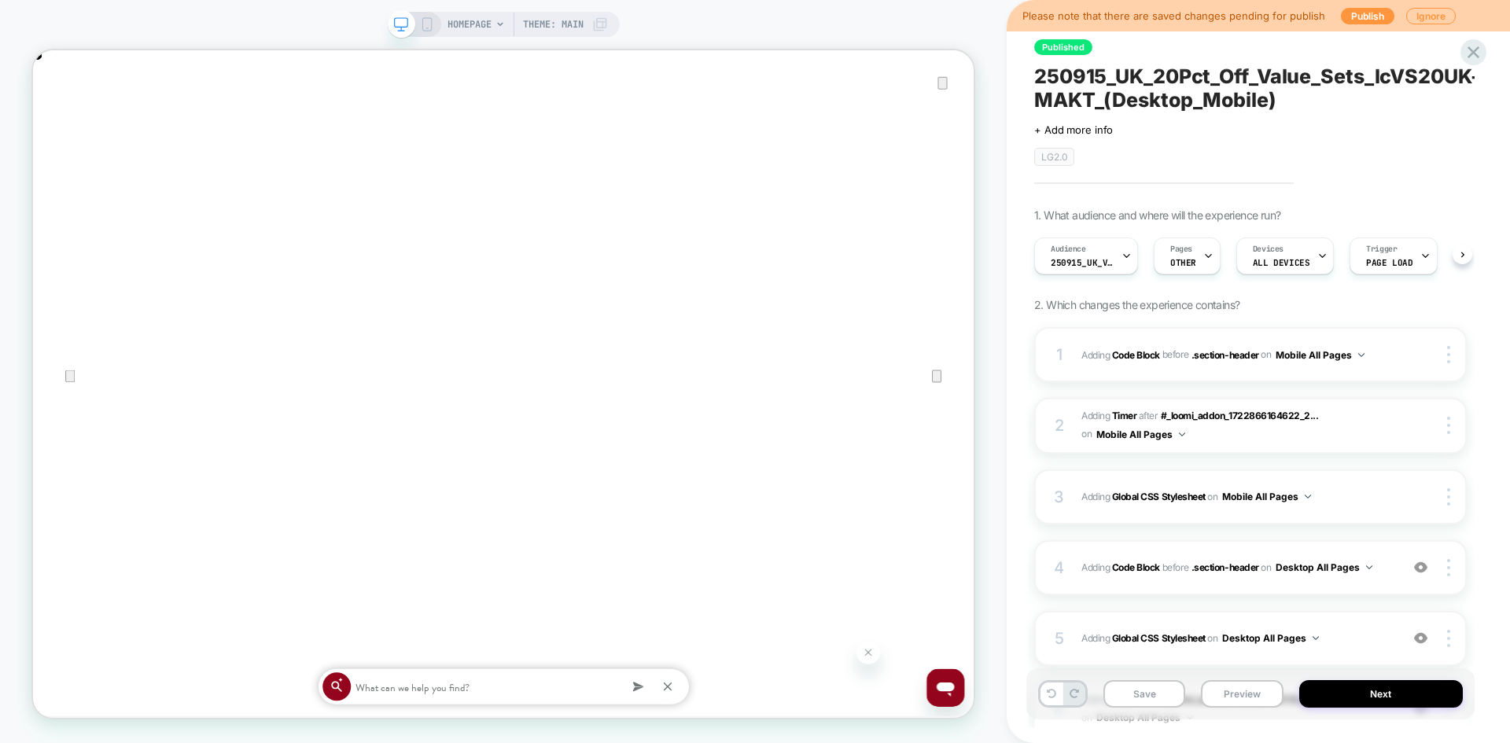
scroll to position [0, 1]
click at [422, 24] on icon at bounding box center [427, 24] width 14 height 14
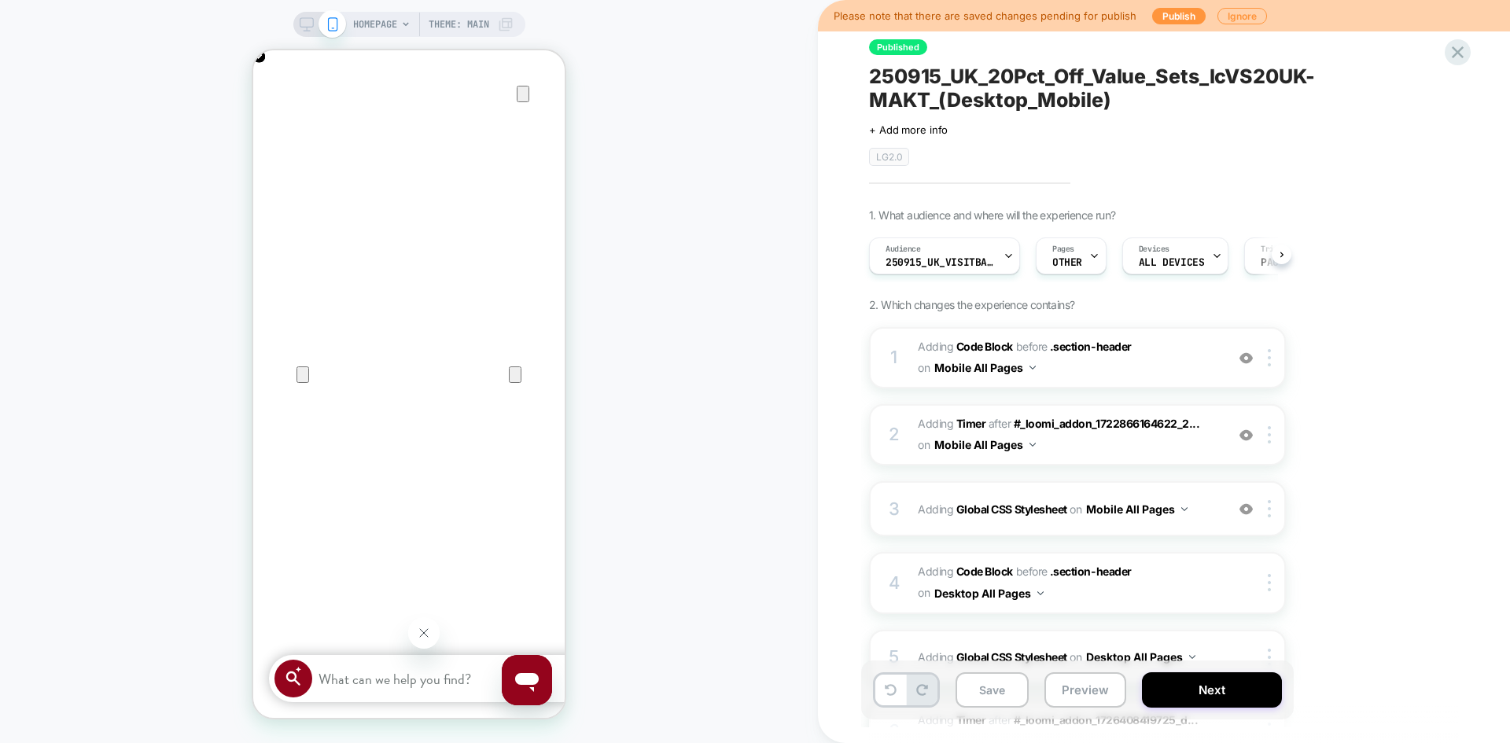
scroll to position [0, 1]
click at [303, 24] on icon at bounding box center [307, 24] width 14 height 14
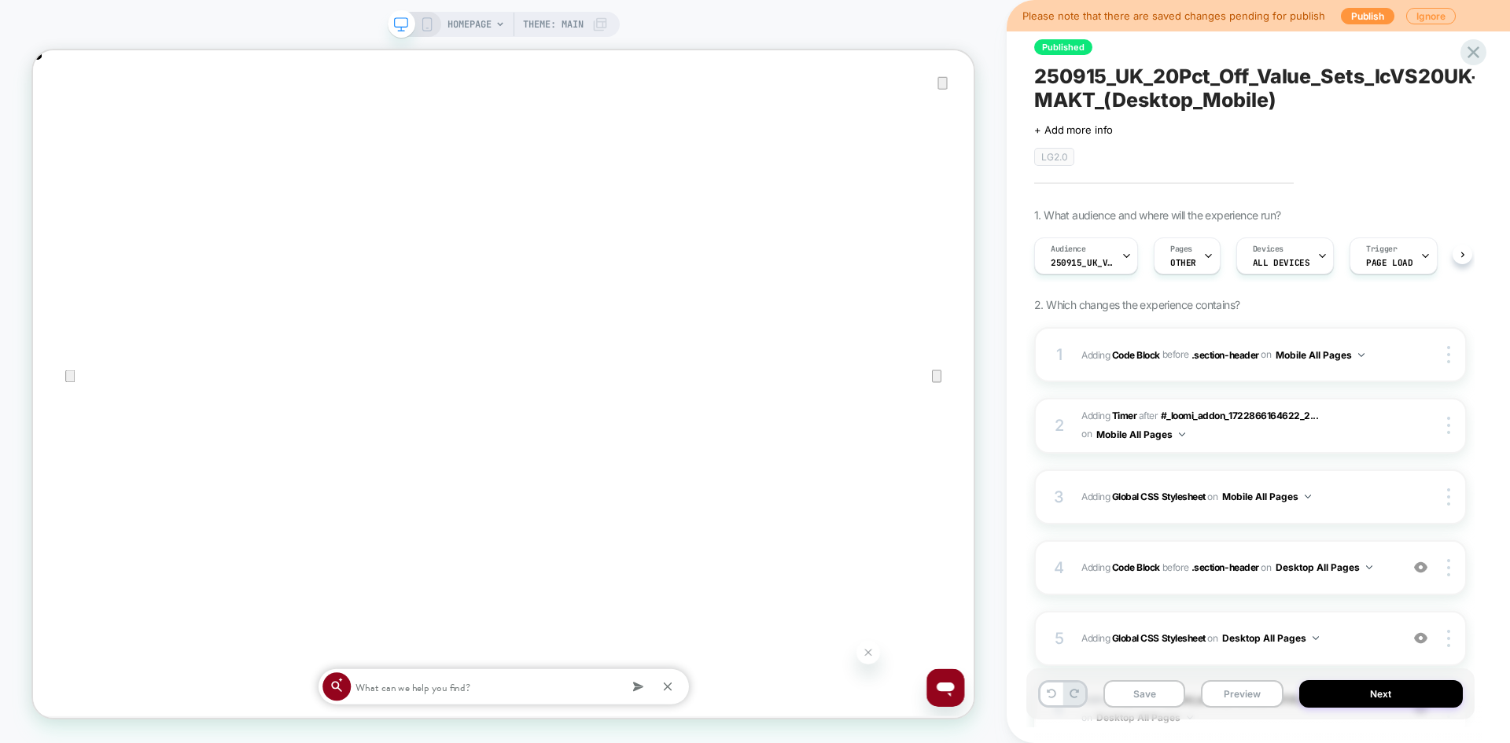
scroll to position [0, 1]
click at [426, 27] on icon at bounding box center [427, 24] width 14 height 14
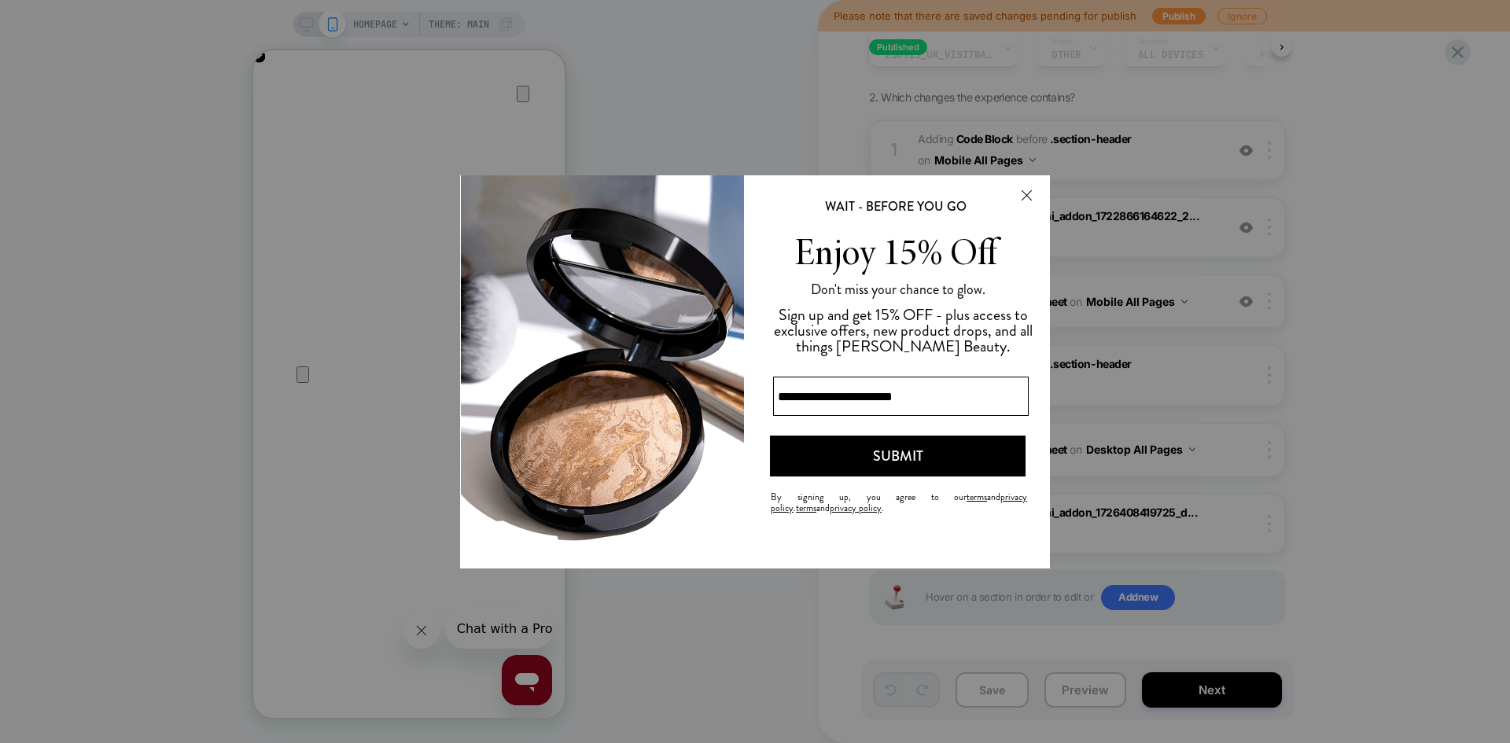
scroll to position [0, 623]
click at [1024, 197] on body "Enjoy 15% Off By signing up, you agree to our terms and privacy policy . terms …" at bounding box center [755, 371] width 590 height 393
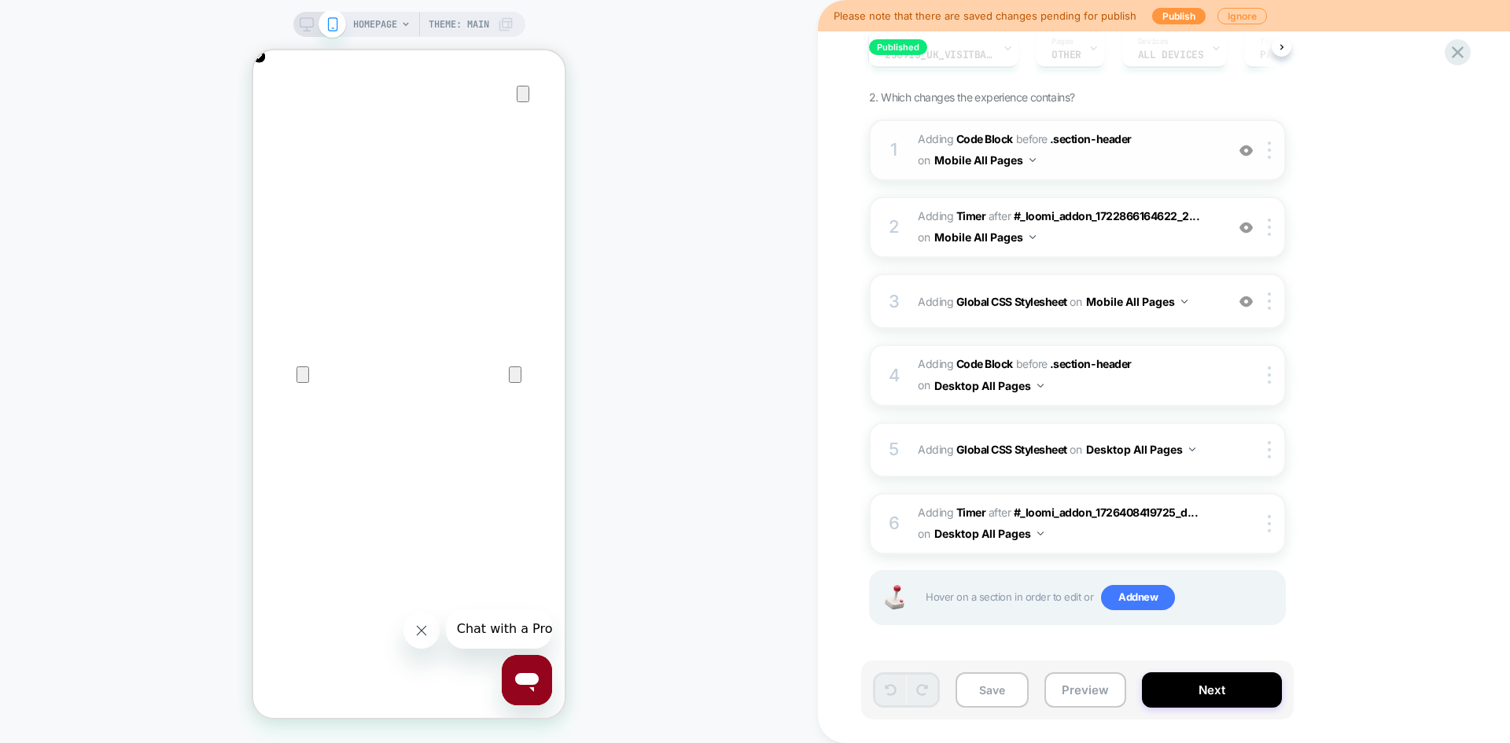
click at [1115, 164] on span "Adding Code Block BEFORE .section-header .section-header on Mobile All Pages" at bounding box center [1068, 150] width 300 height 42
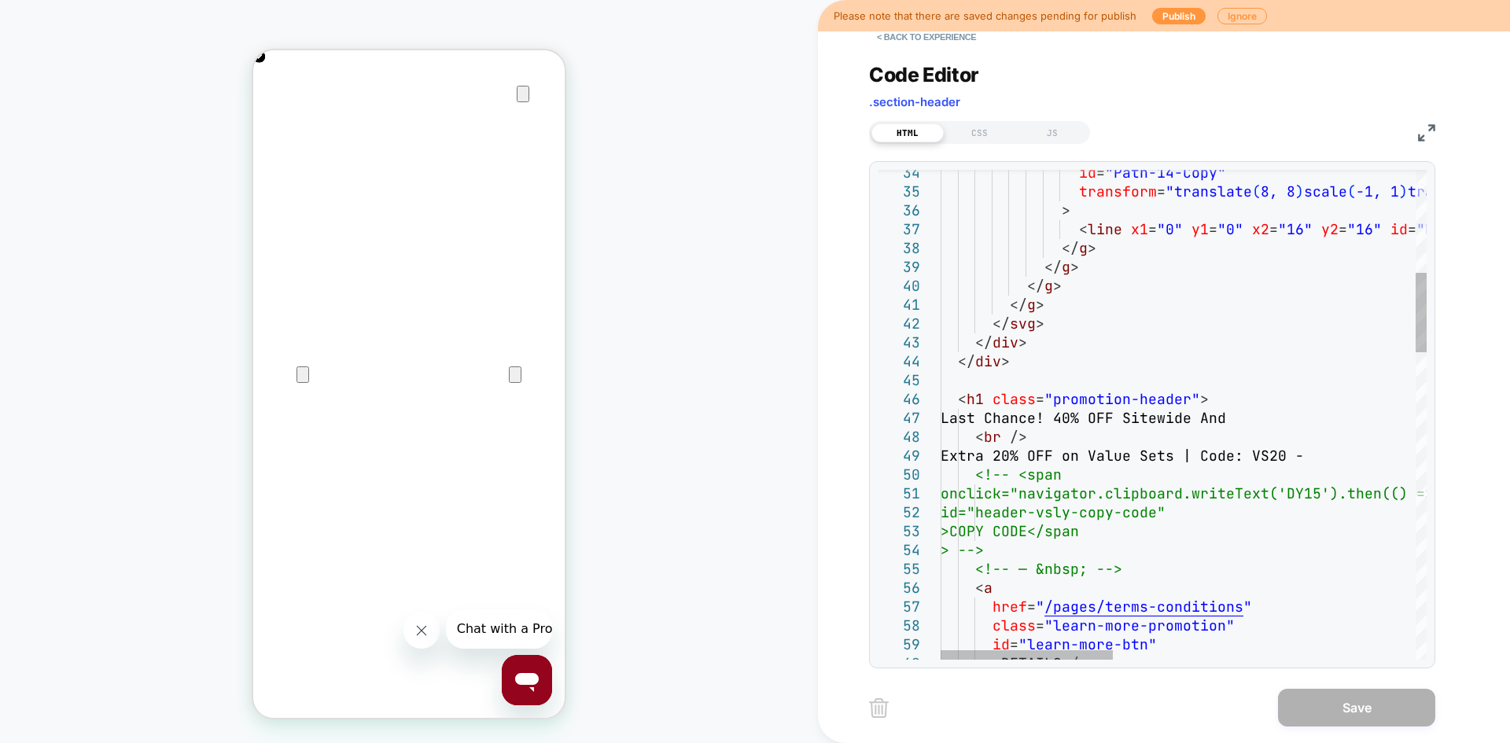
scroll to position [0, 0]
drag, startPoint x: 1256, startPoint y: 415, endPoint x: 1228, endPoint y: 416, distance: 27.6
drag, startPoint x: 1019, startPoint y: 458, endPoint x: 976, endPoint y: 458, distance: 43.3
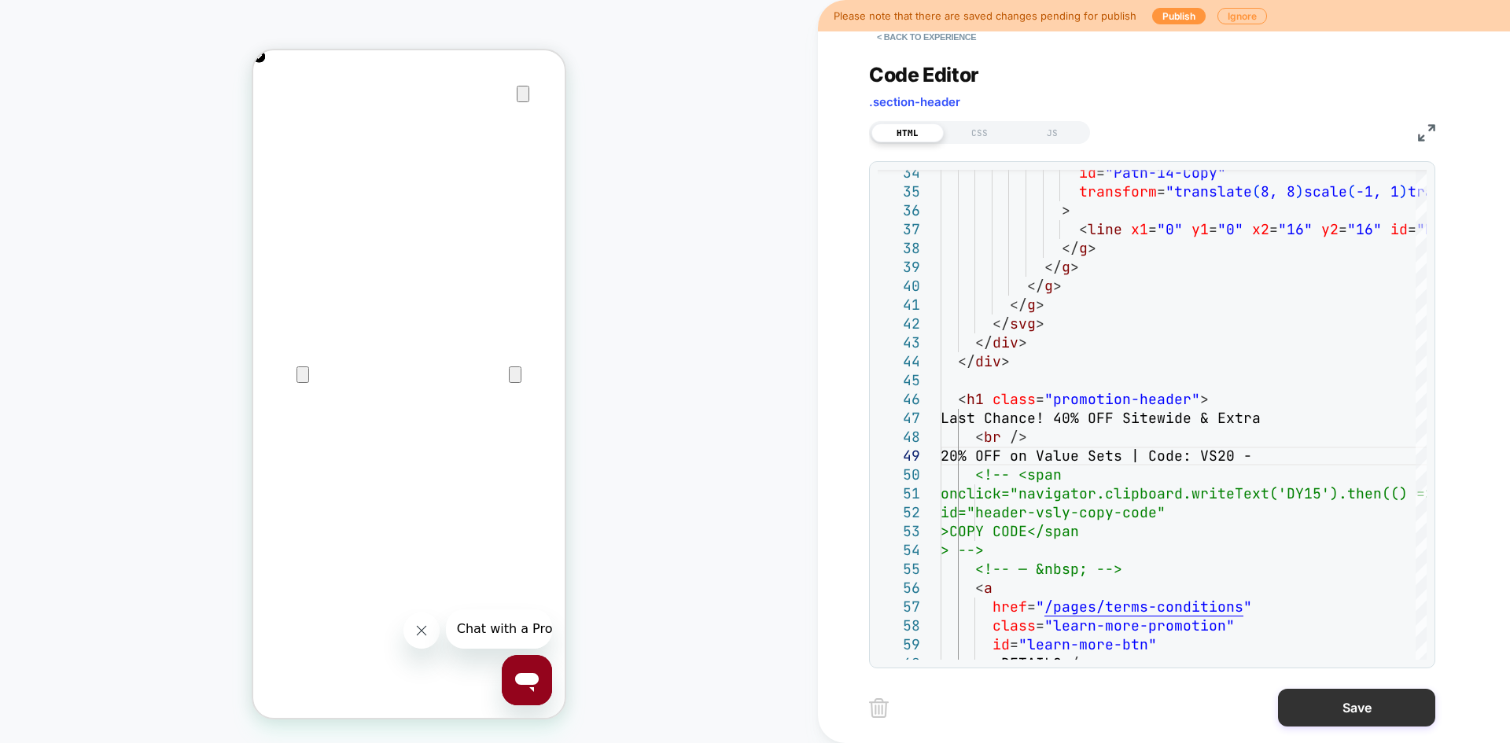
type textarea "**********"
click at [1366, 696] on button "Save" at bounding box center [1356, 708] width 157 height 38
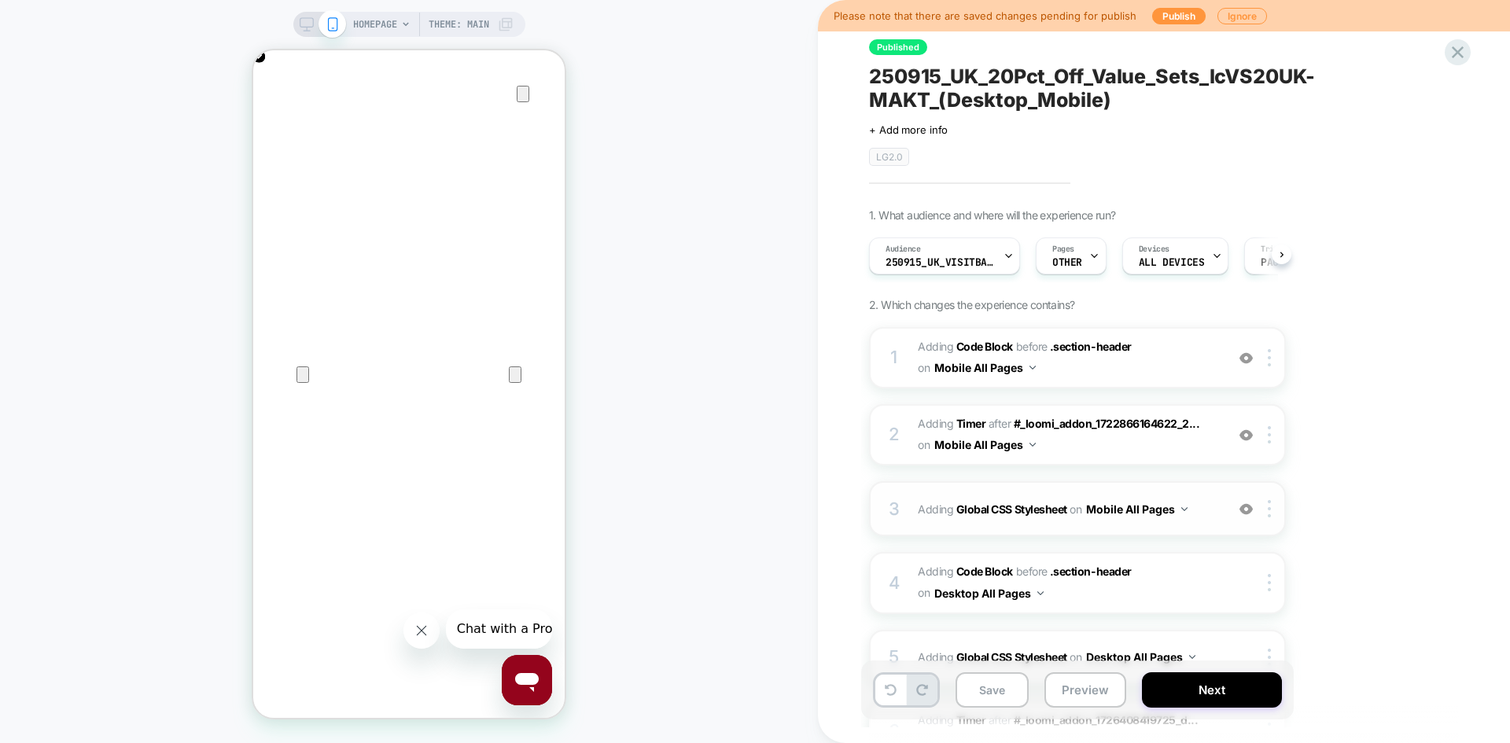
scroll to position [0, 1]
click at [307, 25] on icon at bounding box center [307, 24] width 14 height 14
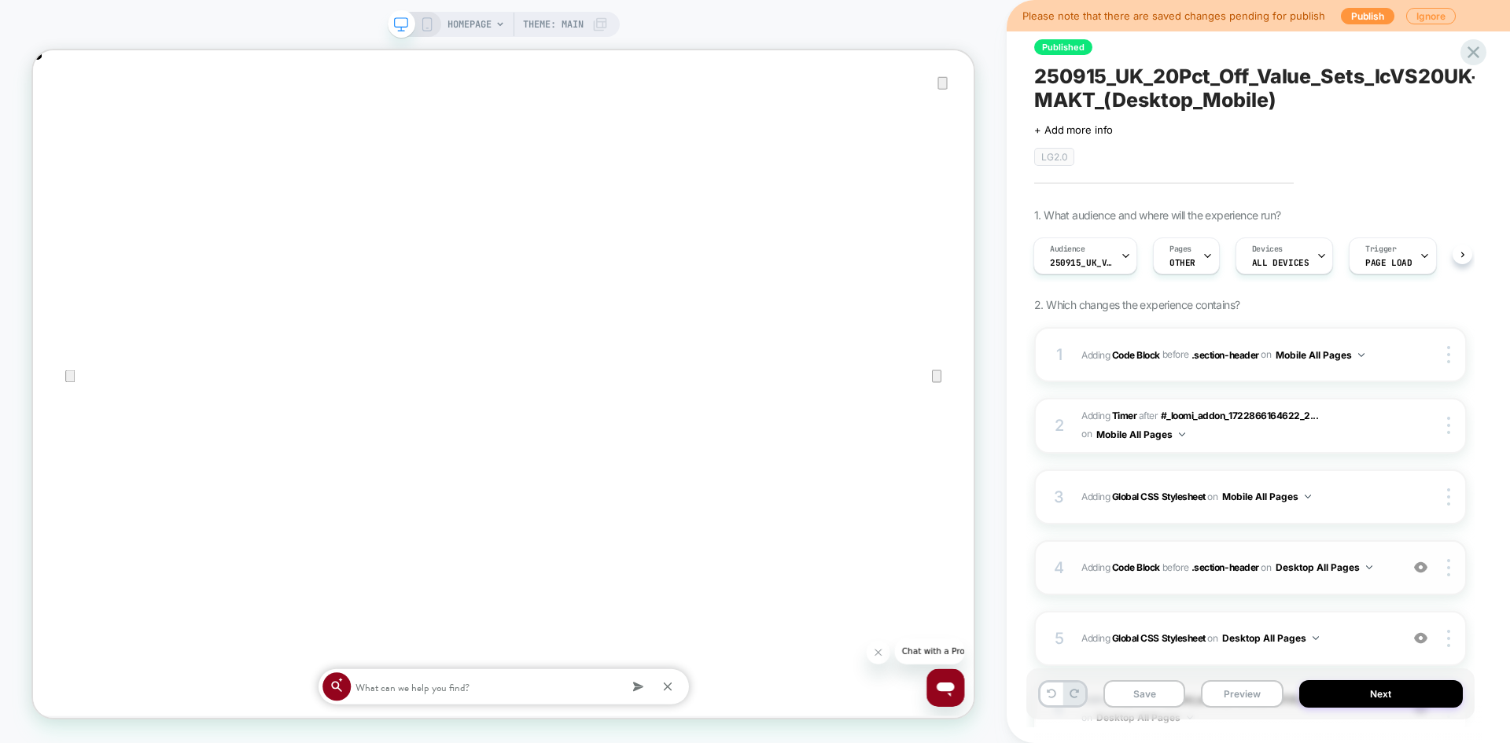
click at [1374, 579] on div "4 Adding Code Block BEFORE .section-header .section-header on Desktop All Pages…" at bounding box center [1251, 567] width 433 height 55
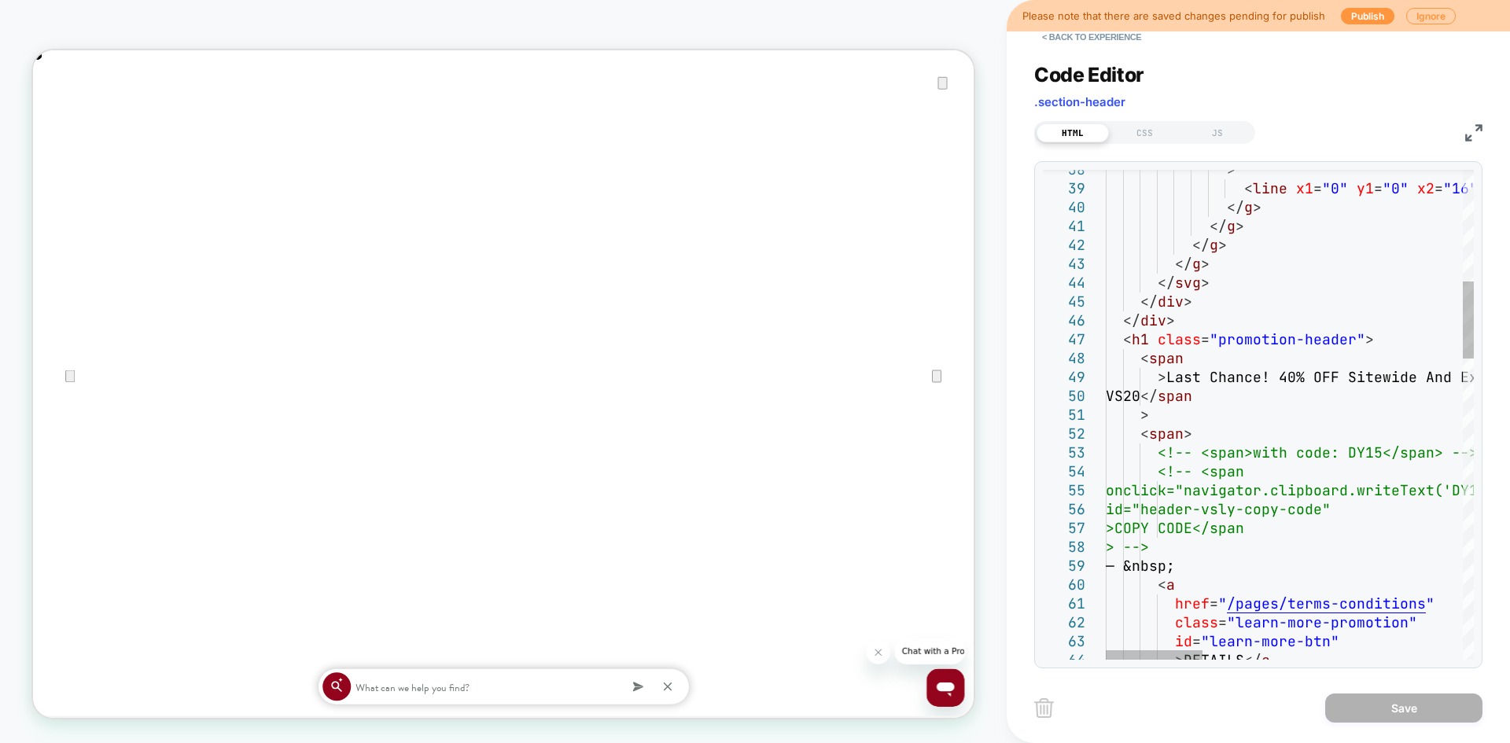
type textarea "**********"
click at [1374, 717] on button "Save" at bounding box center [1404, 708] width 157 height 29
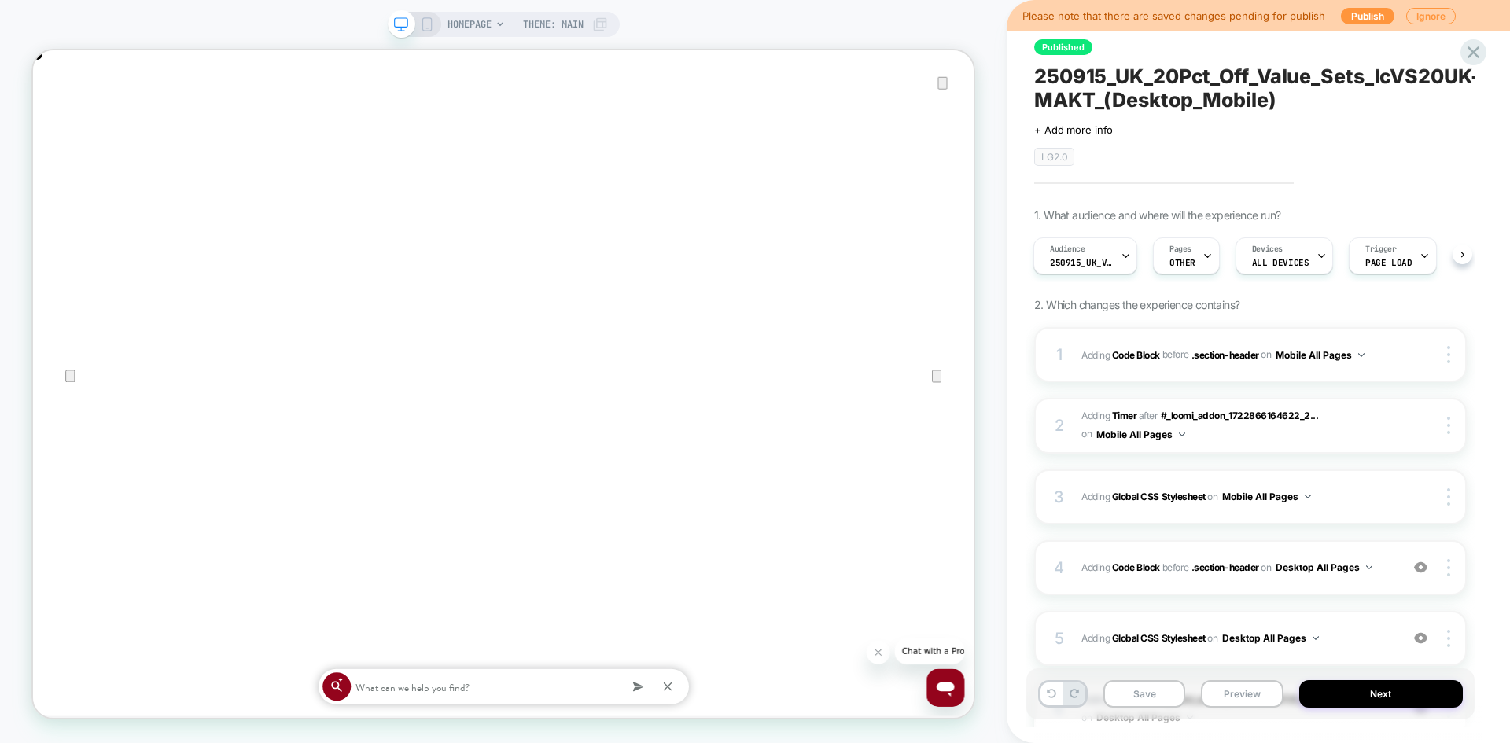
scroll to position [0, 2510]
click at [423, 24] on icon at bounding box center [427, 24] width 14 height 14
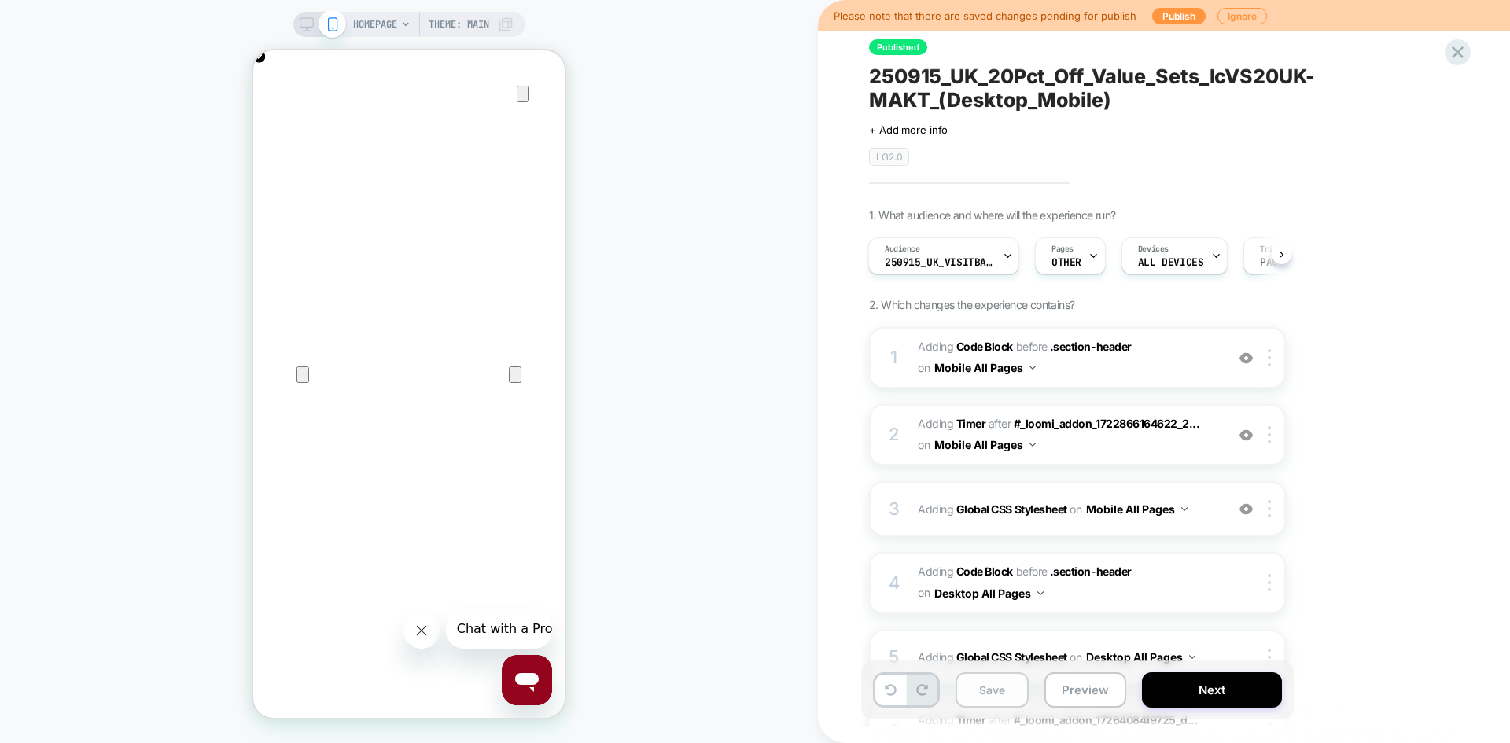
click at [1001, 690] on button "Save" at bounding box center [992, 690] width 73 height 35
click at [1176, 19] on button "Publish" at bounding box center [1179, 16] width 53 height 17
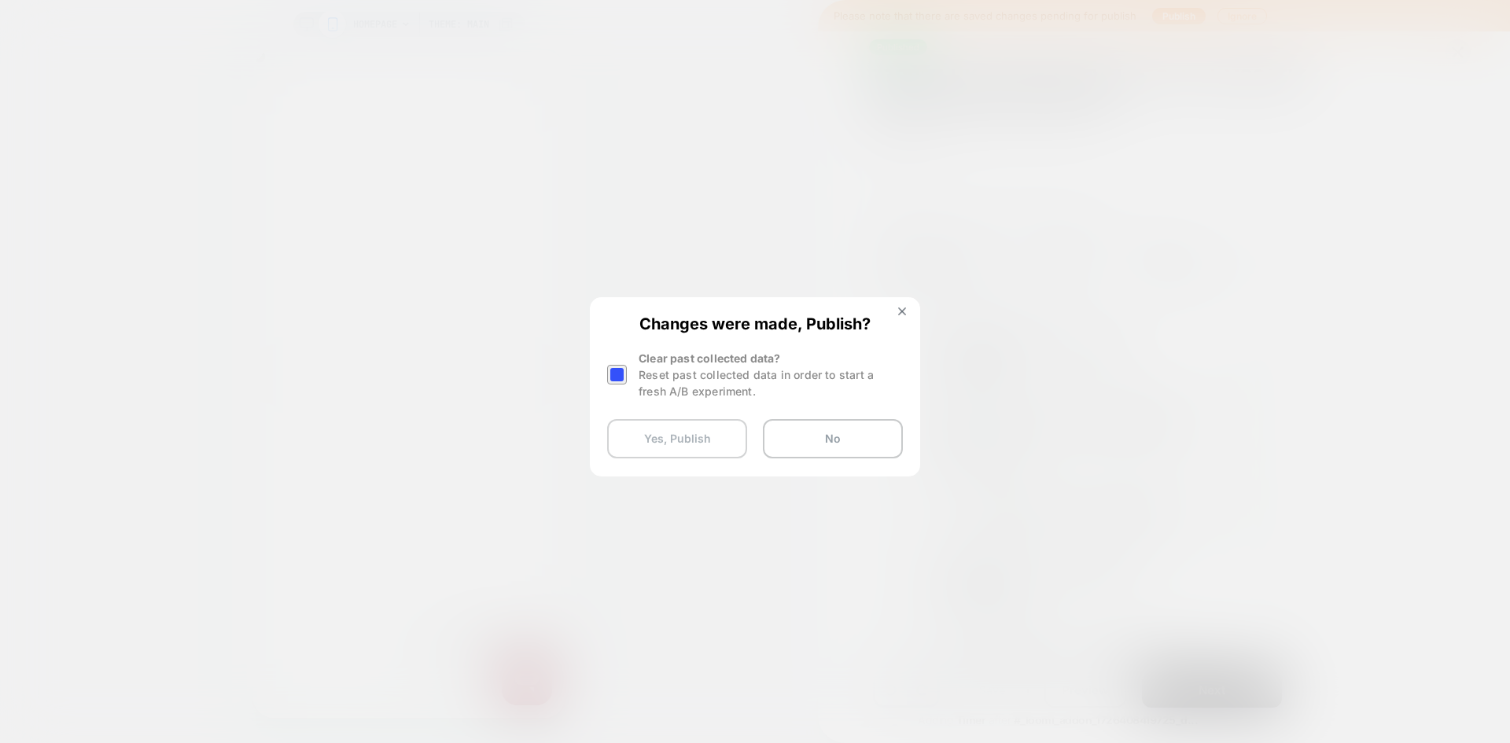
click at [724, 445] on button "Yes, Publish" at bounding box center [677, 438] width 140 height 39
